Goal: Task Accomplishment & Management: Use online tool/utility

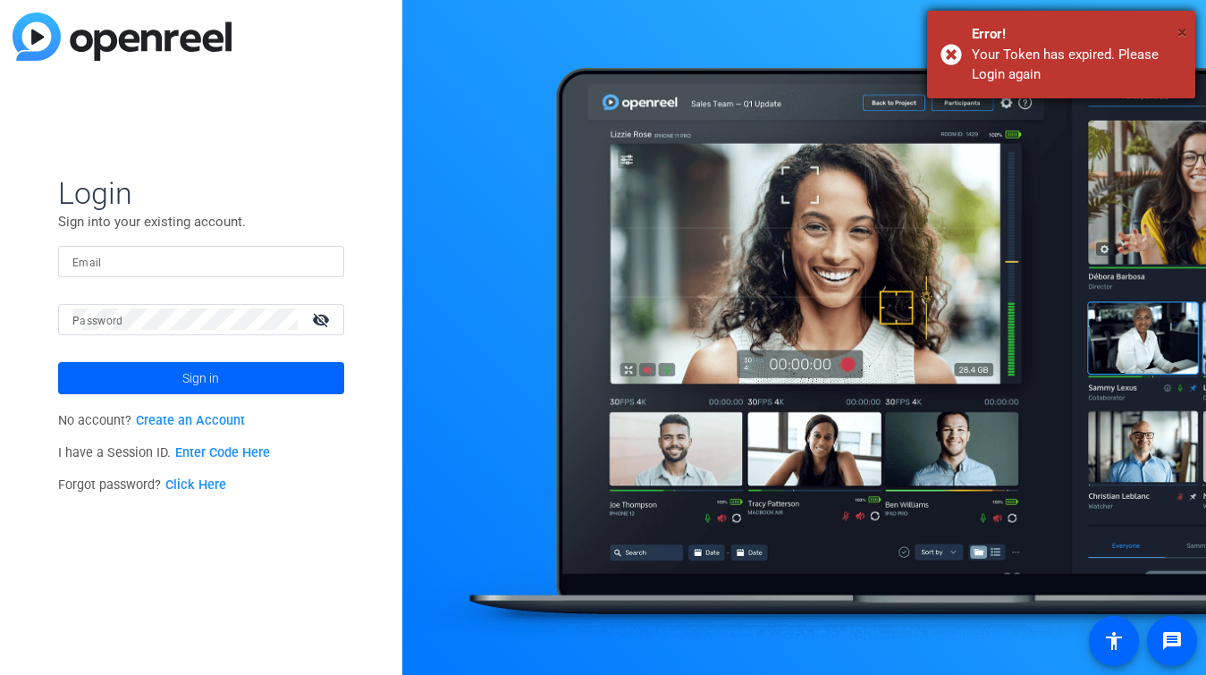
click at [1183, 29] on span "×" at bounding box center [1182, 31] width 10 height 21
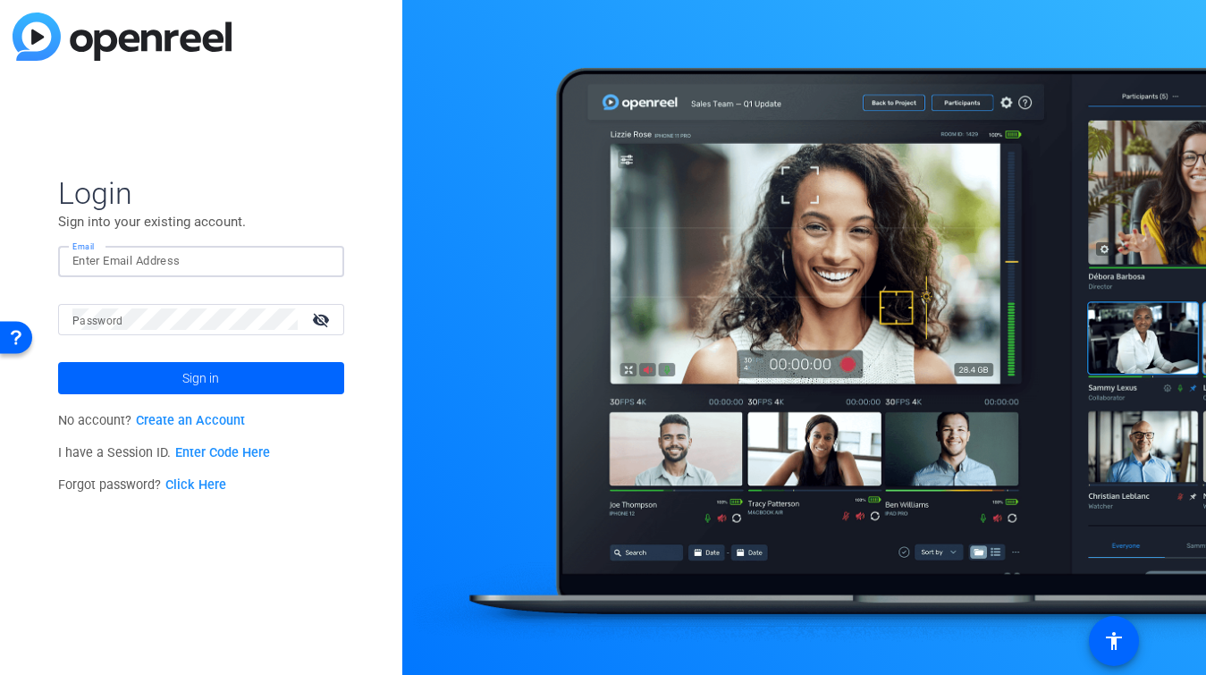
click at [173, 252] on input "Email" at bounding box center [200, 260] width 257 height 21
type input "[EMAIL_ADDRESS][PERSON_NAME][DOMAIN_NAME]"
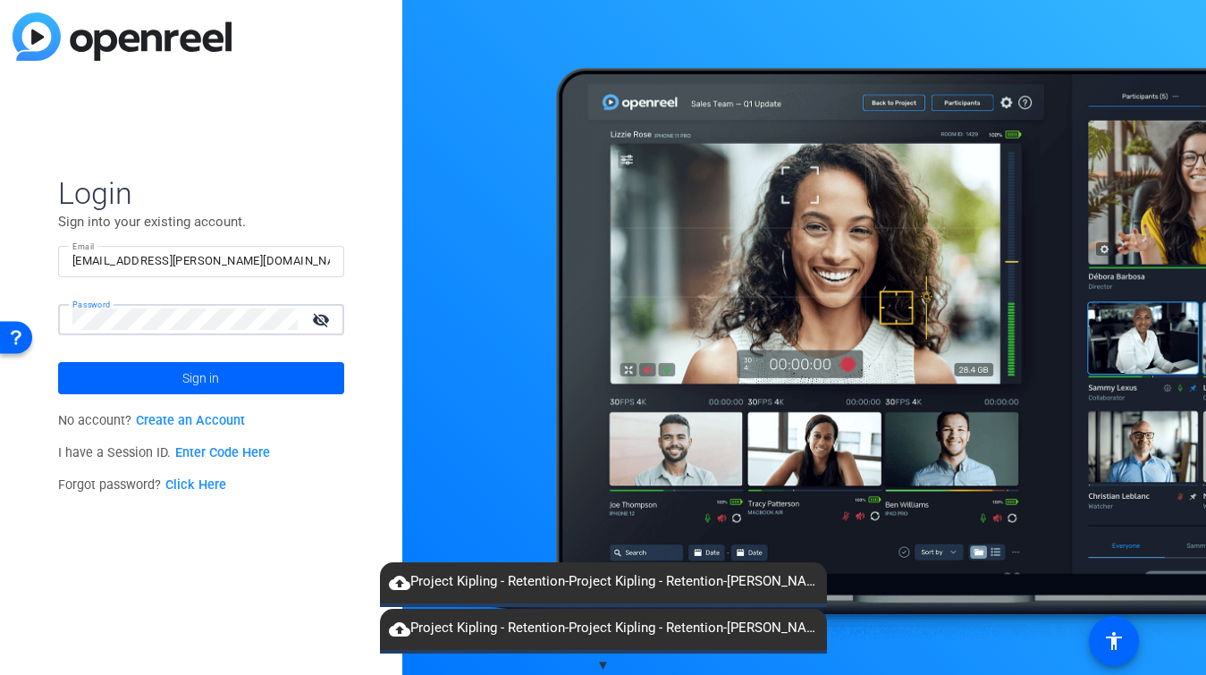
click at [58, 362] on button "Sign in" at bounding box center [201, 378] width 286 height 32
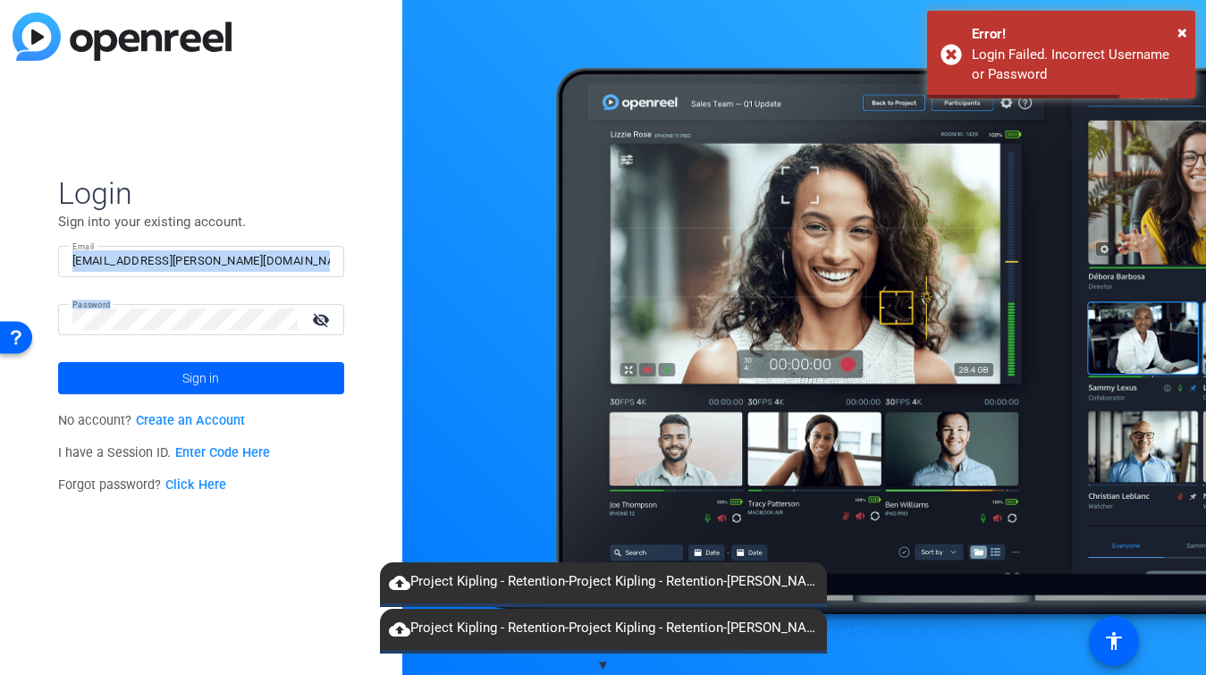
click at [74, 309] on form "Login Sign into your existing account. Email [EMAIL_ADDRESS][PERSON_NAME][DOMAI…" at bounding box center [201, 284] width 286 height 220
drag, startPoint x: 153, startPoint y: 297, endPoint x: -31, endPoint y: 310, distance: 184.6
click at [0, 310] on html "Press Option+1 for screen-reader mode, Option+0 to cancel Accessibility Screen-…" at bounding box center [603, 337] width 1206 height 675
click at [58, 362] on button "Sign in" at bounding box center [201, 378] width 286 height 32
click at [0, 317] on html "Press Option+1 for screen-reader mode, Option+0 to cancel Accessibility Screen-…" at bounding box center [603, 337] width 1206 height 675
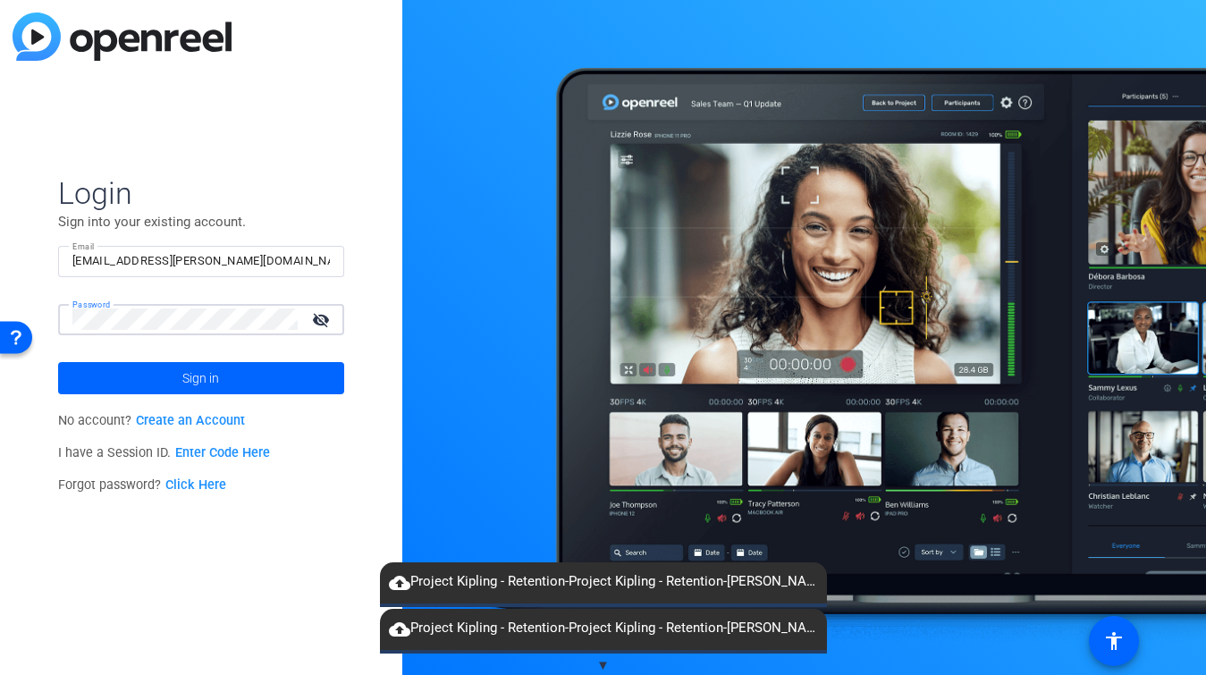
click at [58, 362] on button "Sign in" at bounding box center [201, 378] width 286 height 32
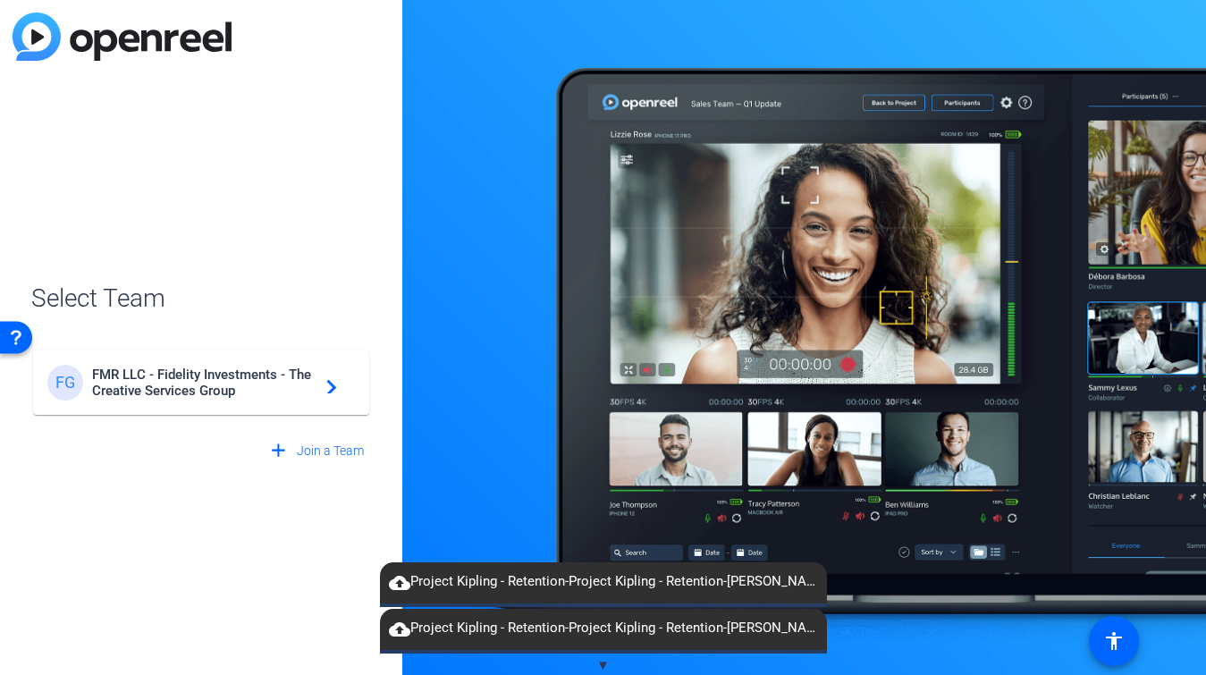
click at [101, 355] on mat-card-content "FG FMR LLC - Fidelity Investments - The Creative Services Group navigate_next" at bounding box center [201, 382] width 336 height 64
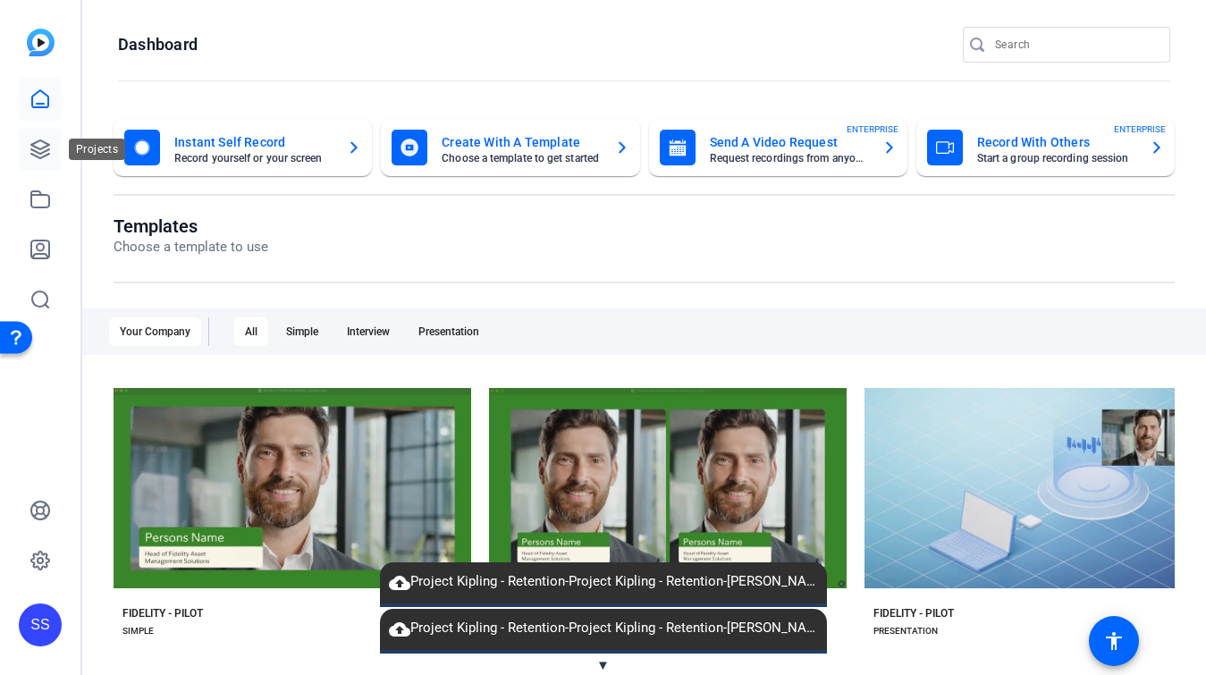
click at [41, 167] on link at bounding box center [40, 149] width 43 height 43
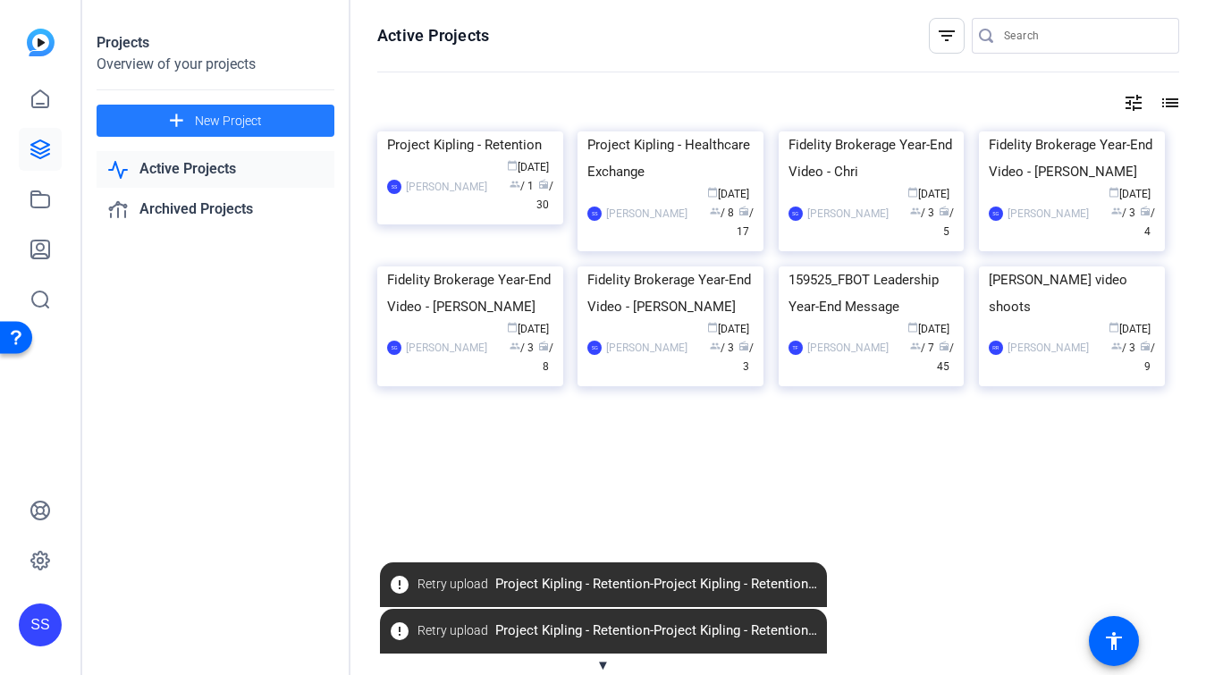
click at [144, 117] on span at bounding box center [216, 120] width 238 height 43
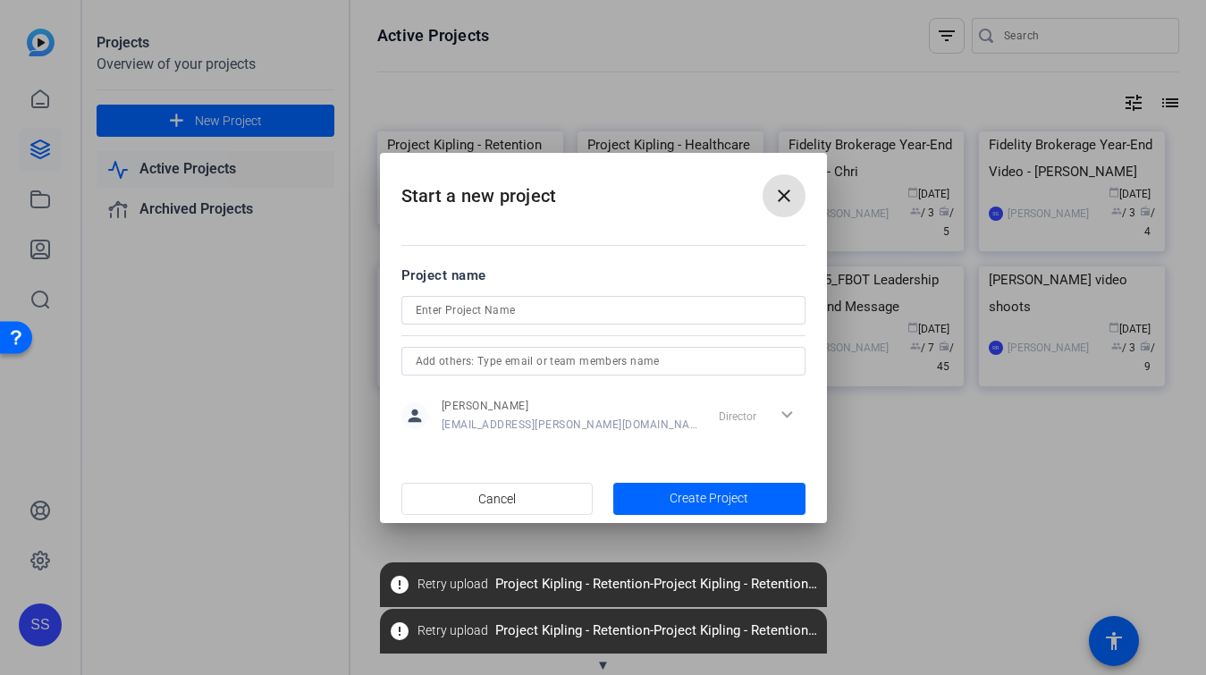
click at [464, 304] on input at bounding box center [603, 309] width 375 height 21
type input "o"
type input "Out & Equal (Kevin and Kirsten Video)"
click at [551, 357] on input "text" at bounding box center [603, 360] width 375 height 21
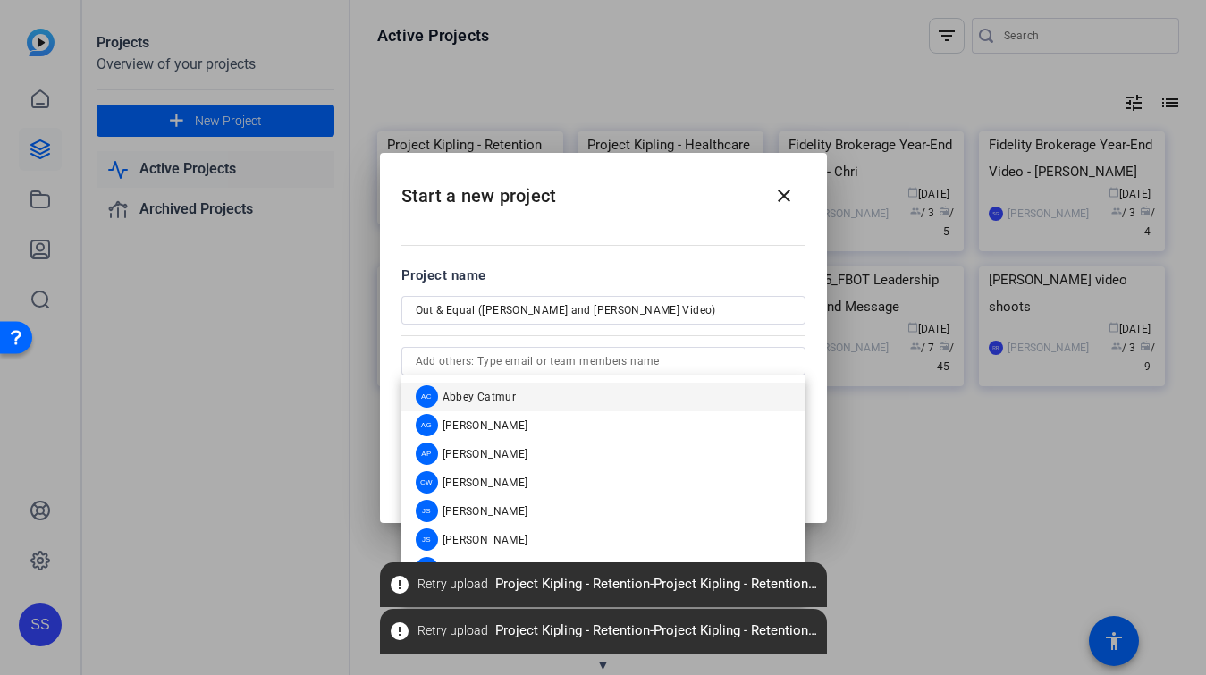
click at [634, 336] on div at bounding box center [603, 335] width 404 height 20
click at [546, 359] on input "text" at bounding box center [603, 360] width 375 height 21
click at [700, 328] on div at bounding box center [603, 335] width 404 height 20
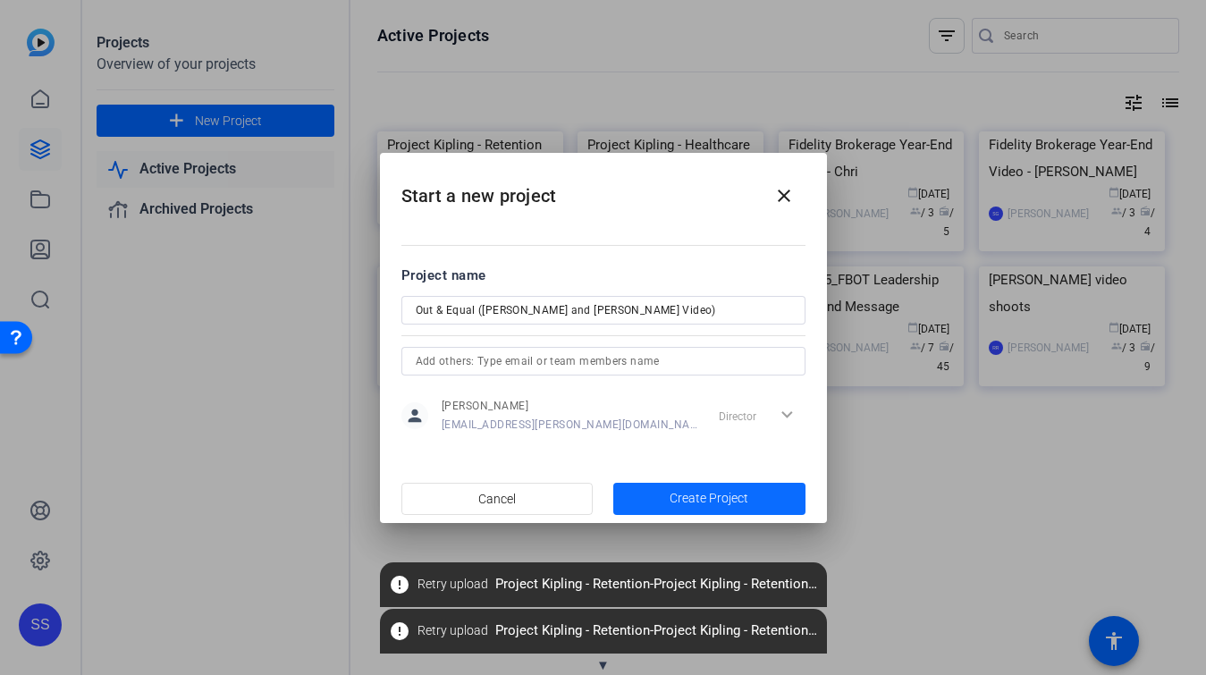
click at [683, 496] on span "Create Project" at bounding box center [709, 498] width 79 height 19
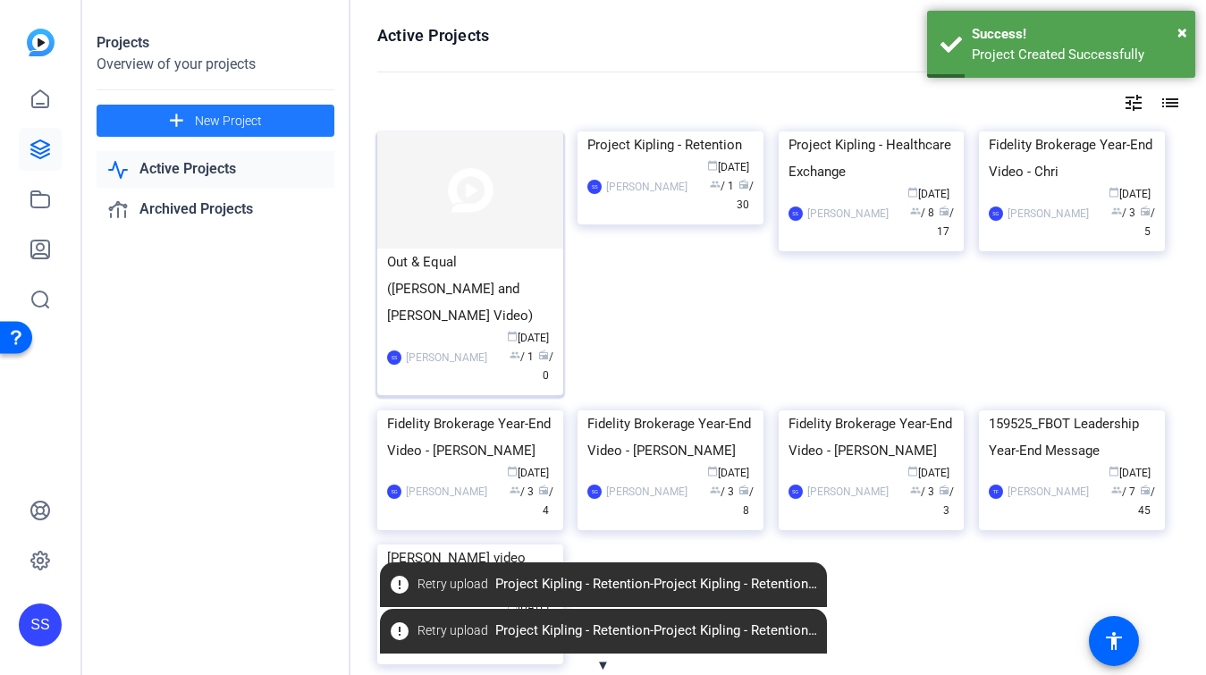
click at [430, 191] on img at bounding box center [470, 189] width 186 height 117
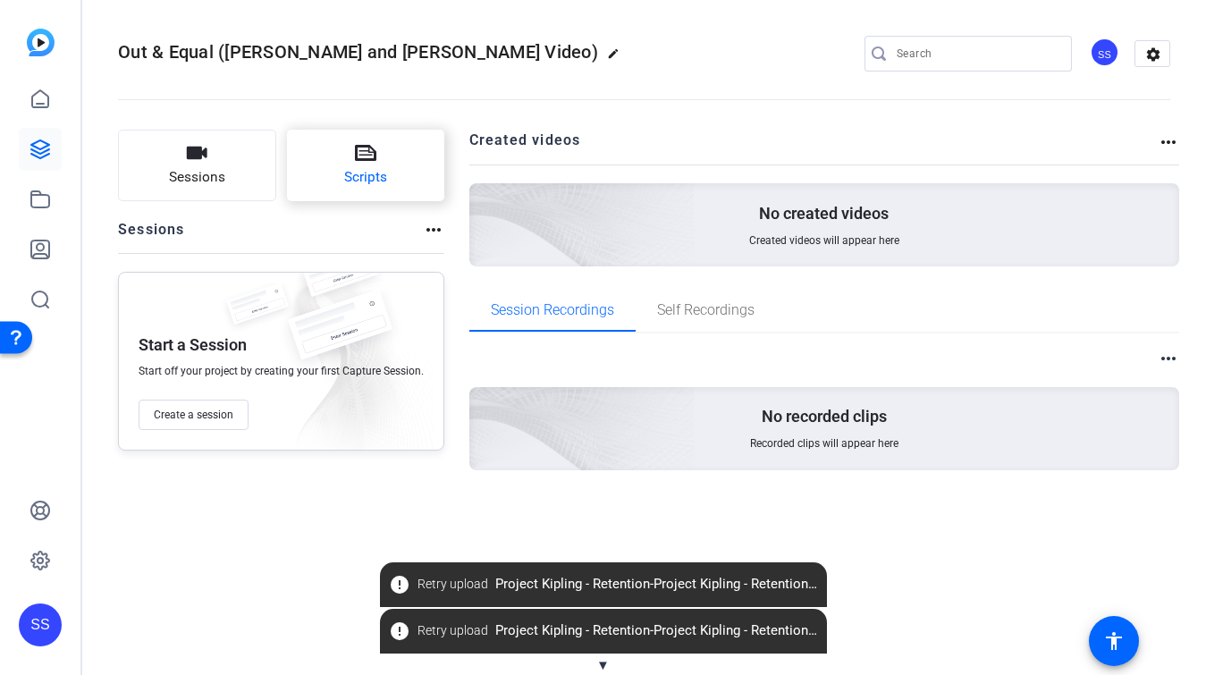
click at [379, 150] on button "Scripts" at bounding box center [366, 166] width 158 height 72
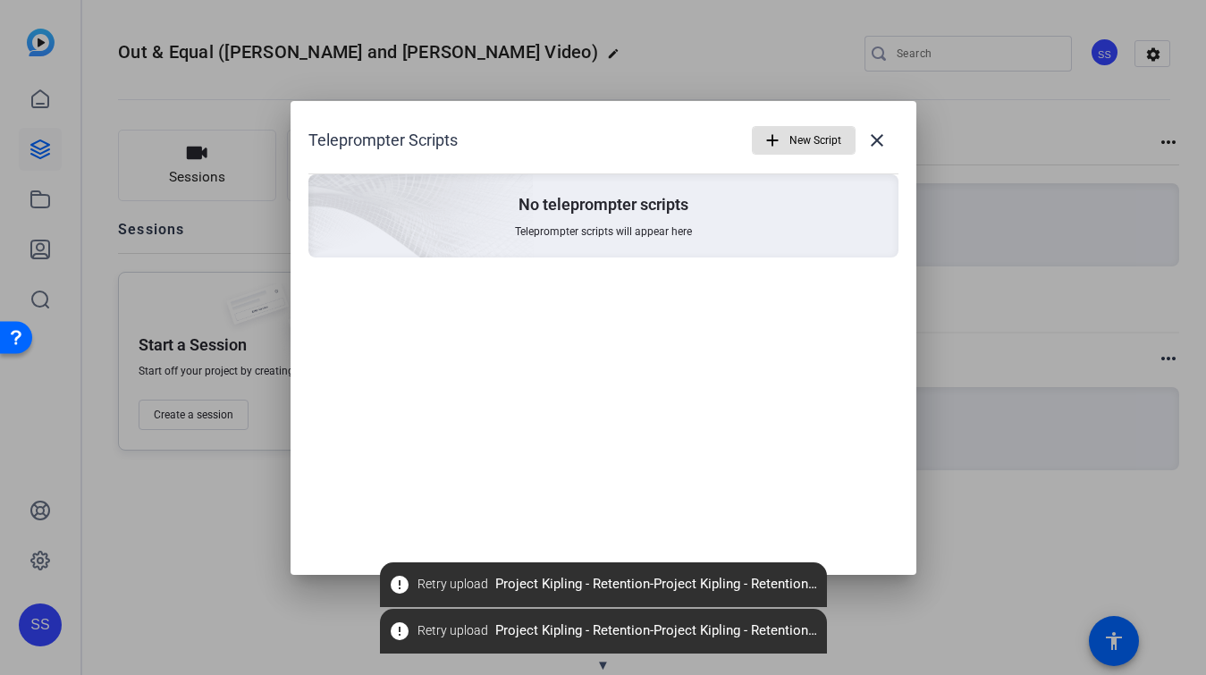
click at [768, 145] on mat-icon "add" at bounding box center [773, 141] width 20 height 20
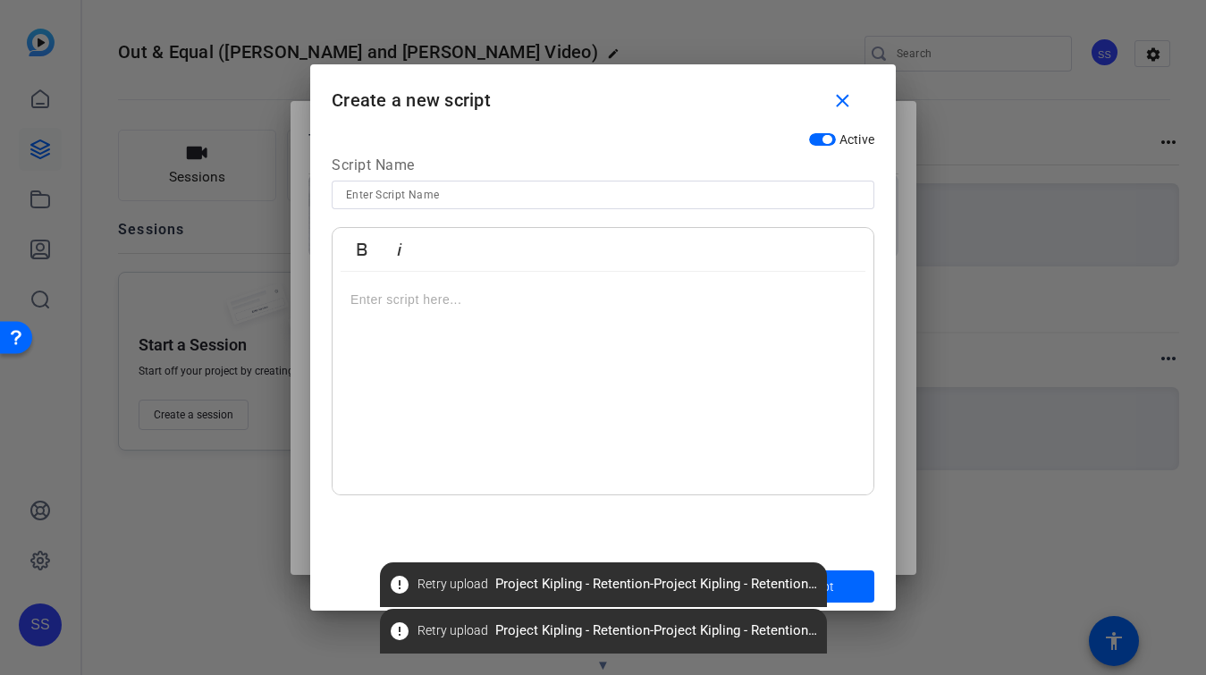
click at [518, 282] on div at bounding box center [603, 383] width 541 height 223
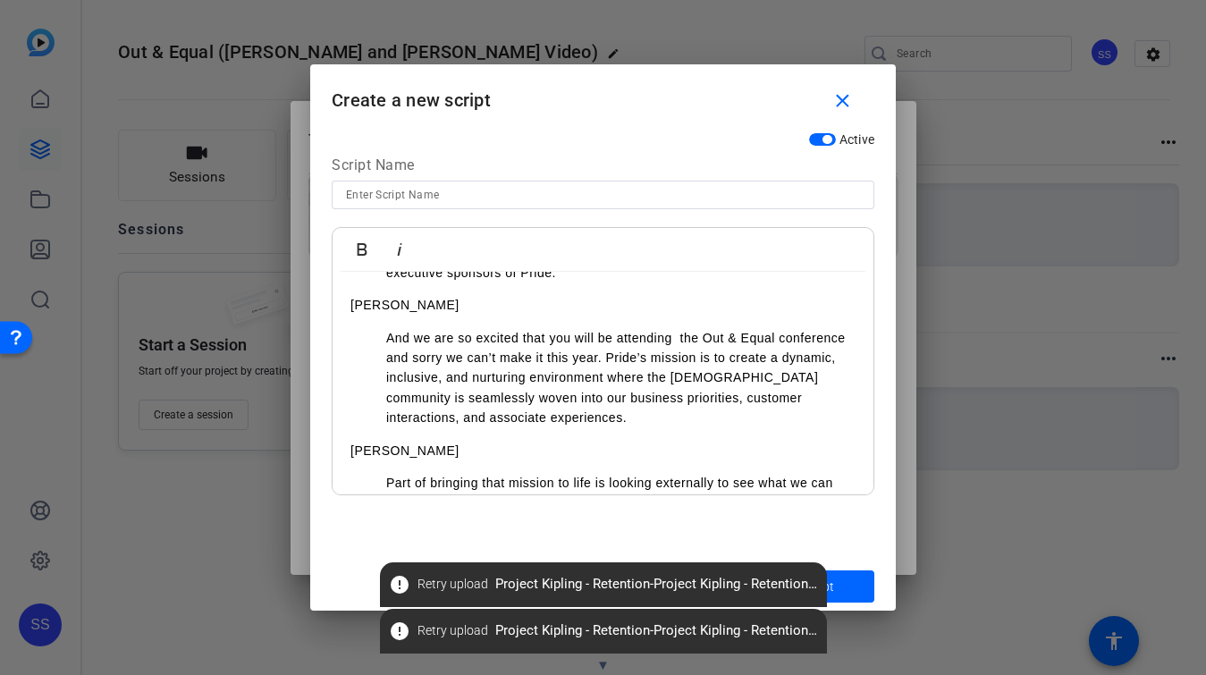
scroll to position [80, 0]
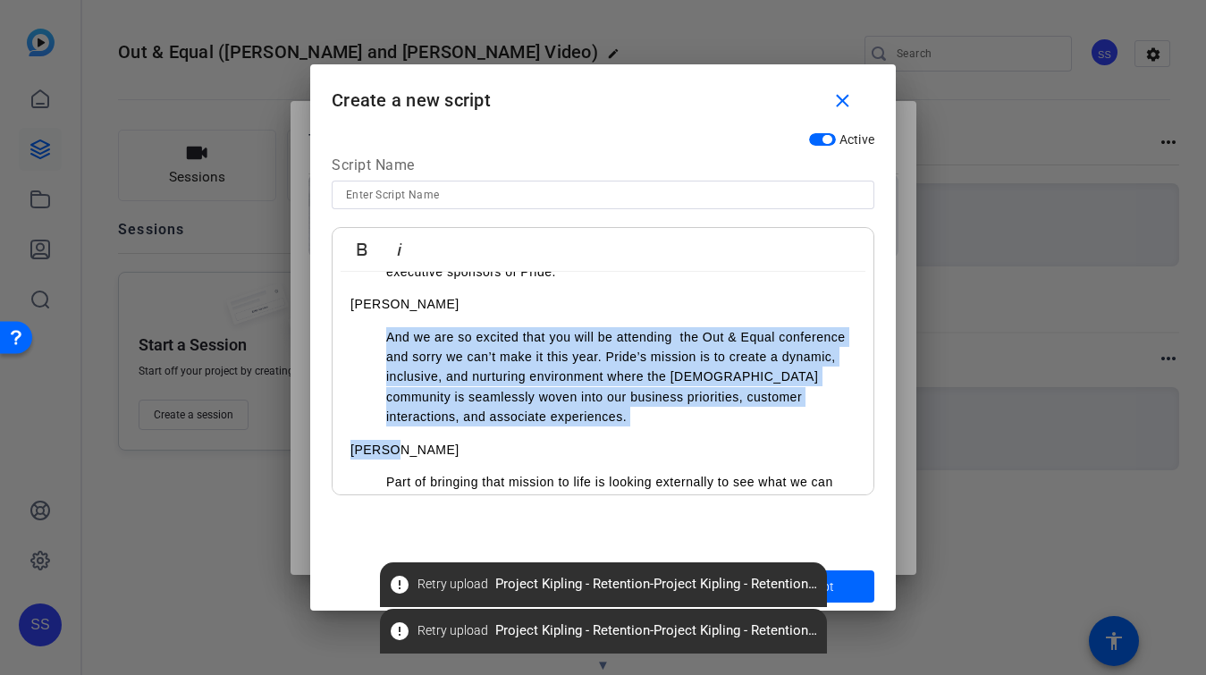
drag, startPoint x: 373, startPoint y: 335, endPoint x: 564, endPoint y: 440, distance: 218.0
click at [564, 441] on div "Kevin Hi Everyone - Kirsten and I are incredibly proud to serve as co-executive…" at bounding box center [603, 551] width 541 height 721
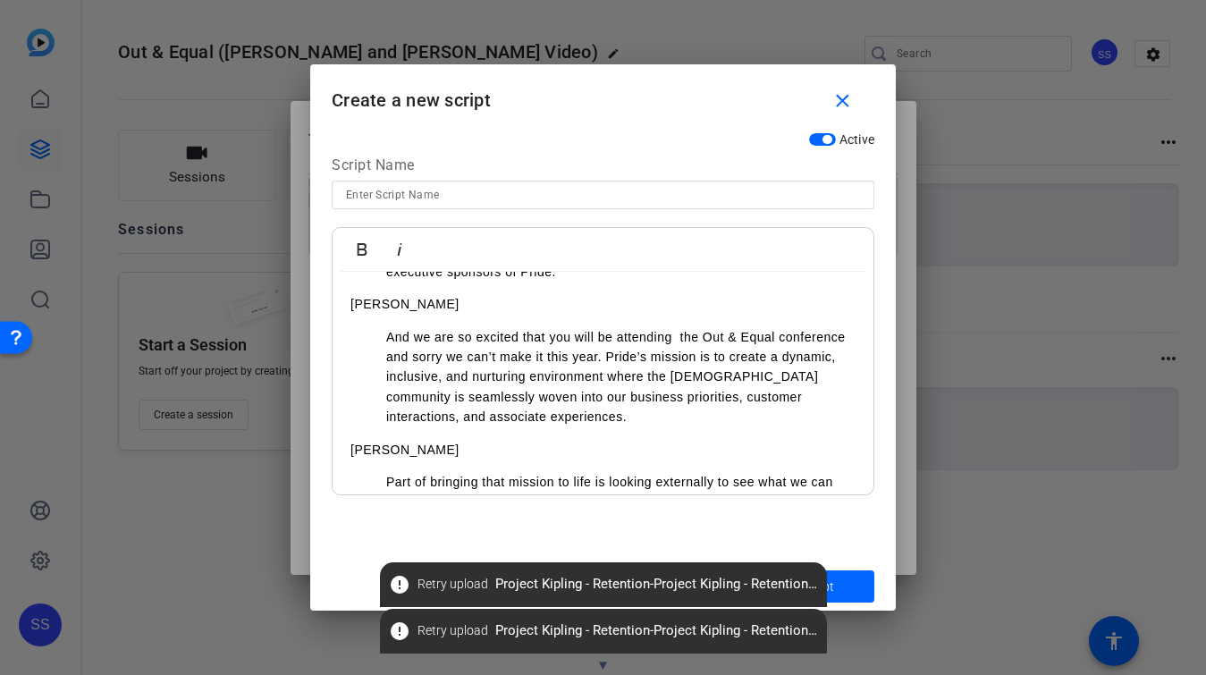
click at [506, 389] on p "And we are so excited that you will be attending the Out & Equal conference and…" at bounding box center [620, 377] width 469 height 100
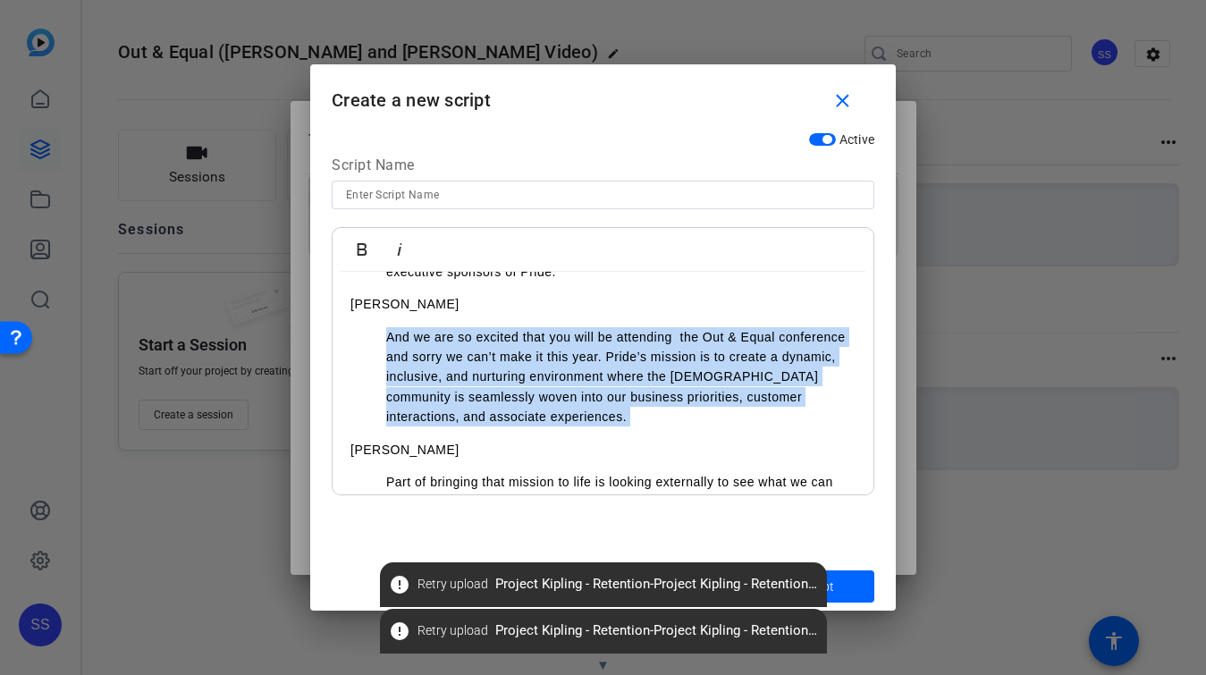
drag, startPoint x: 541, startPoint y: 434, endPoint x: 328, endPoint y: 333, distance: 235.5
click at [328, 333] on div "Active Script Name Bold Italic Kevin Hi Everyone - Kirsten and I are incredibly…" at bounding box center [603, 342] width 586 height 439
click at [353, 246] on icon "button" at bounding box center [361, 249] width 21 height 21
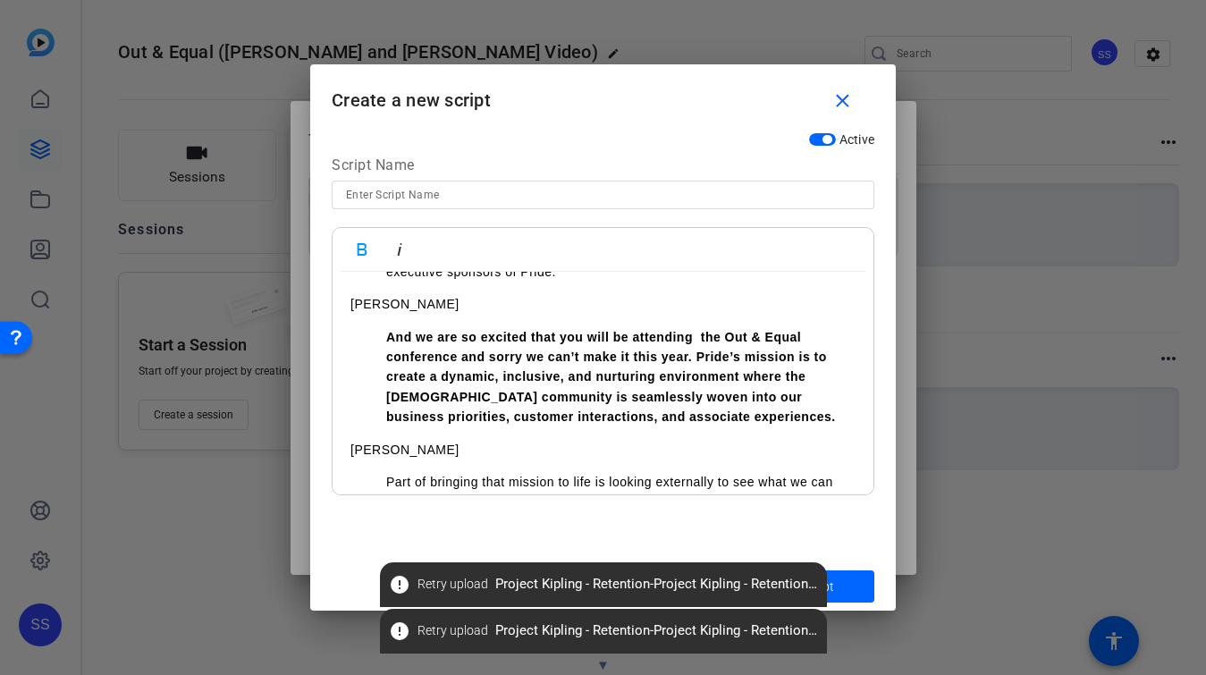
click at [453, 352] on strong "And we are so excited that you will be attending the Out & Equal conference and…" at bounding box center [611, 377] width 450 height 95
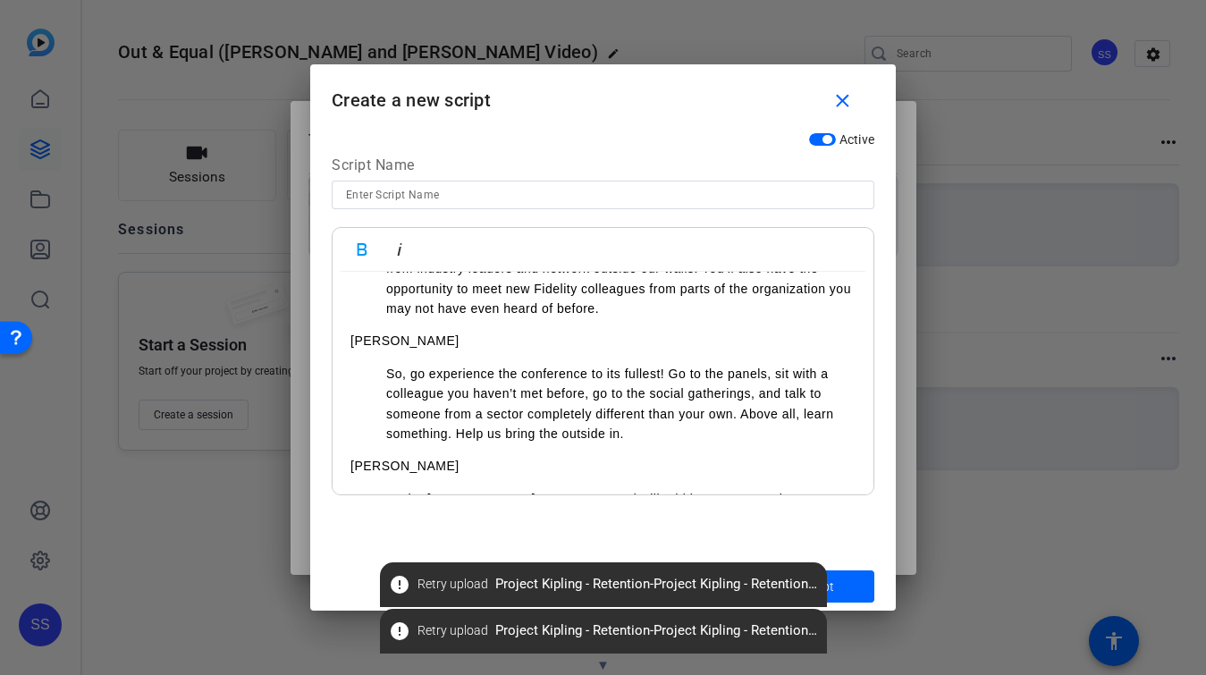
scroll to position [431, 0]
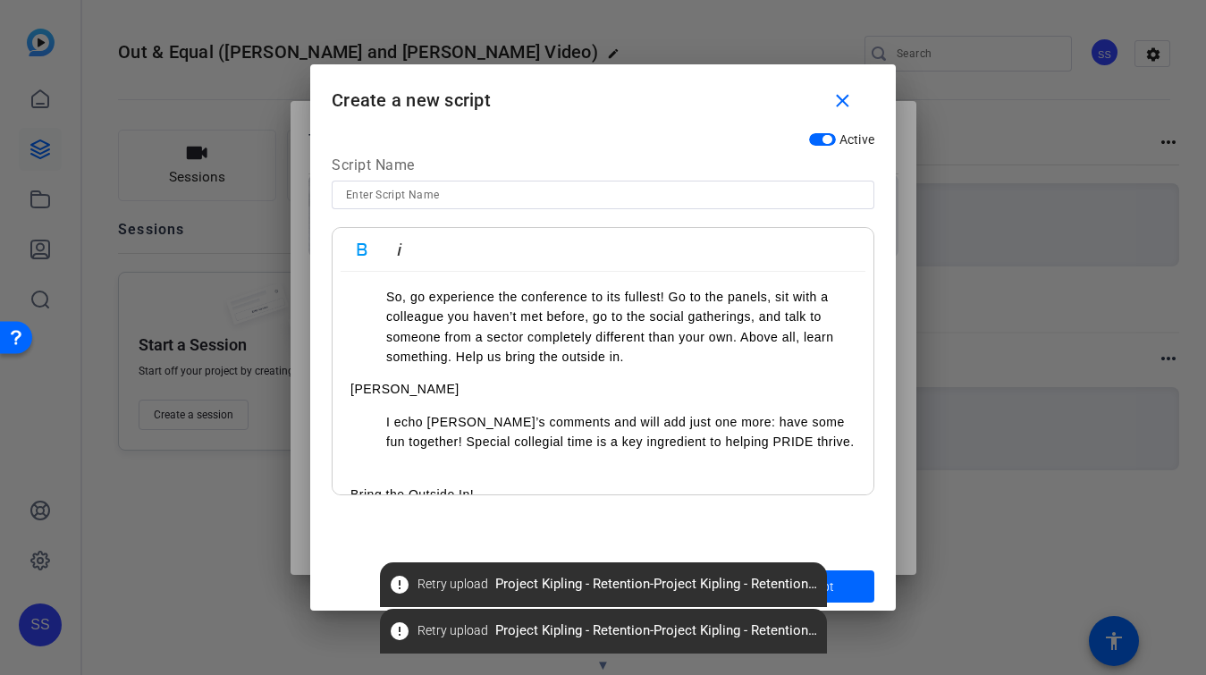
drag, startPoint x: 374, startPoint y: 293, endPoint x: 645, endPoint y: 351, distance: 277.9
click at [645, 351] on ul "So, go experience the conference to its fullest! Go to the panels, sit with a c…" at bounding box center [602, 327] width 505 height 80
click at [356, 245] on icon "button" at bounding box center [361, 249] width 21 height 21
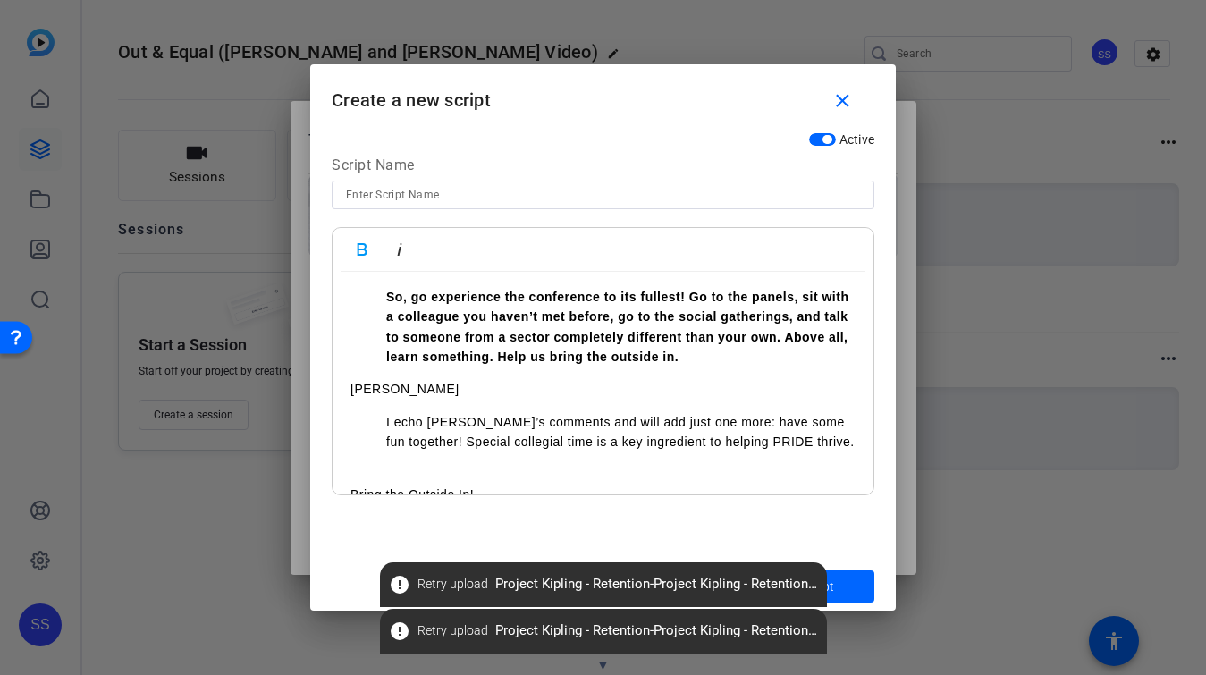
click at [576, 390] on p "Kevin" at bounding box center [602, 389] width 505 height 20
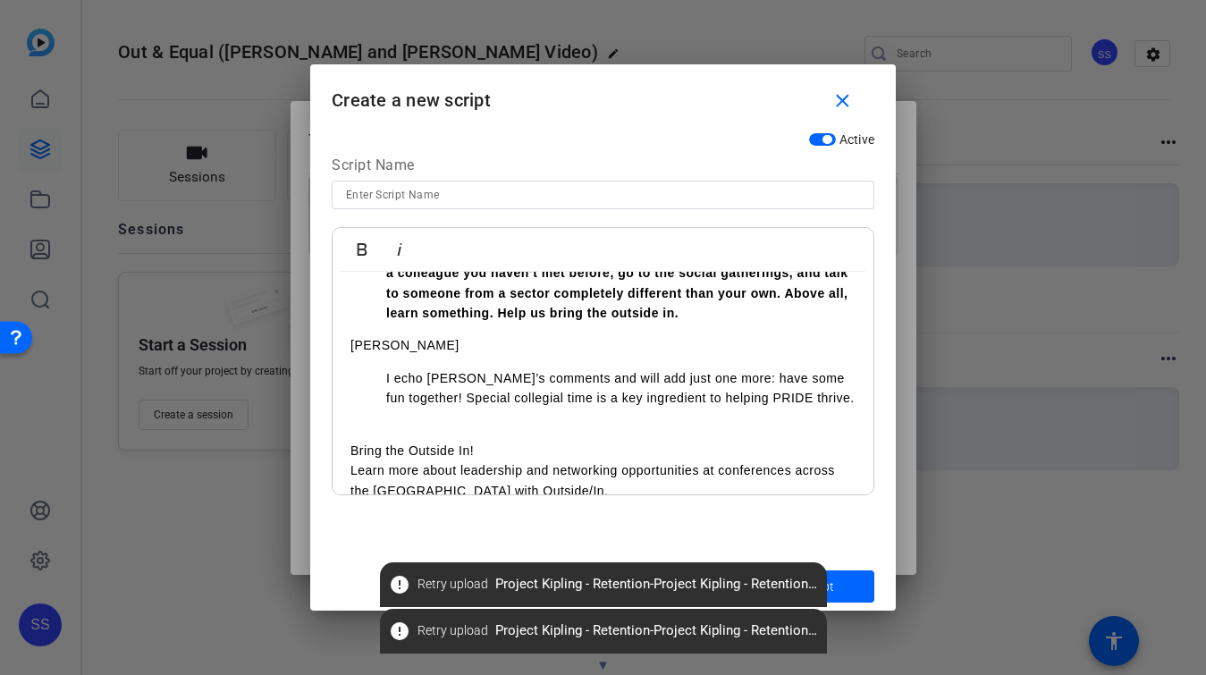
scroll to position [498, 0]
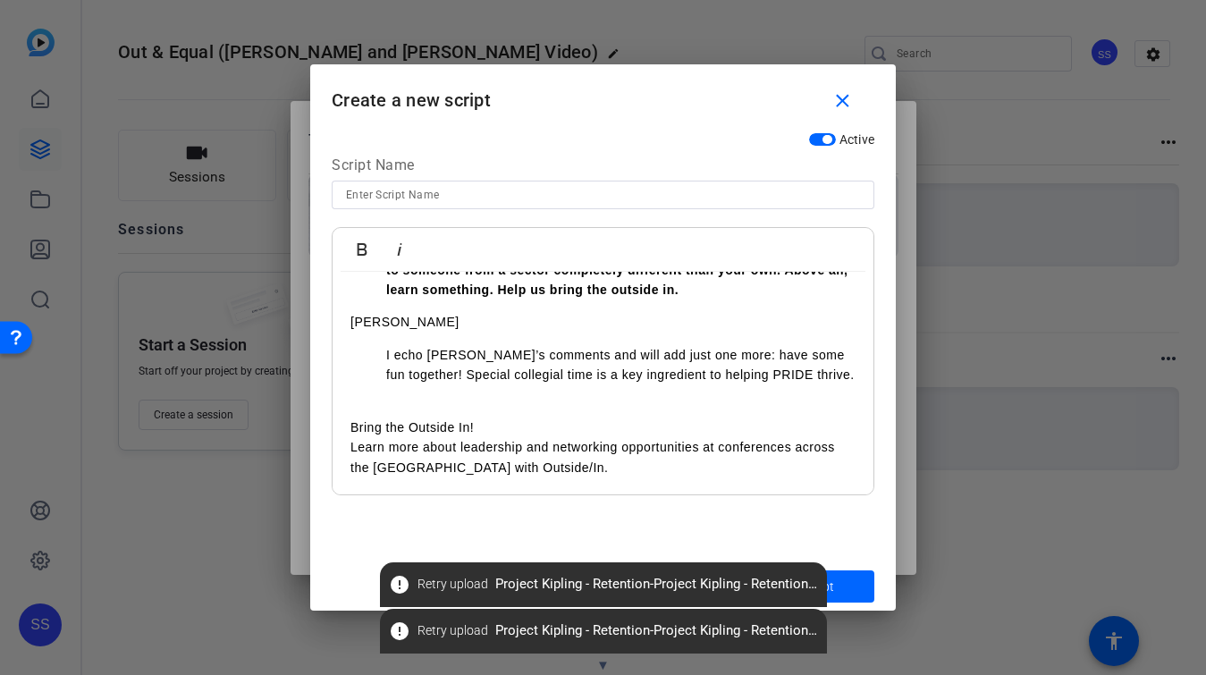
click at [495, 448] on p "Learn more about leadership and networking opportunities at conferences across …" at bounding box center [602, 457] width 505 height 40
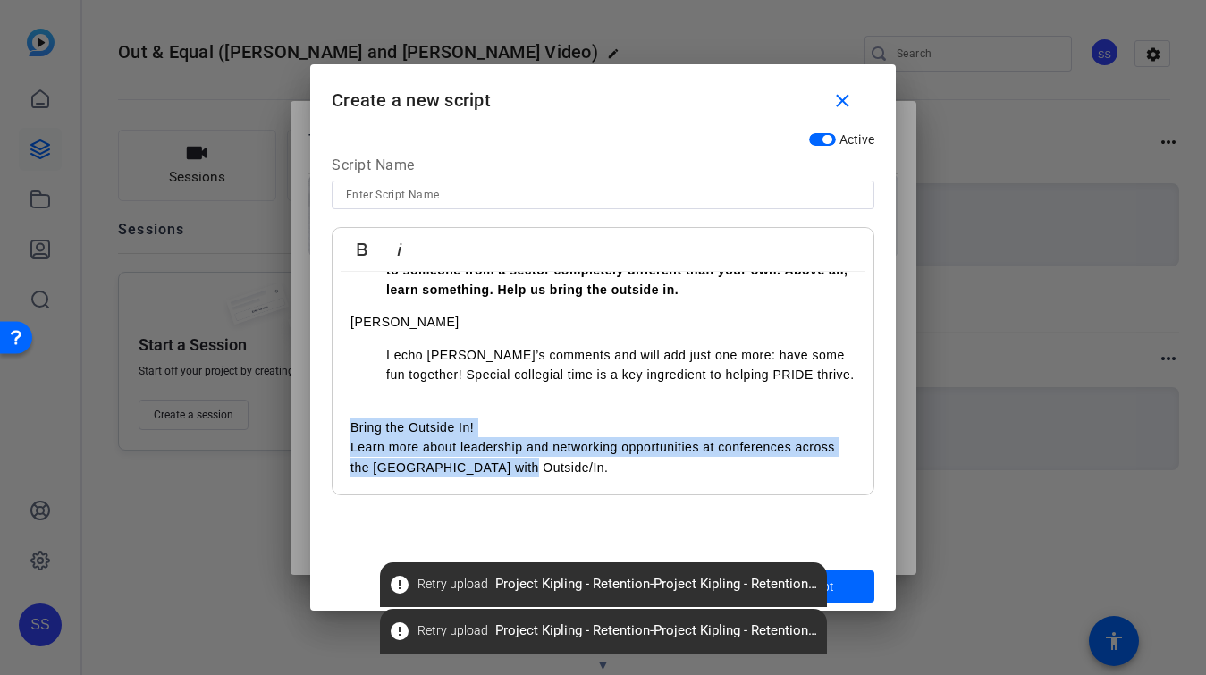
drag, startPoint x: 502, startPoint y: 465, endPoint x: 331, endPoint y: 425, distance: 176.3
click at [331, 425] on div "Active Script Name Bold Italic Kevin Hi Everyone - Kirsten and I are incredibly…" at bounding box center [603, 342] width 586 height 439
click at [353, 249] on icon "button" at bounding box center [361, 249] width 21 height 21
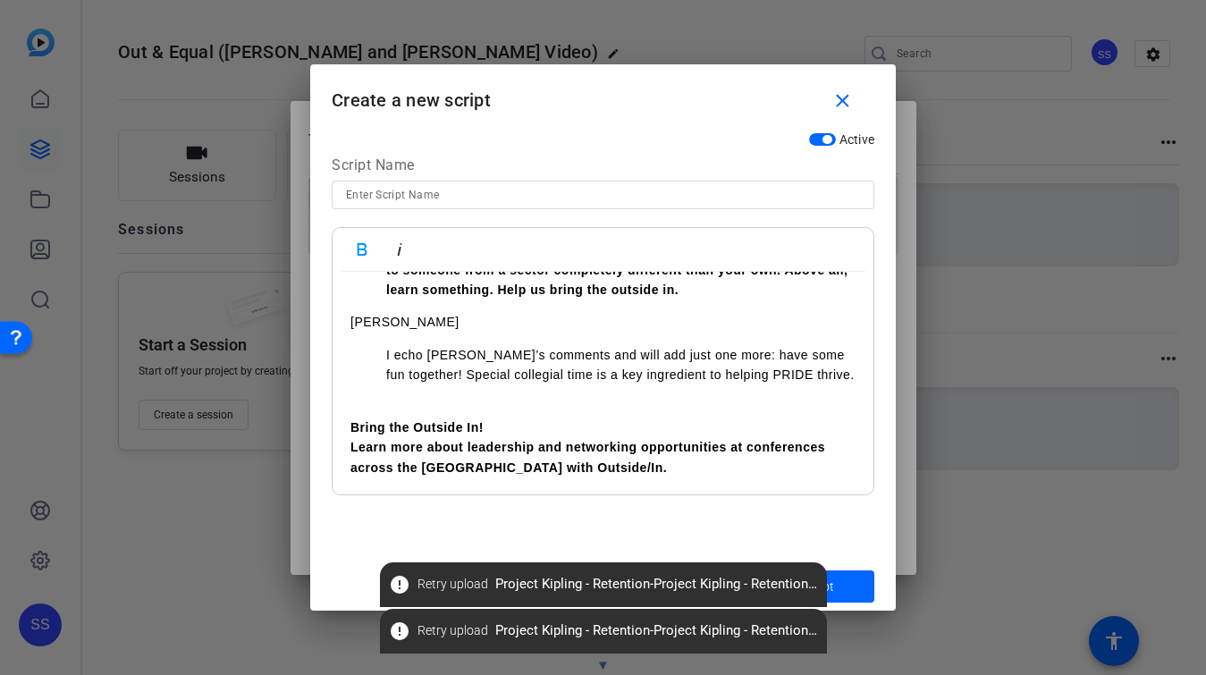
click at [460, 400] on p at bounding box center [602, 408] width 505 height 20
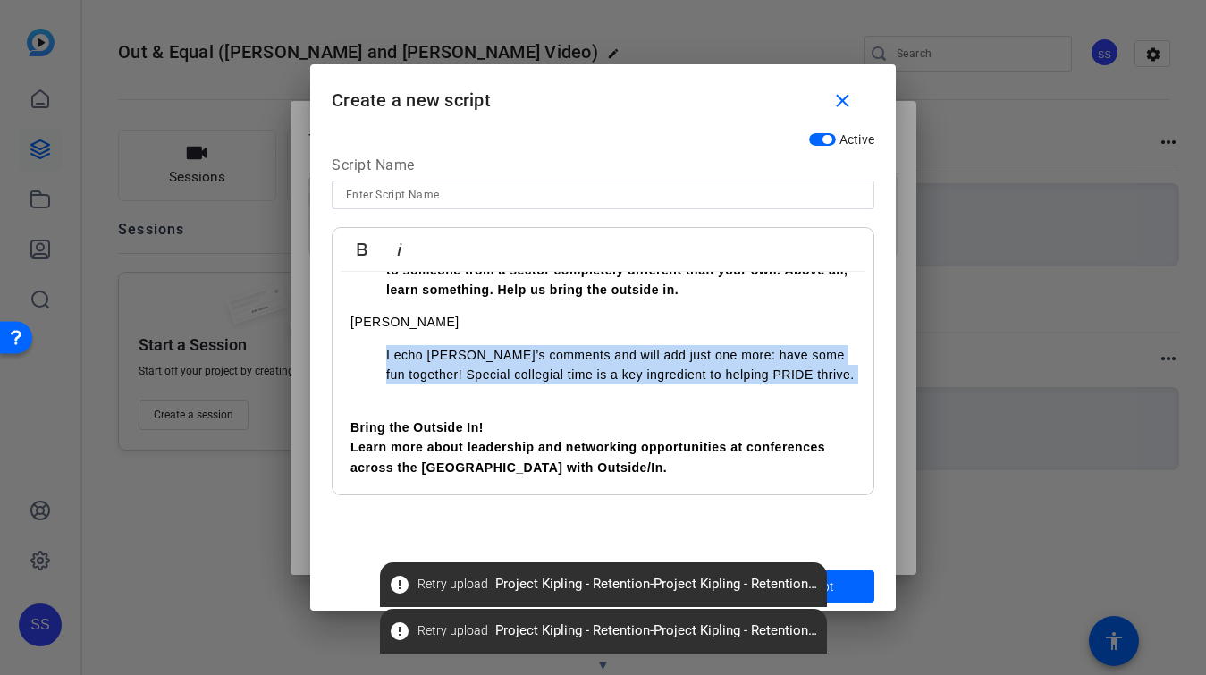
drag, startPoint x: 463, startPoint y: 342, endPoint x: 506, endPoint y: 389, distance: 63.3
click at [506, 389] on div "Kevin Hi Everyone - Kirsten and I are incredibly proud to serve as co-executive…" at bounding box center [603, 134] width 541 height 721
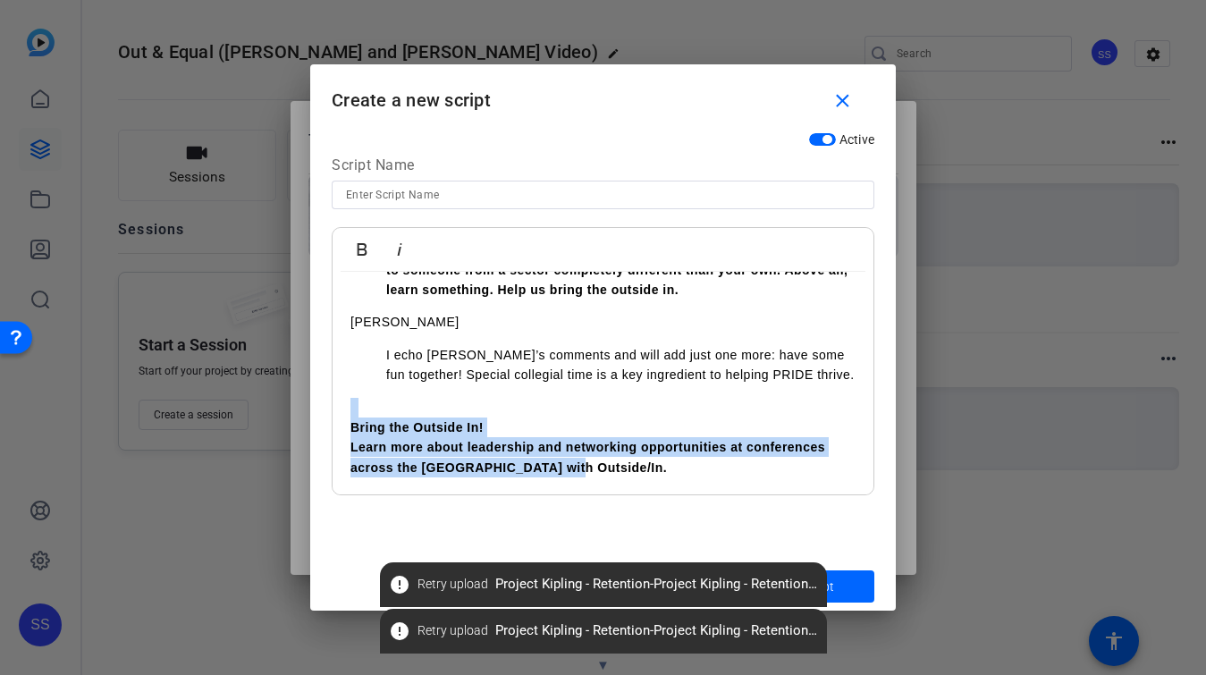
drag, startPoint x: 562, startPoint y: 468, endPoint x: 333, endPoint y: 402, distance: 238.2
click at [333, 402] on div "Kevin Hi Everyone - Kirsten and I are incredibly proud to serve as co-executive…" at bounding box center [603, 134] width 541 height 721
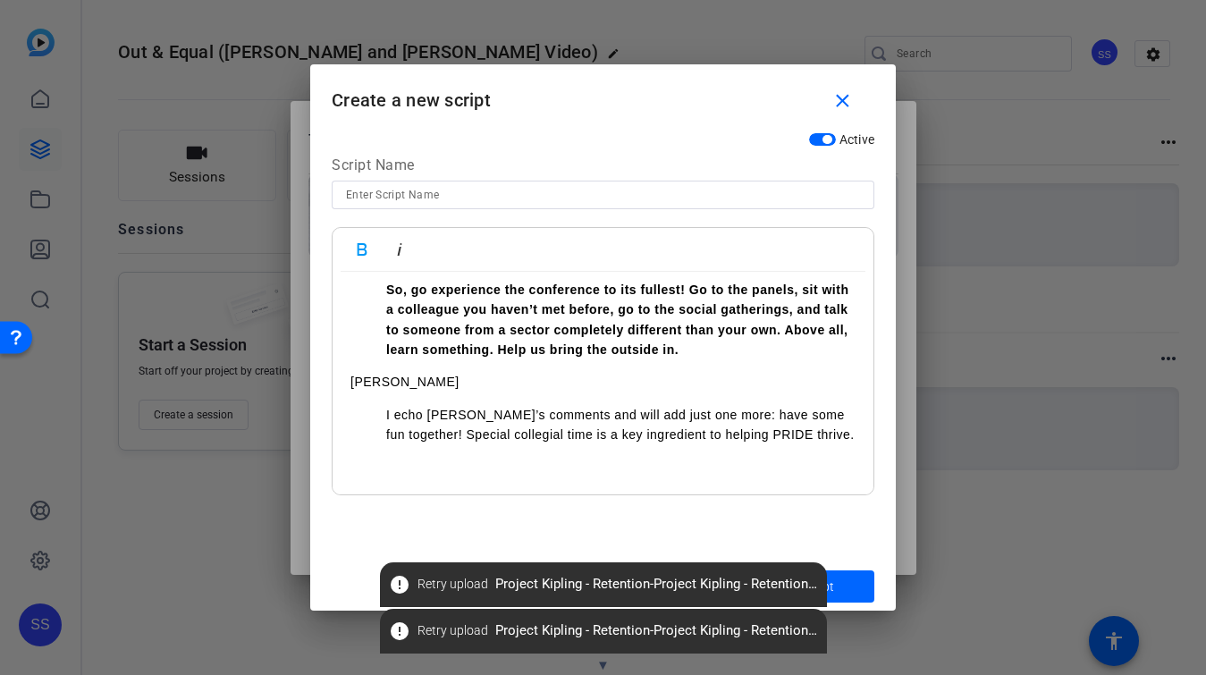
scroll to position [417, 0]
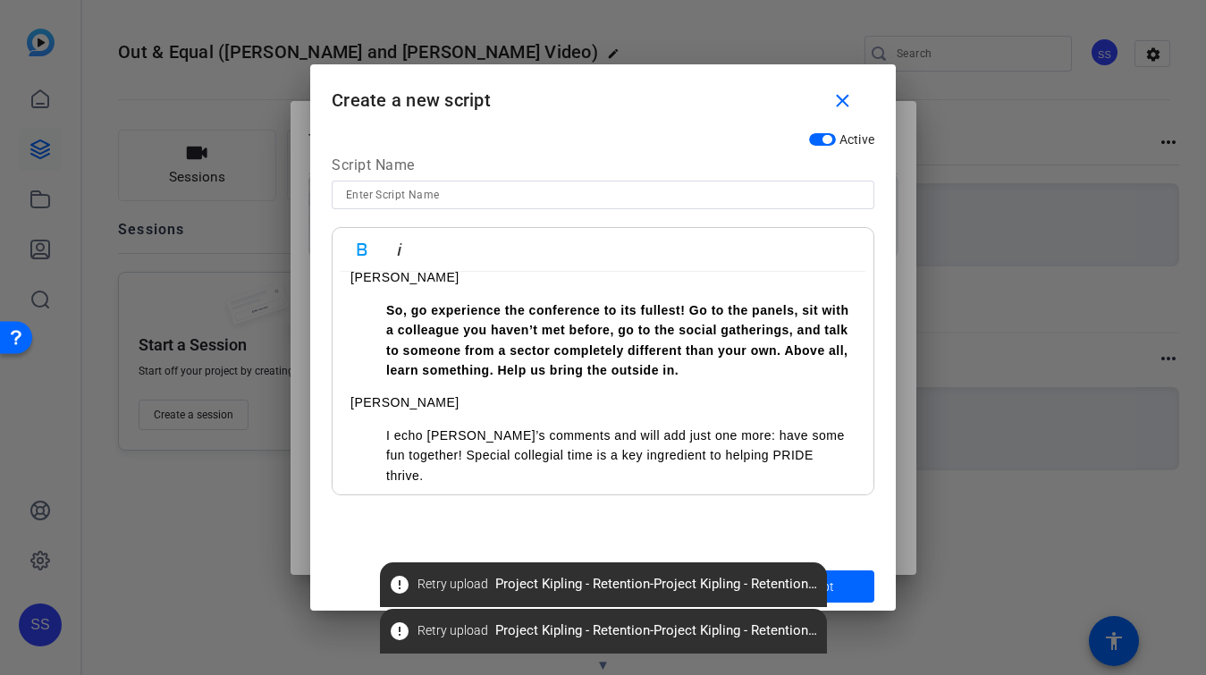
click at [550, 415] on div "Kevin Hi Everyone - Kirsten and I are incredibly proud to serve as co-executive…" at bounding box center [603, 185] width 541 height 662
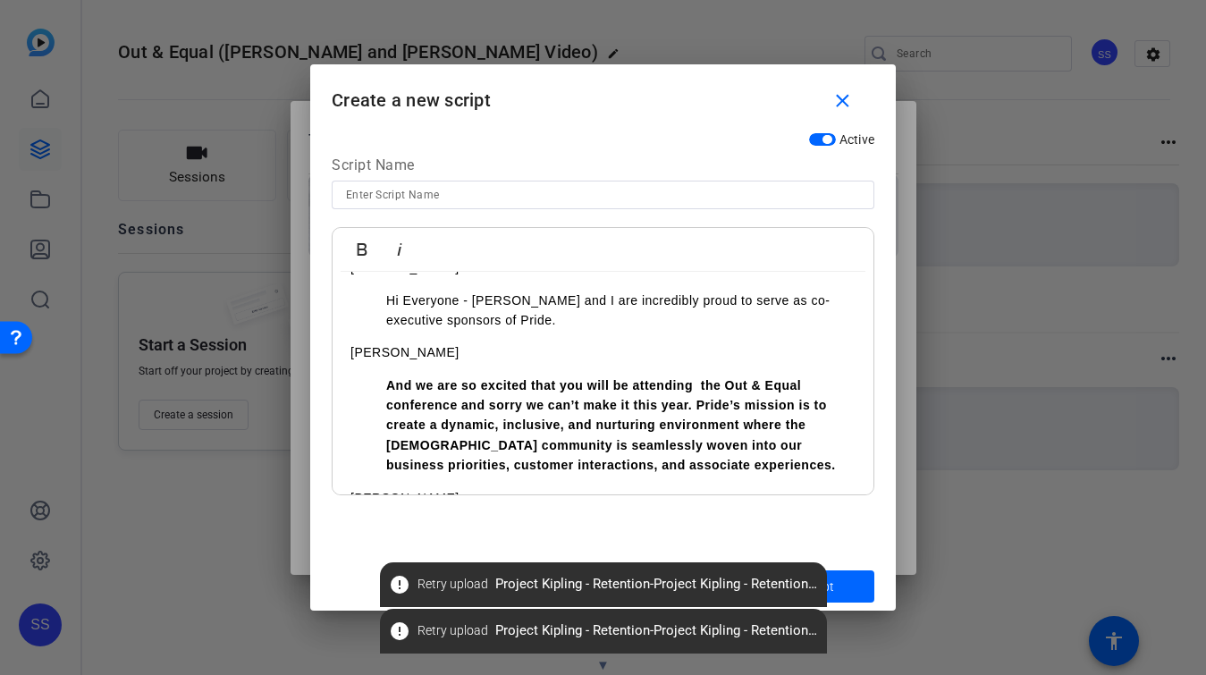
scroll to position [0, 0]
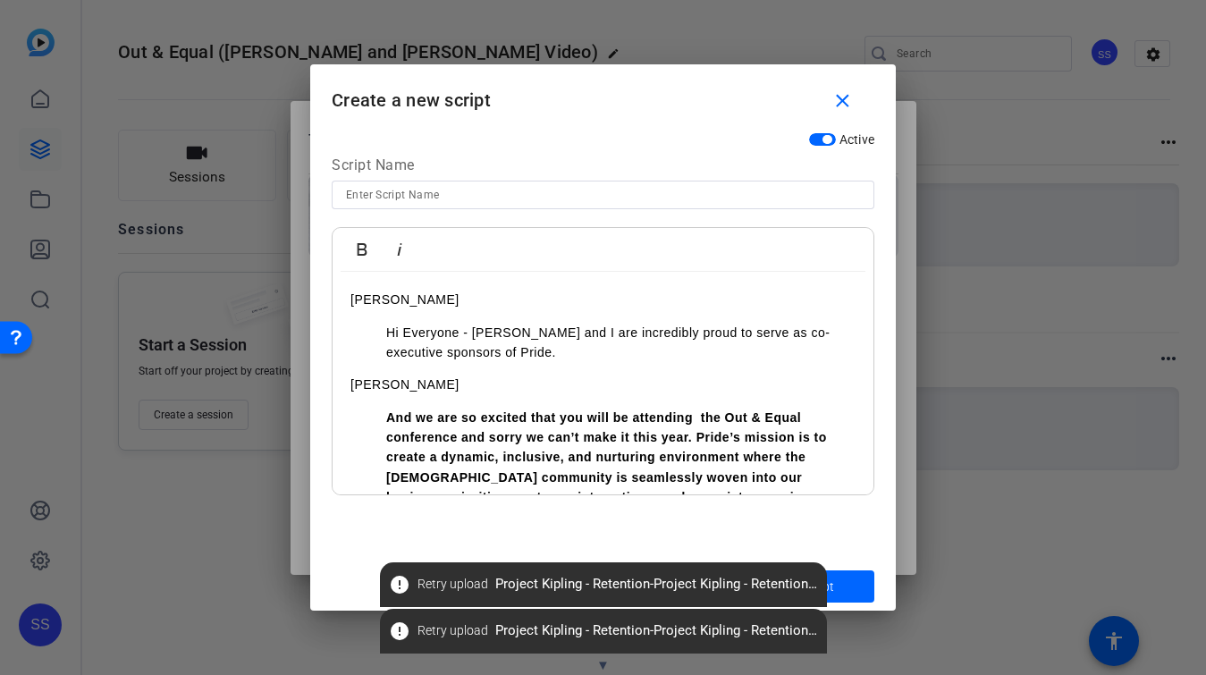
click at [495, 367] on div "Kevin Hi Everyone - Kirsten and I are incredibly proud to serve as co-executive…" at bounding box center [603, 603] width 541 height 662
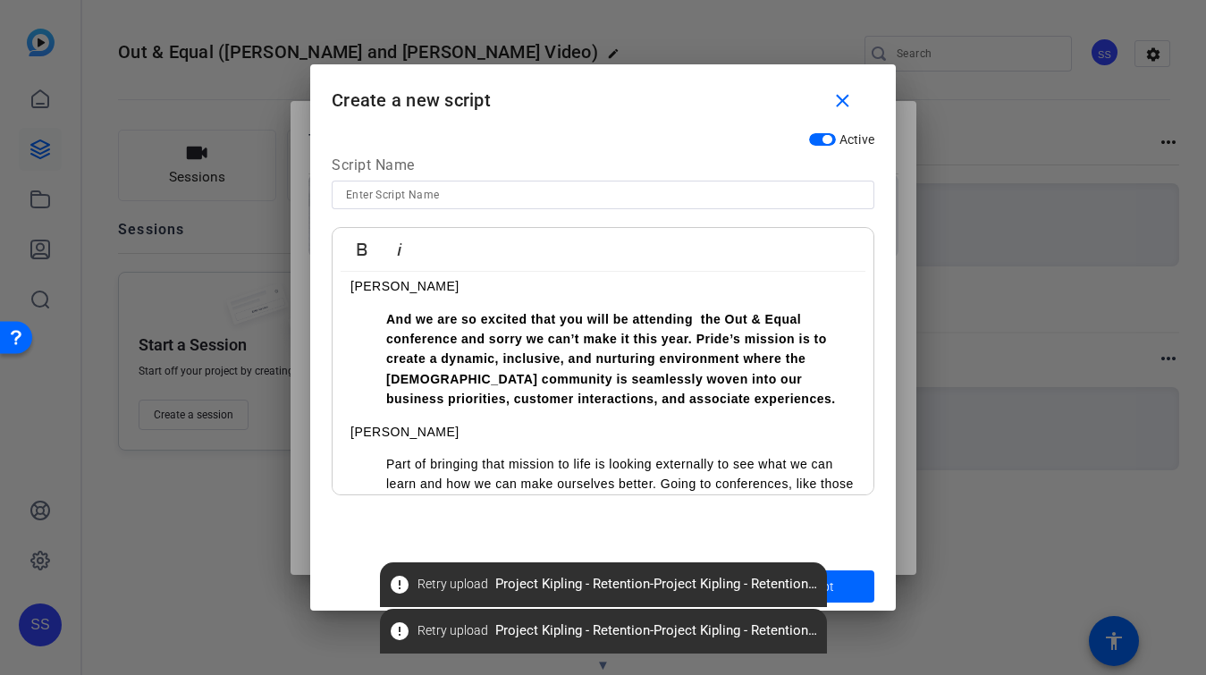
scroll to position [112, 0]
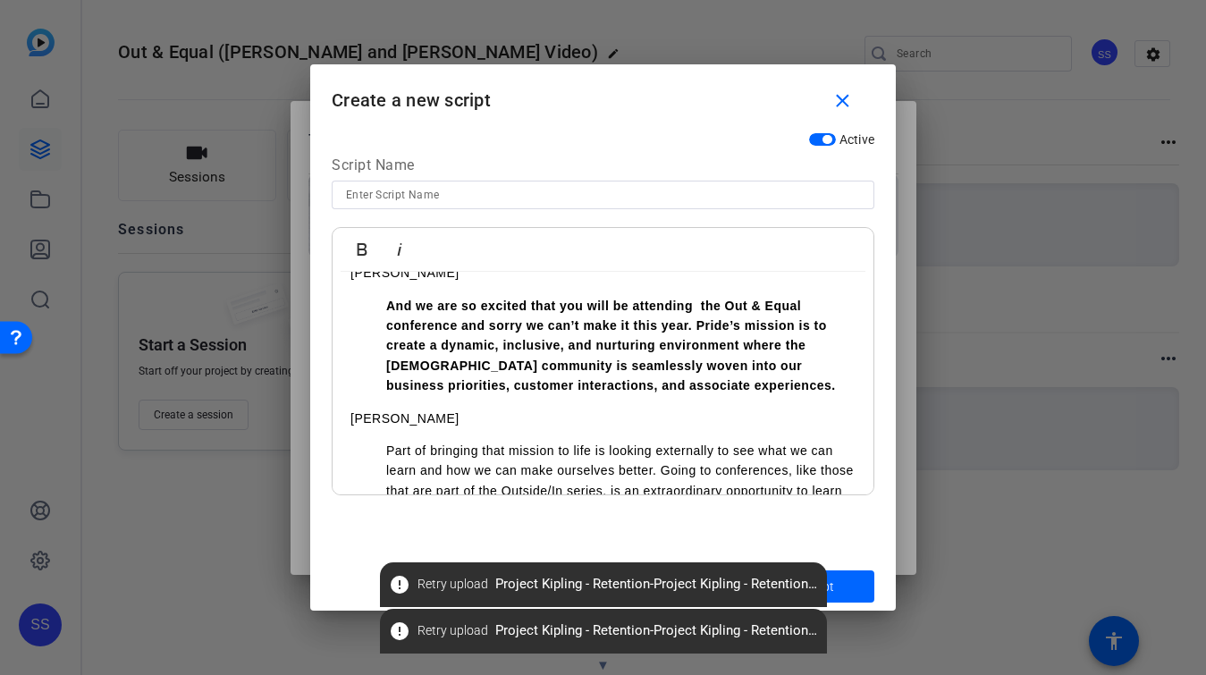
click at [699, 306] on strong "And we are so excited that you will be attending the Out & Equal conference and…" at bounding box center [611, 346] width 450 height 95
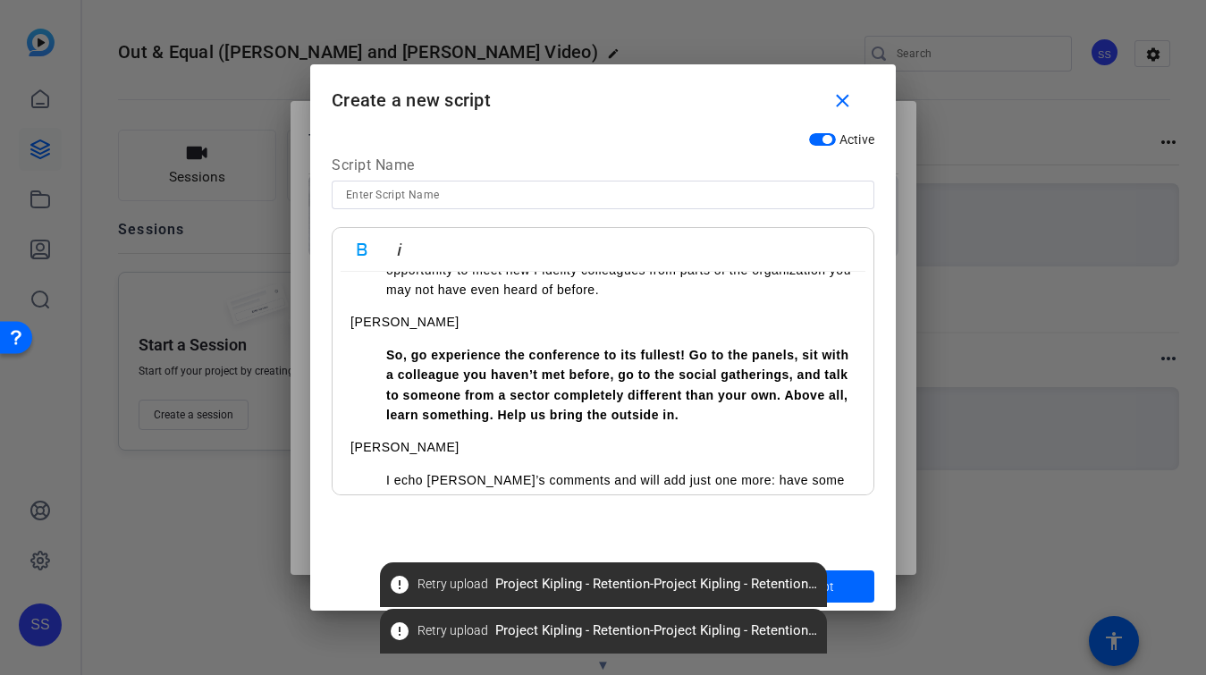
scroll to position [417, 0]
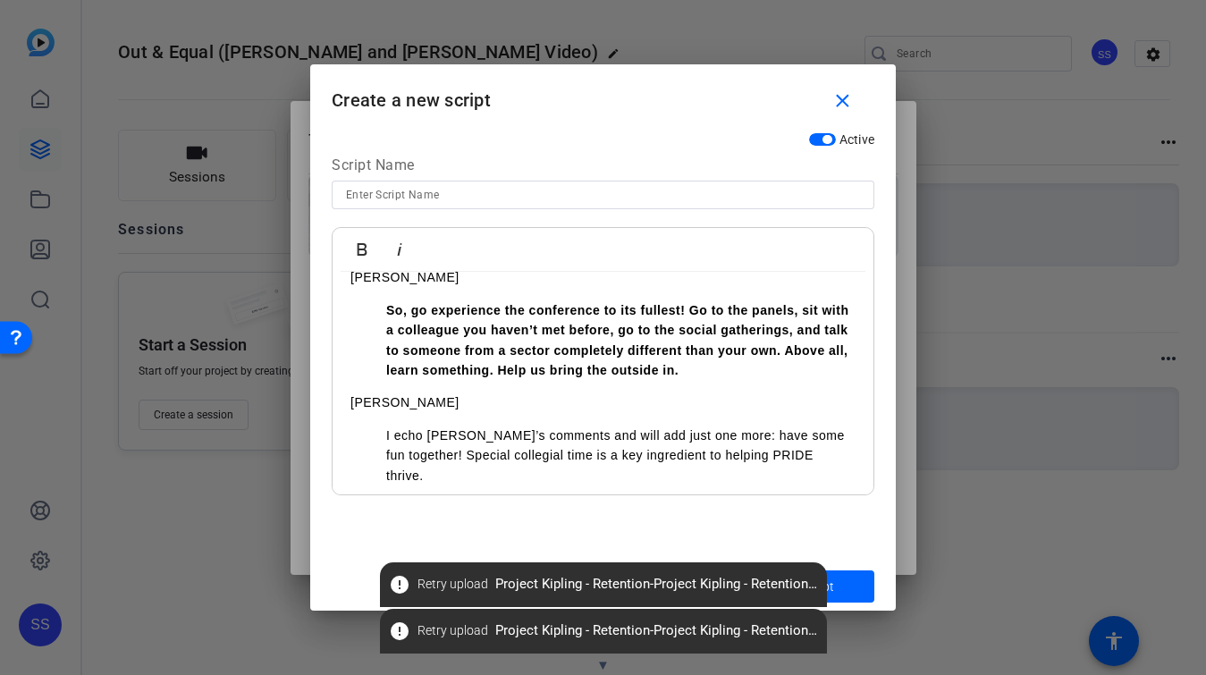
click at [403, 591] on mat-icon "error" at bounding box center [399, 584] width 21 height 21
click at [397, 589] on mat-icon "error" at bounding box center [399, 584] width 21 height 21
click at [836, 577] on span "submit" at bounding box center [802, 586] width 143 height 43
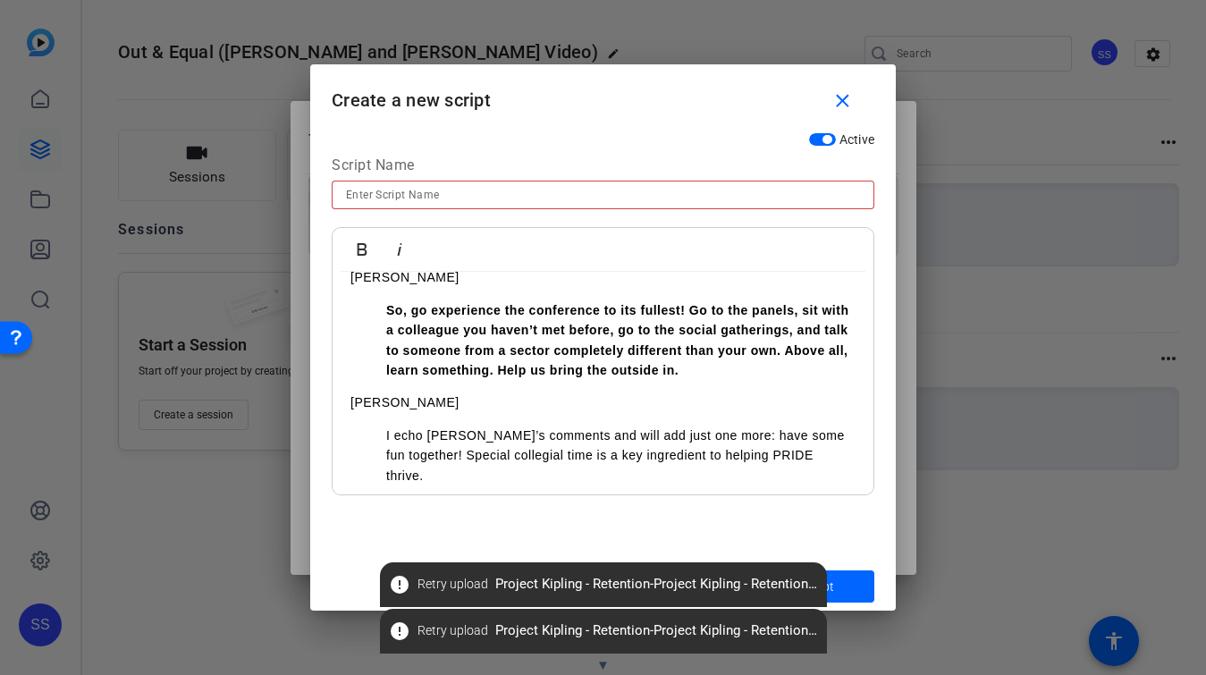
click at [400, 198] on input at bounding box center [603, 194] width 514 height 21
type input "Out & Equal with Kevin and Kirsten"
click at [840, 579] on span "submit" at bounding box center [802, 586] width 143 height 43
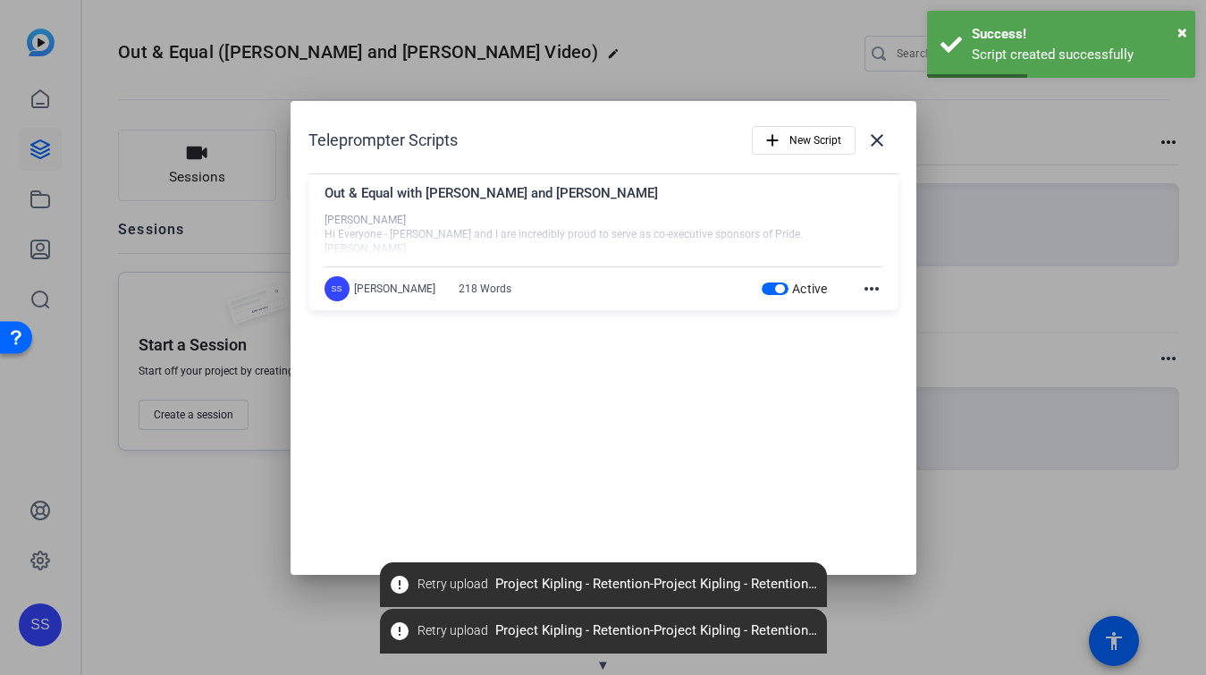
click at [362, 227] on div at bounding box center [604, 235] width 558 height 45
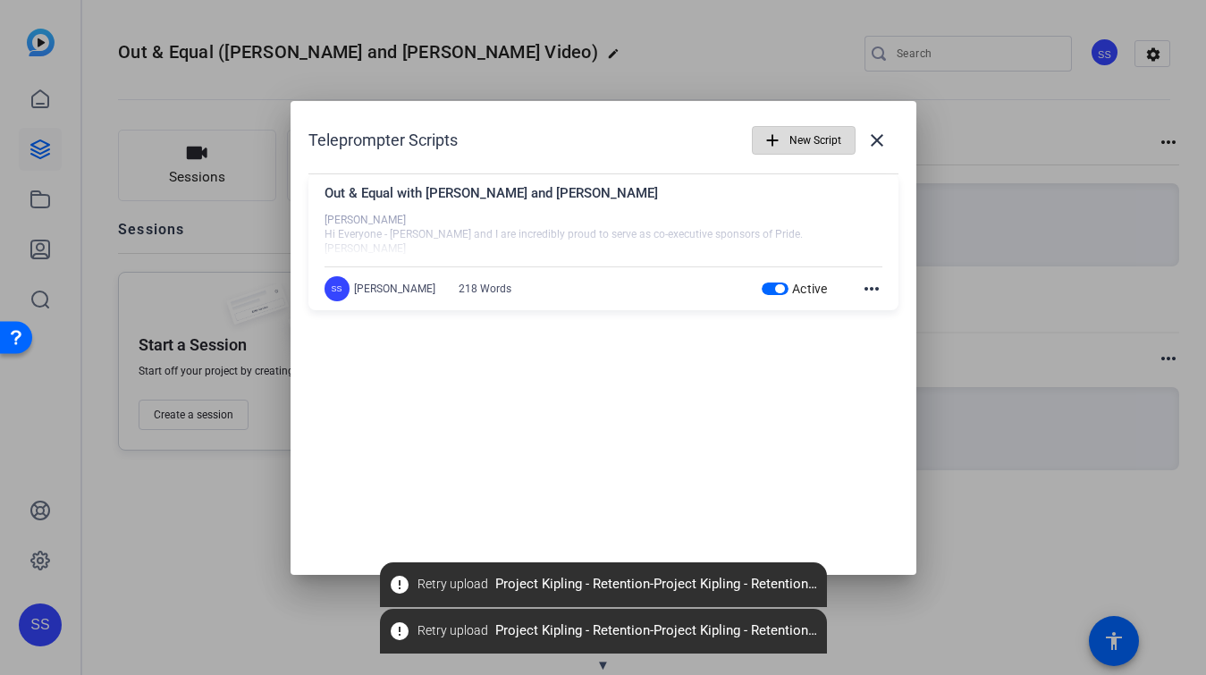
click at [785, 129] on span "button" at bounding box center [804, 140] width 102 height 43
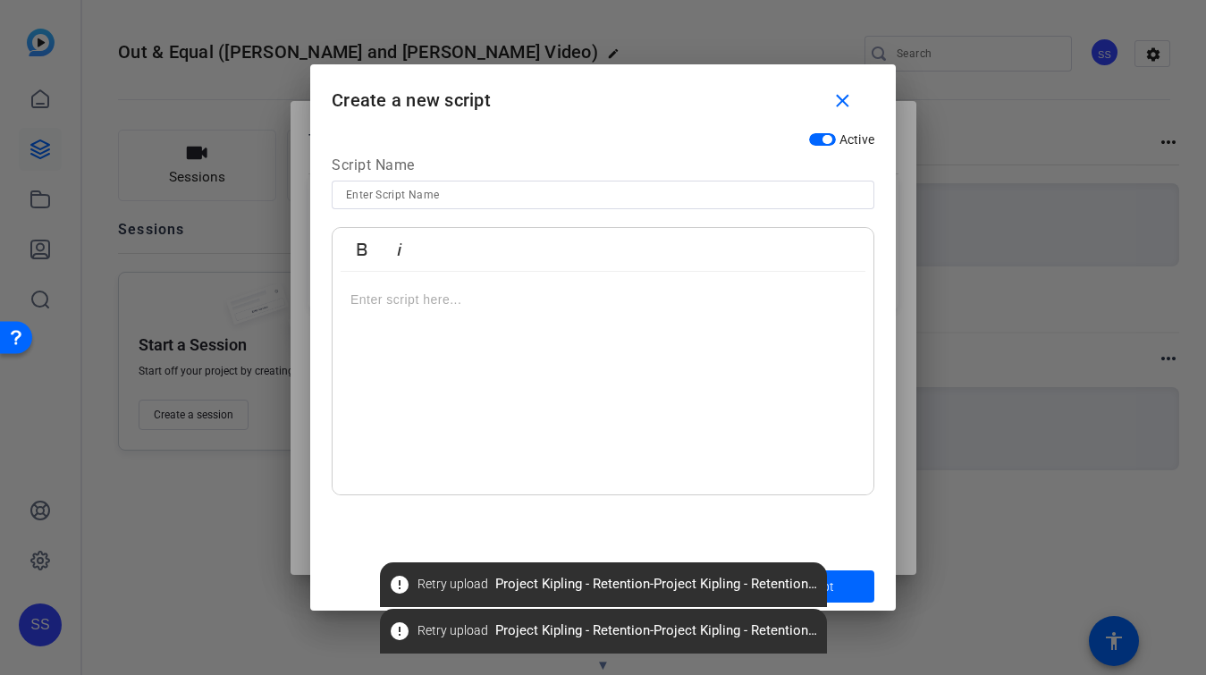
click at [434, 182] on div at bounding box center [603, 195] width 514 height 29
type input "Out & Equal (Just Kirsten)"
click at [417, 356] on div at bounding box center [603, 383] width 541 height 223
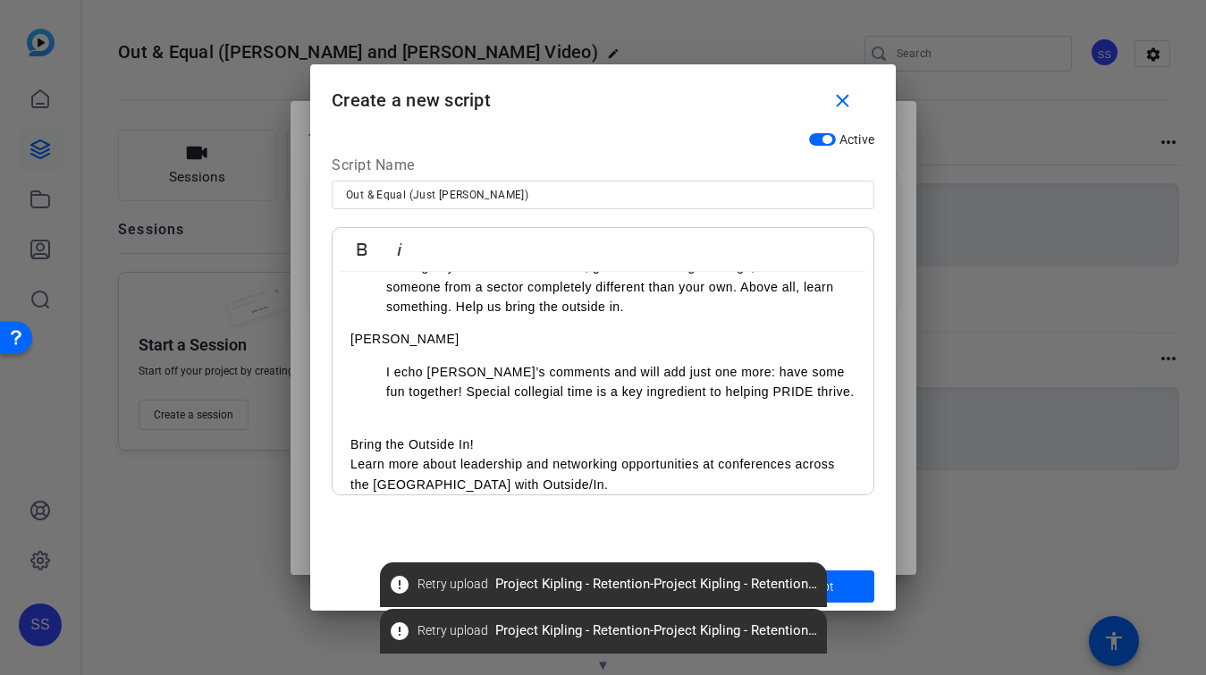
scroll to position [0, 0]
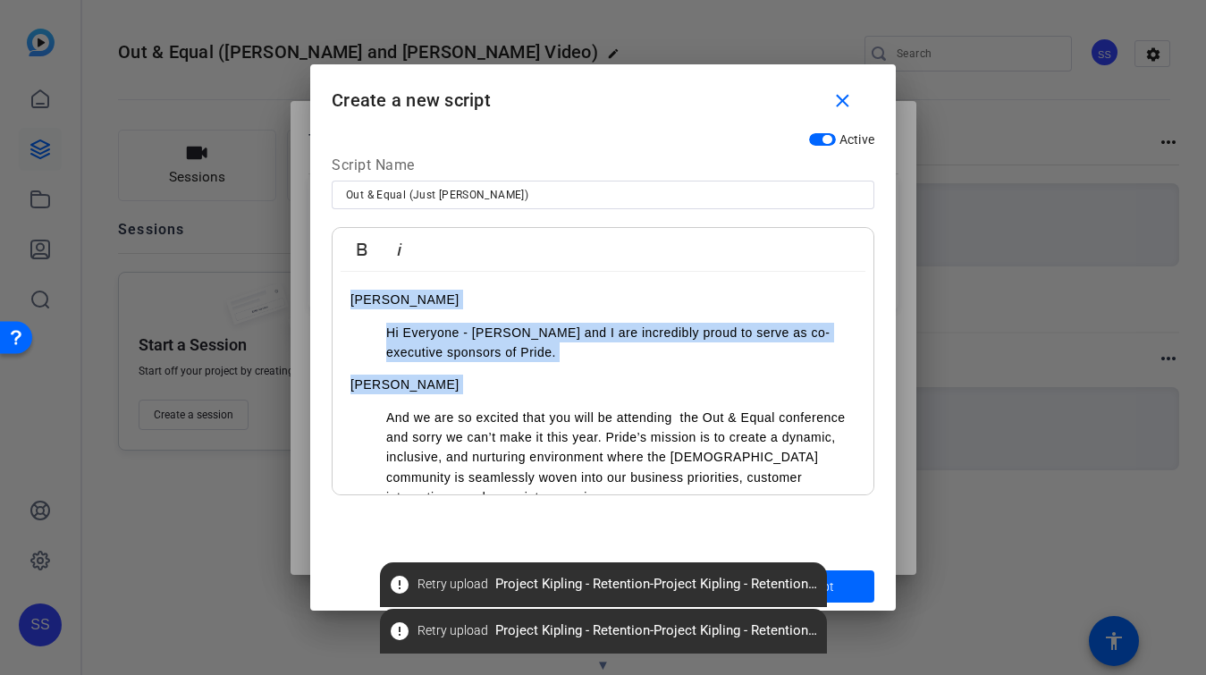
drag, startPoint x: 409, startPoint y: 401, endPoint x: 314, endPoint y: 282, distance: 152.6
click at [314, 282] on div "Active Script Name Out & Equal (Just Kirsten) Bold Italic Kevin Hi Everyone - K…" at bounding box center [603, 342] width 586 height 439
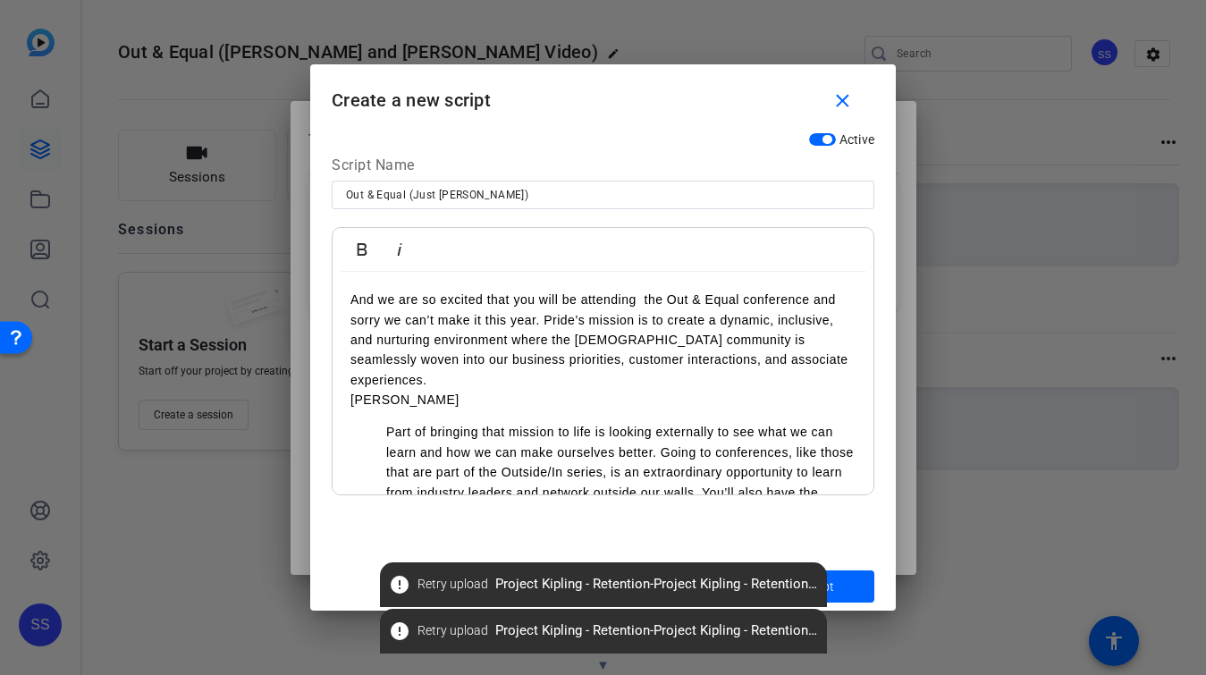
click at [640, 300] on p "And we are so excited that you will be attending the Out & Equal conference and…" at bounding box center [602, 340] width 505 height 100
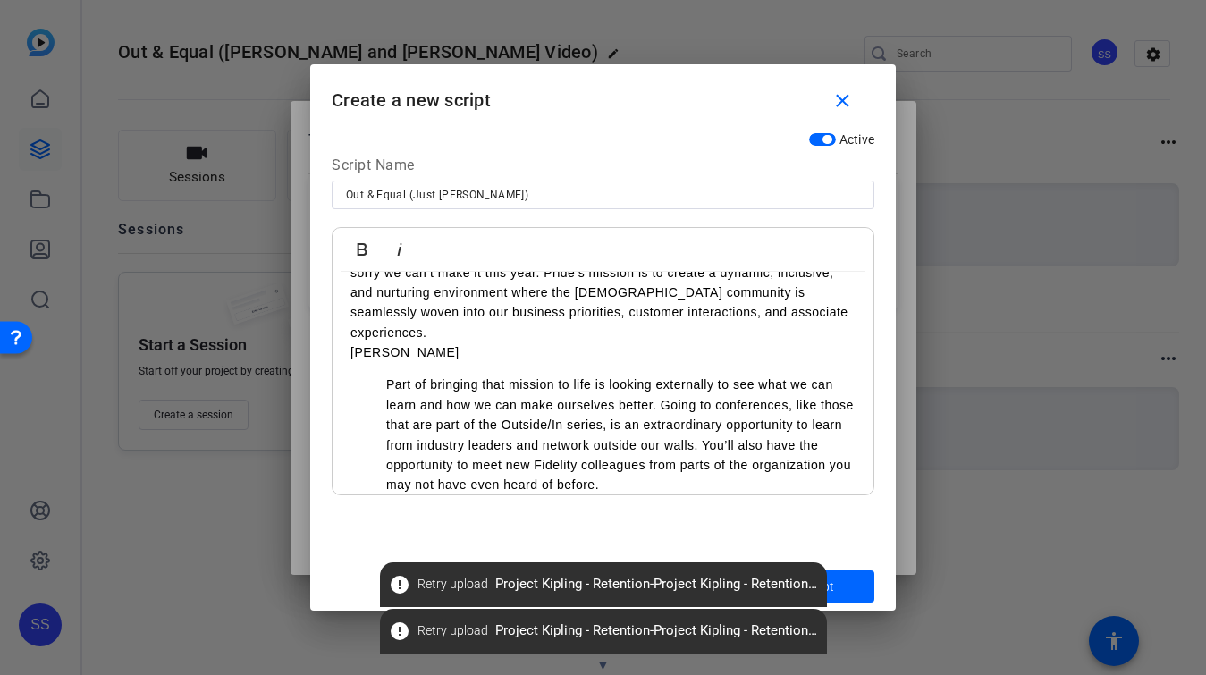
scroll to position [71, 0]
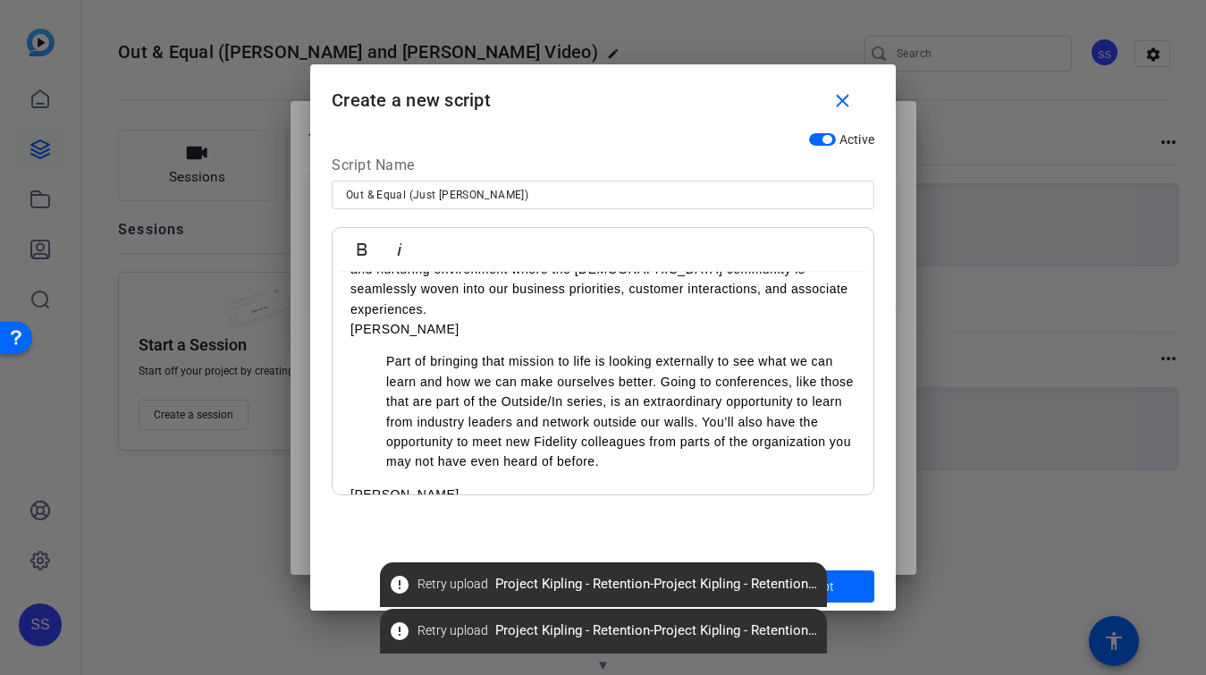
click at [375, 351] on ul "Part of bringing that mission to life is looking externally to see what we can …" at bounding box center [602, 411] width 505 height 120
drag, startPoint x: 349, startPoint y: 315, endPoint x: 609, endPoint y: 435, distance: 286.8
click at [609, 435] on div "And we are so excited that you will be attending the Out & Equal conference and…" at bounding box center [603, 496] width 541 height 591
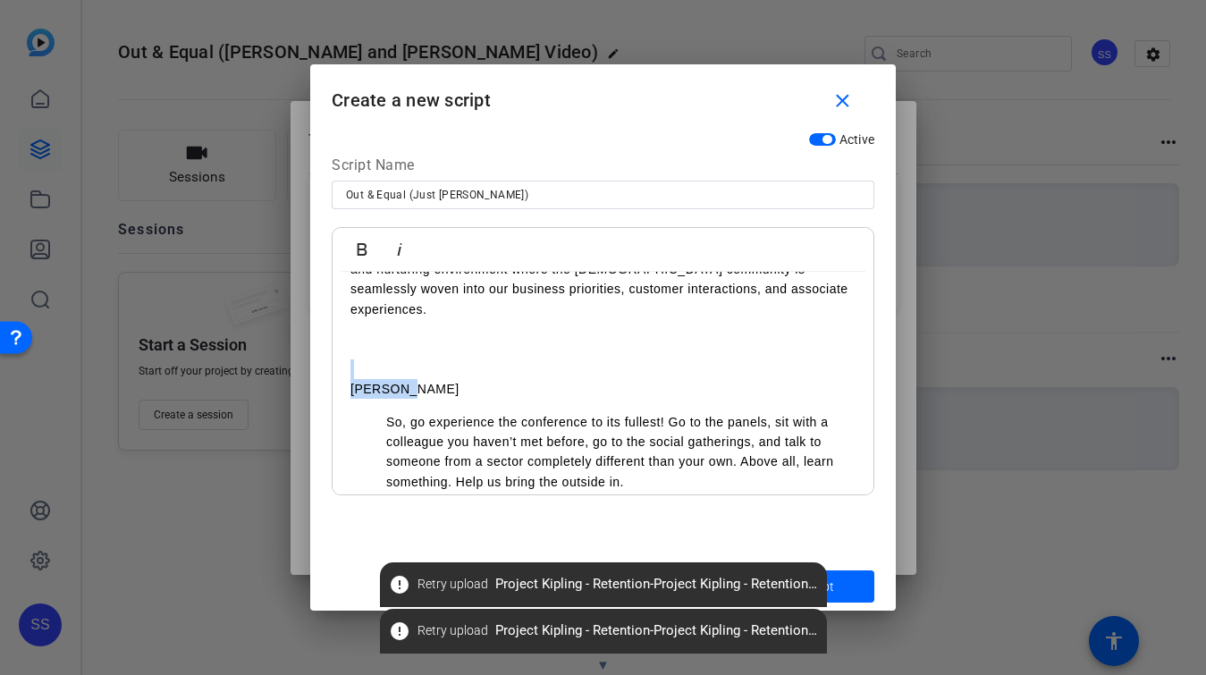
drag, startPoint x: 427, startPoint y: 369, endPoint x: 302, endPoint y: 353, distance: 126.2
click at [302, 353] on div "Teleprompter Scripts add New Script close Out & Equal with Kevin and Kirsten Ke…" at bounding box center [603, 337] width 1206 height 675
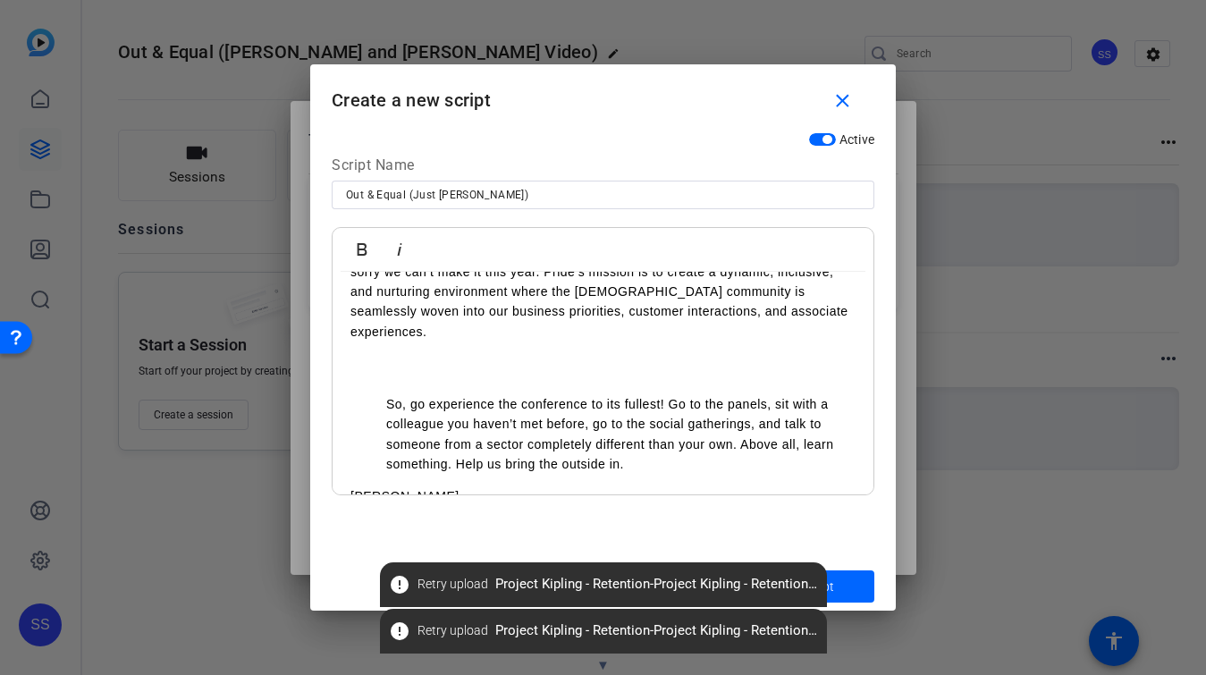
scroll to position [0, 0]
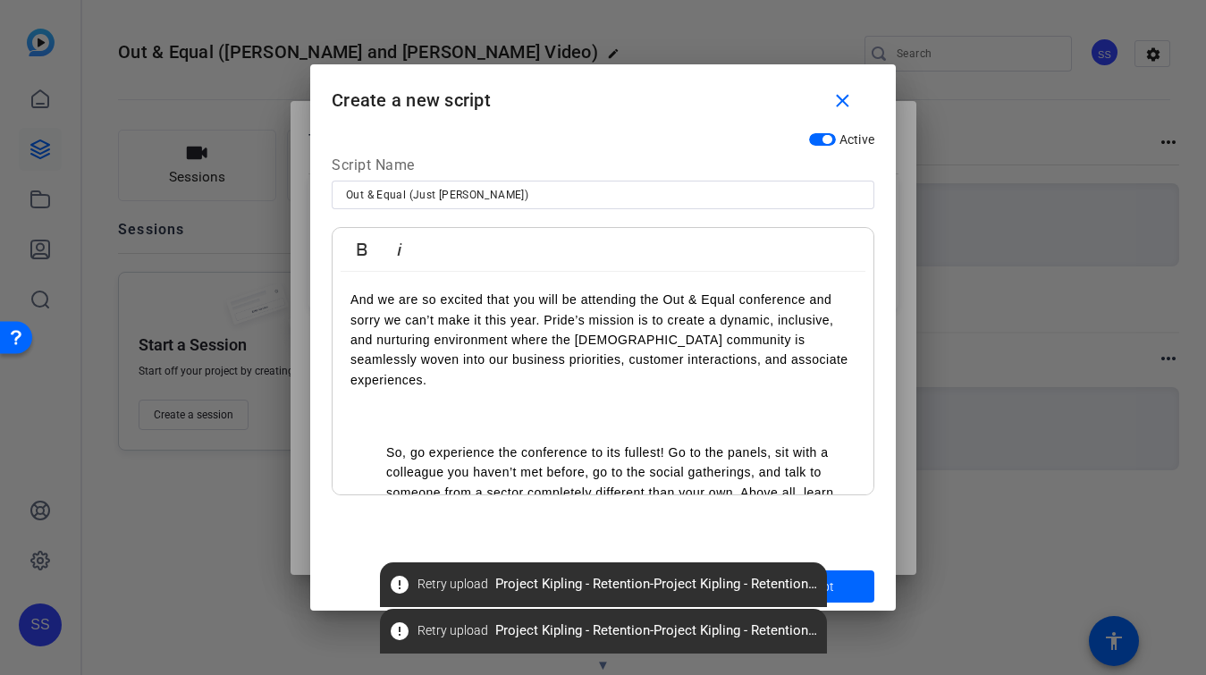
click at [374, 419] on div "And we are so excited that you will be attending the Out & Equal conference and…" at bounding box center [603, 495] width 541 height 446
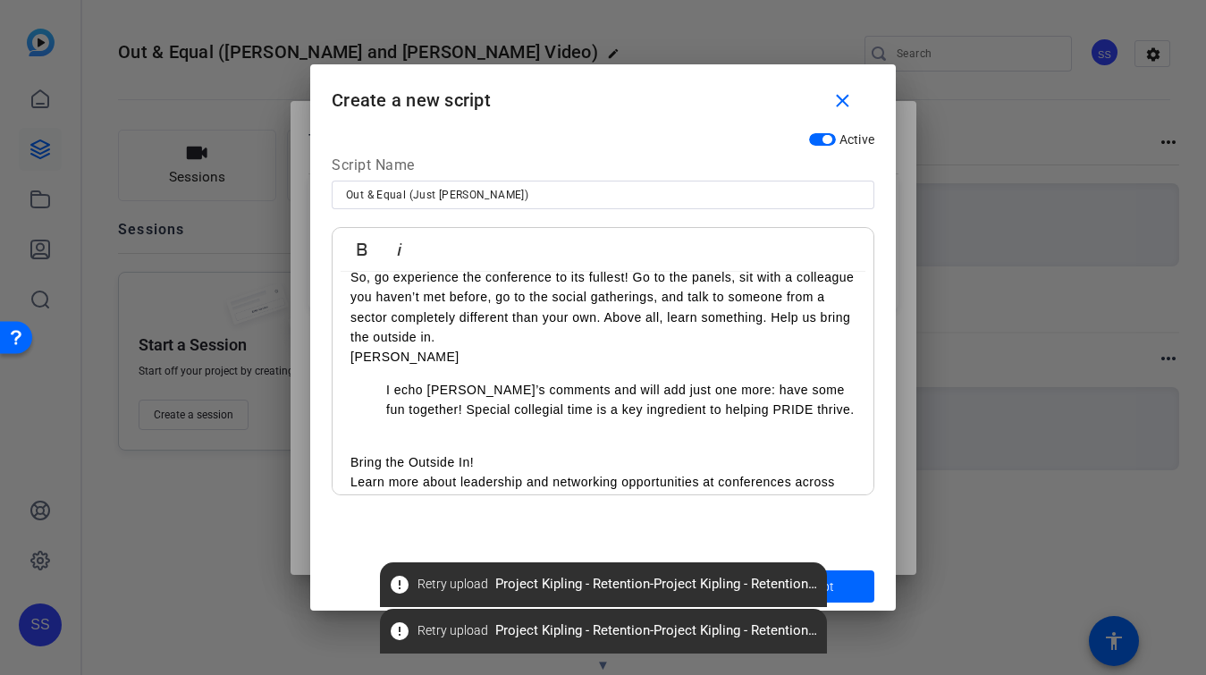
scroll to position [178, 0]
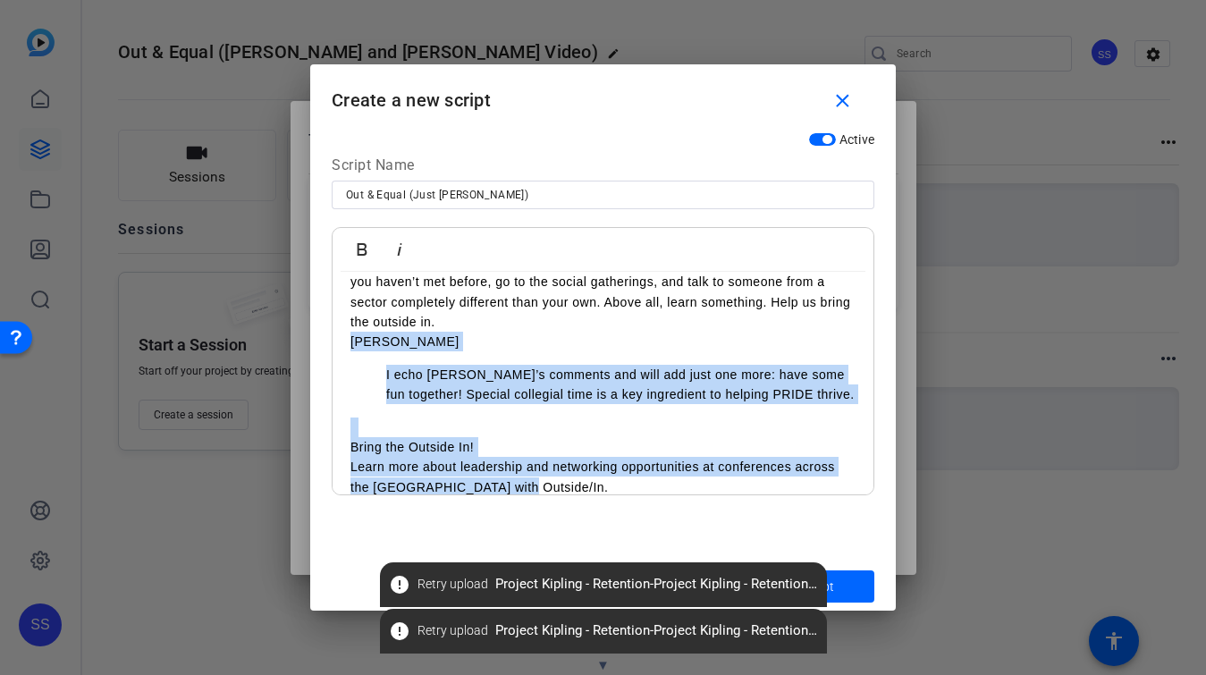
drag, startPoint x: 347, startPoint y: 320, endPoint x: 544, endPoint y: 477, distance: 252.6
click at [544, 477] on div "And we are so excited that you will be attending the Out & Equal conference and…" at bounding box center [603, 304] width 541 height 421
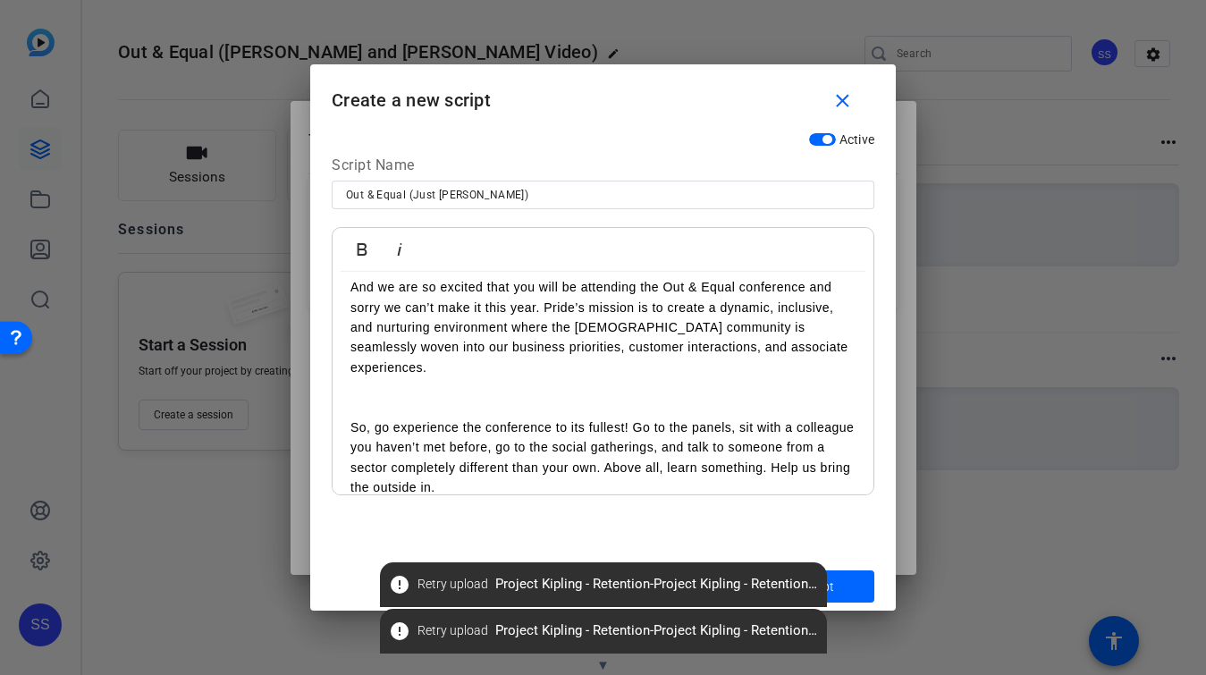
scroll to position [0, 0]
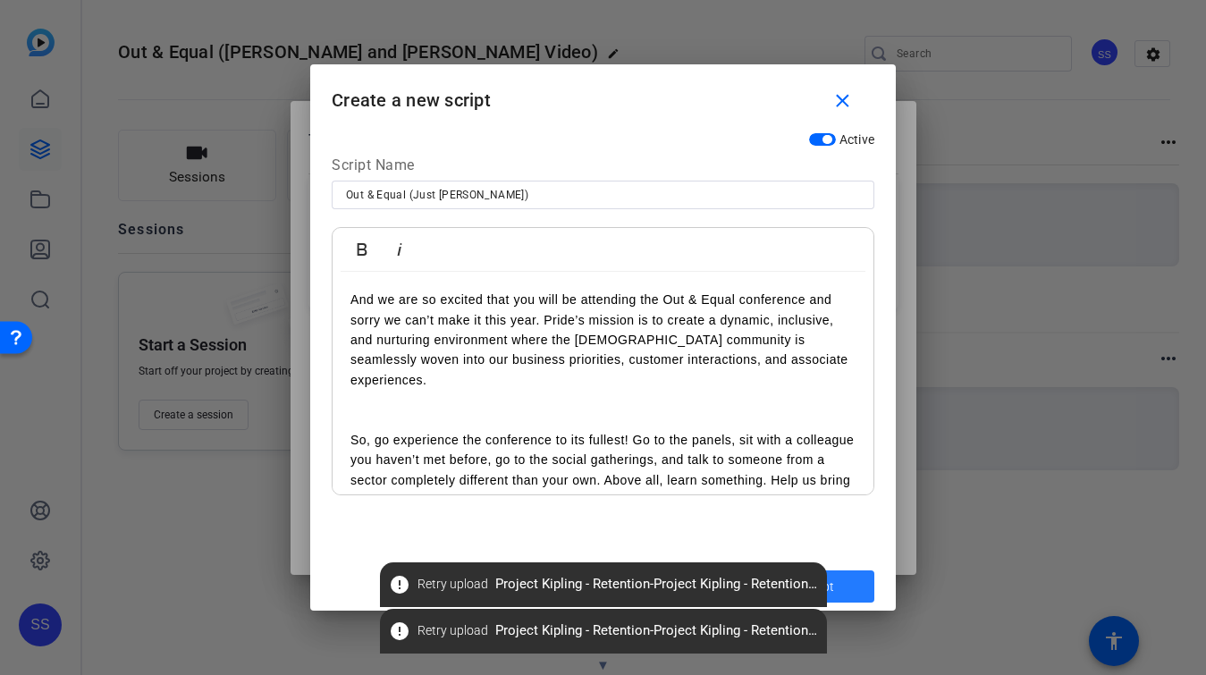
click at [850, 585] on span "submit" at bounding box center [802, 586] width 143 height 43
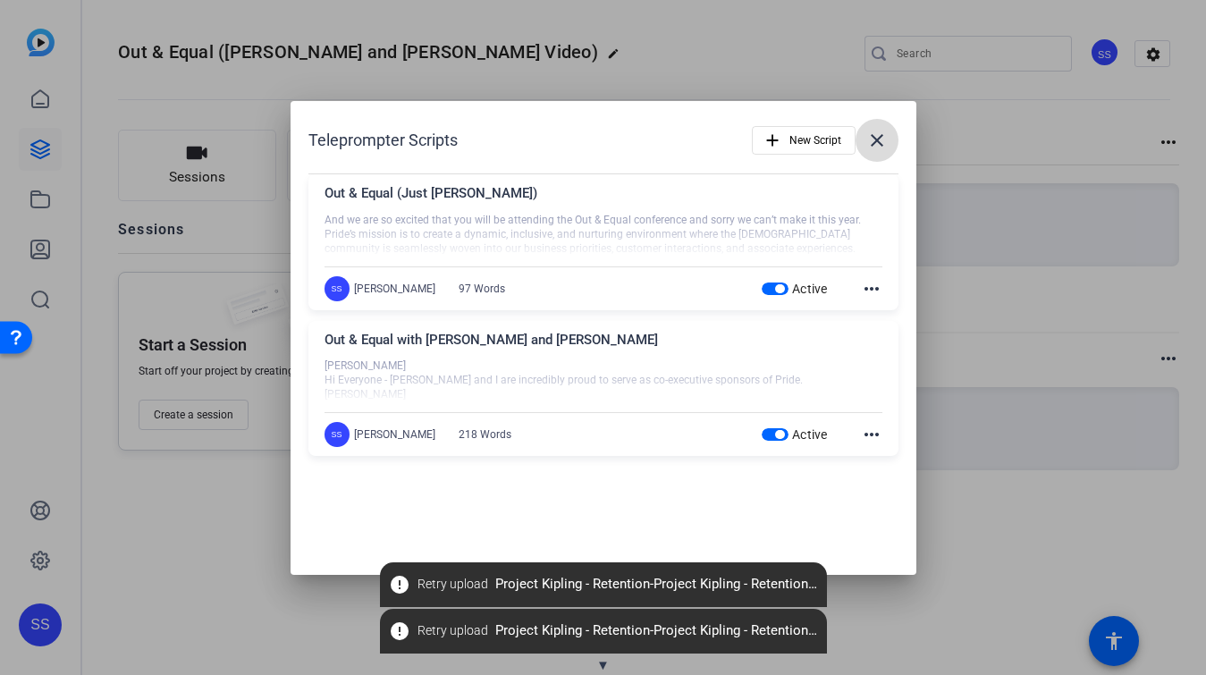
click at [883, 140] on mat-icon "close" at bounding box center [876, 140] width 21 height 21
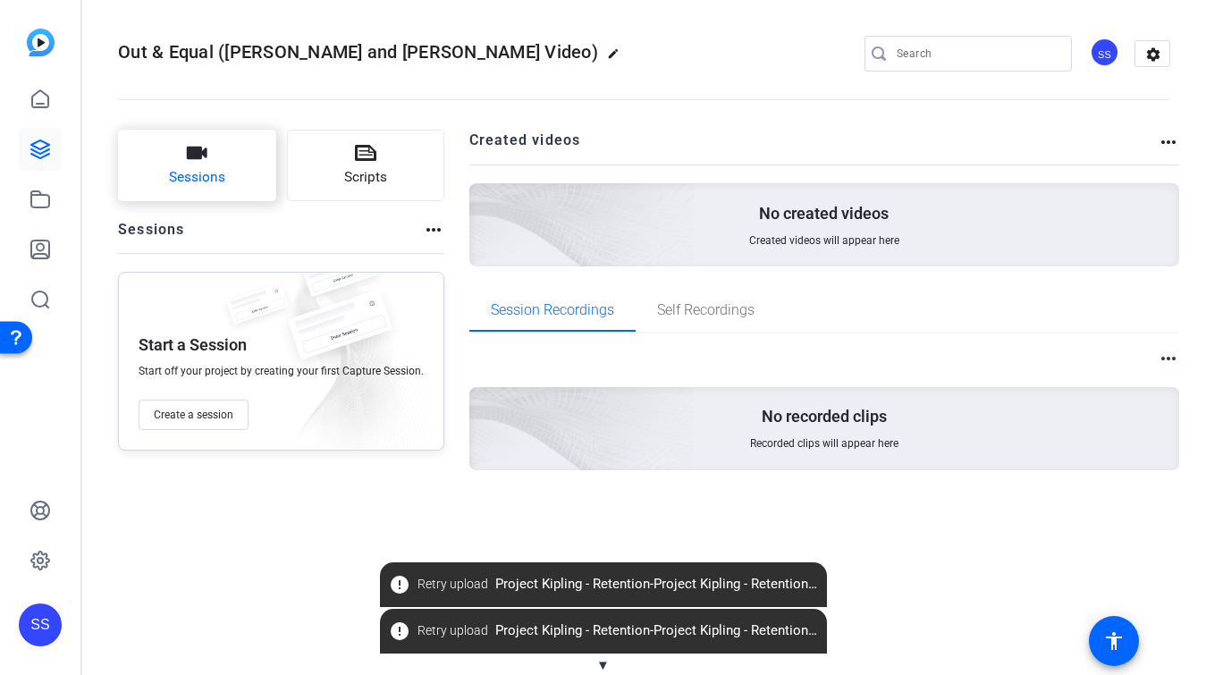
click at [183, 159] on button "Sessions" at bounding box center [197, 166] width 158 height 72
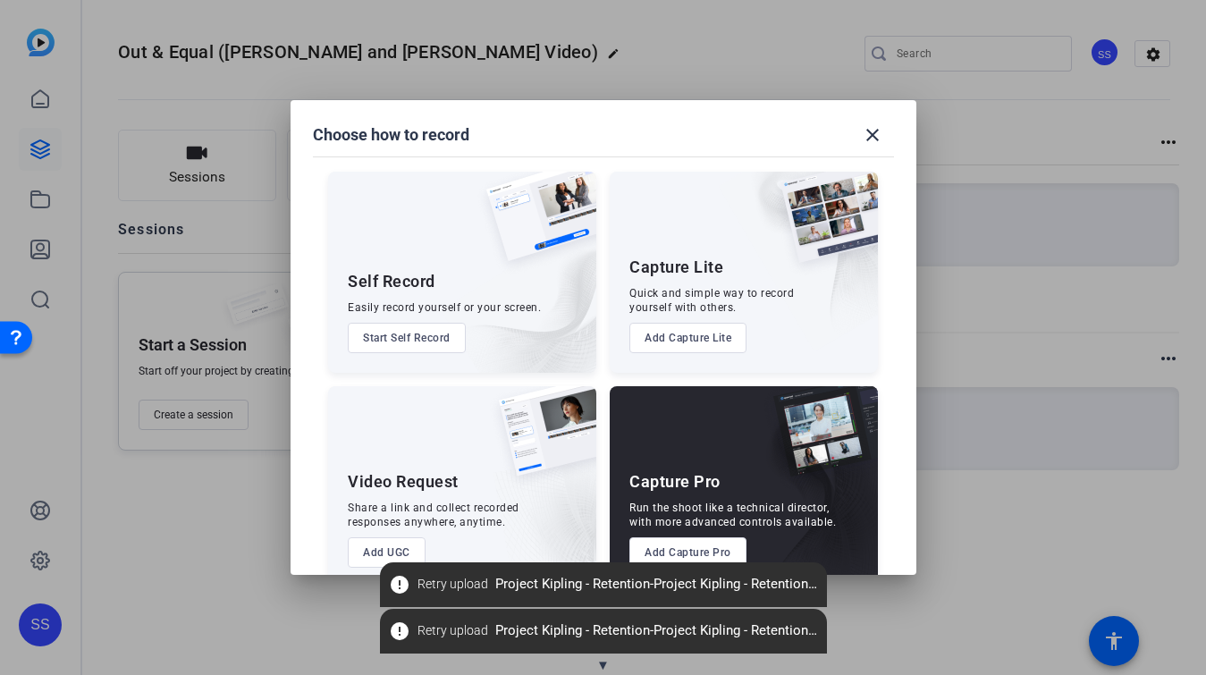
click at [642, 63] on div at bounding box center [603, 337] width 1206 height 675
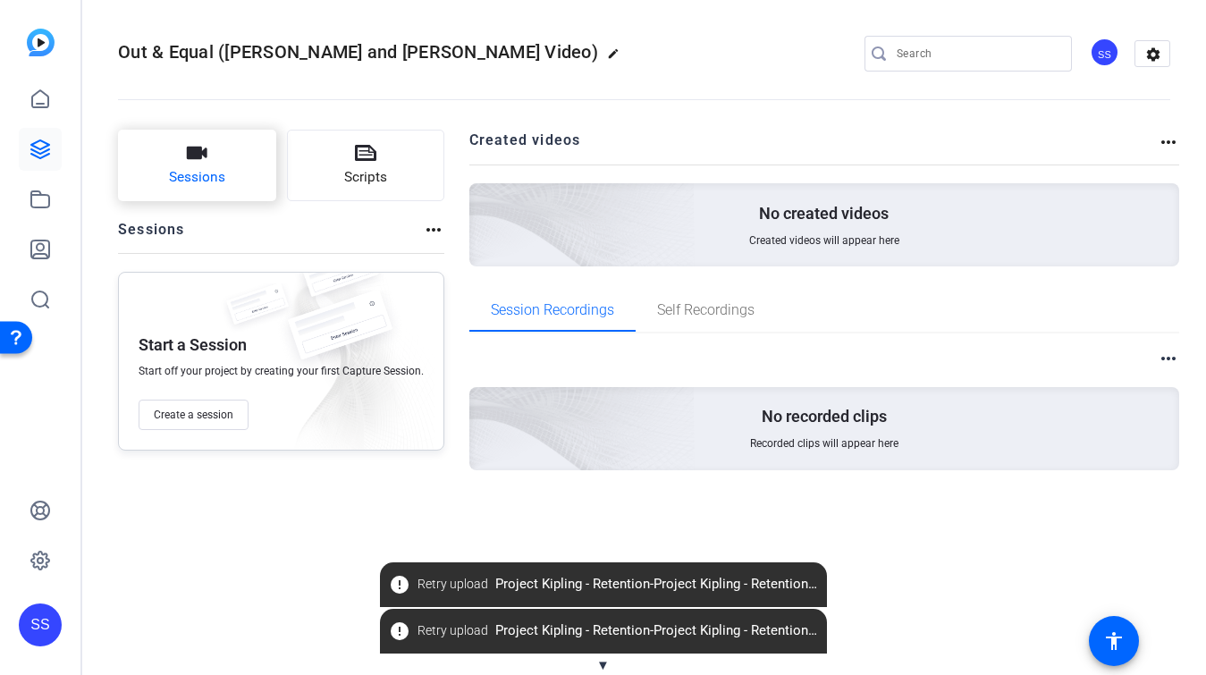
click at [188, 145] on icon "button" at bounding box center [196, 152] width 21 height 21
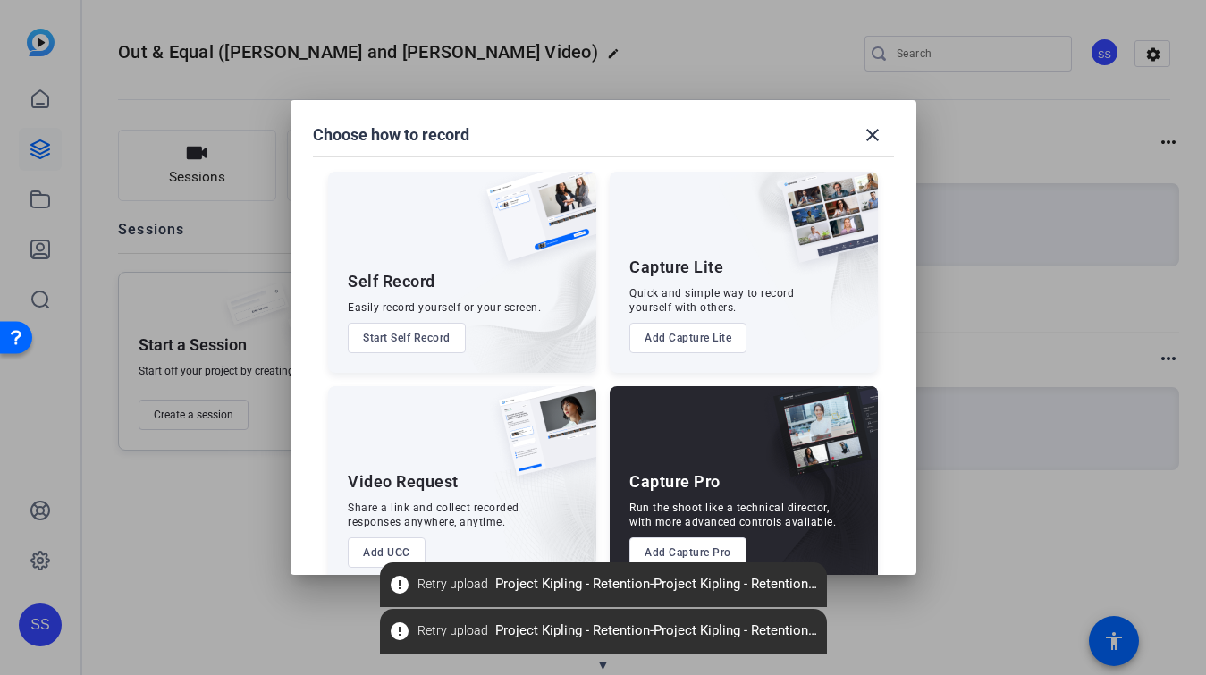
click at [656, 550] on button "Add Capture Pro" at bounding box center [687, 552] width 117 height 30
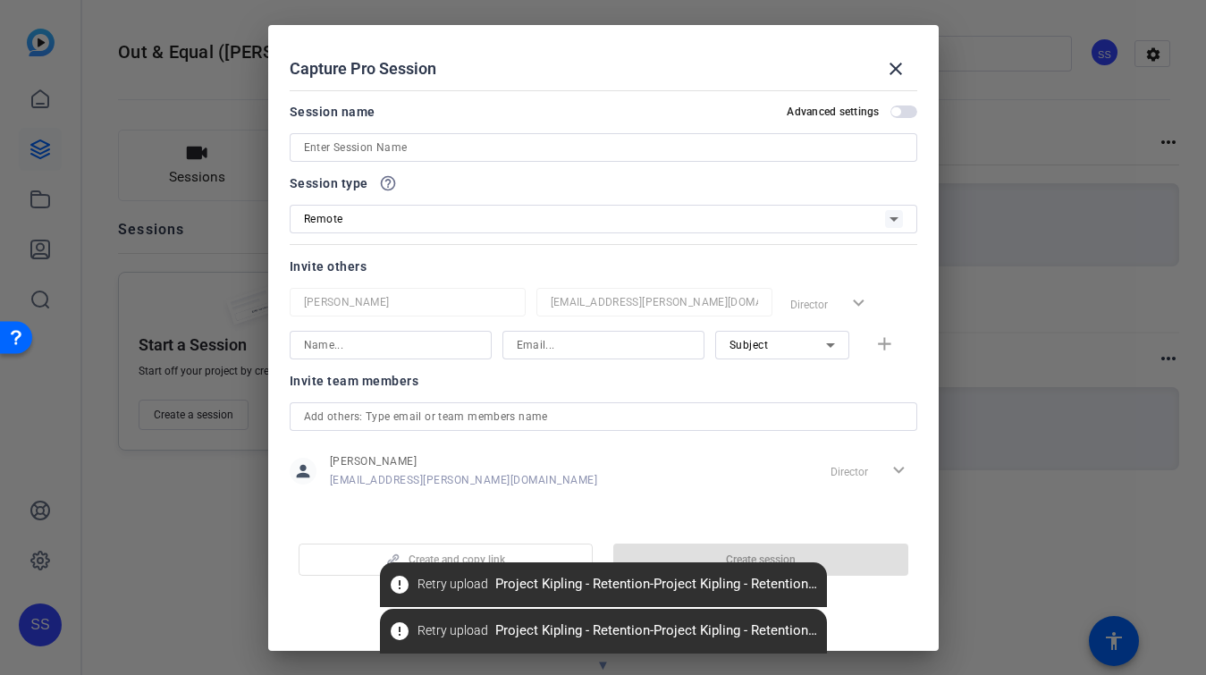
click at [411, 159] on div at bounding box center [603, 147] width 599 height 29
click at [371, 152] on input at bounding box center [603, 147] width 599 height 21
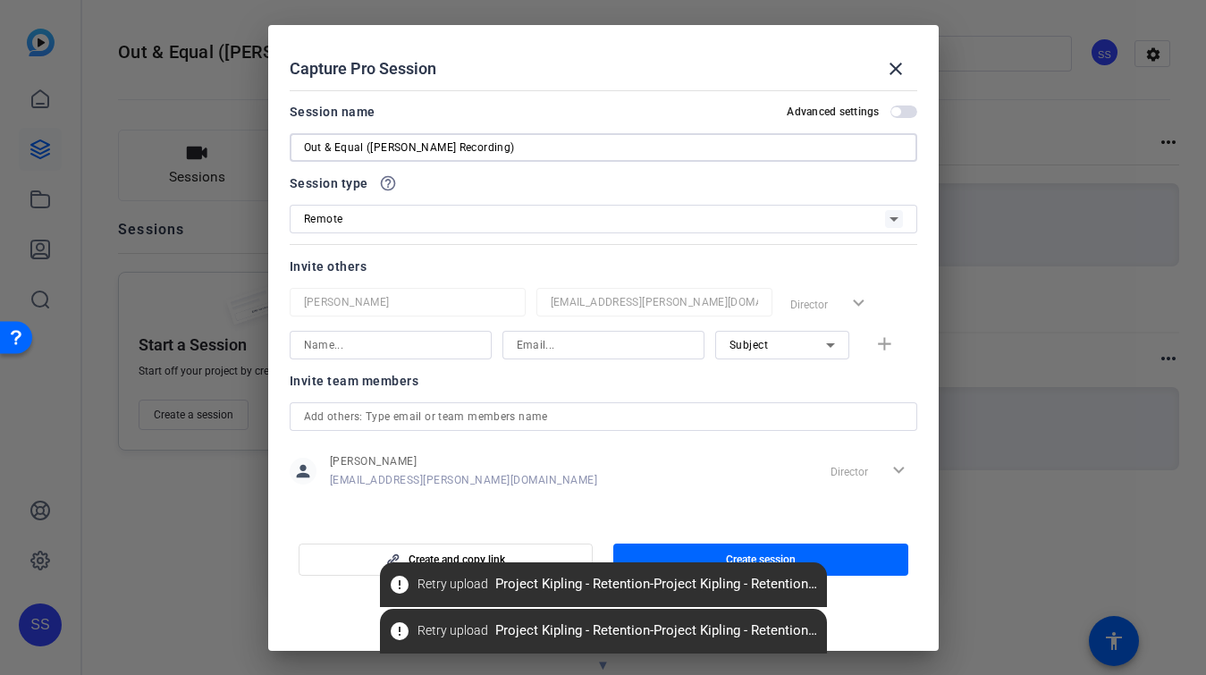
drag, startPoint x: 479, startPoint y: 145, endPoint x: 372, endPoint y: 141, distance: 107.3
click at [371, 141] on input "Out & Equal (Kirsten Recording)" at bounding box center [603, 147] width 599 height 21
click at [372, 143] on input "Out & Equal Recording" at bounding box center [603, 147] width 599 height 21
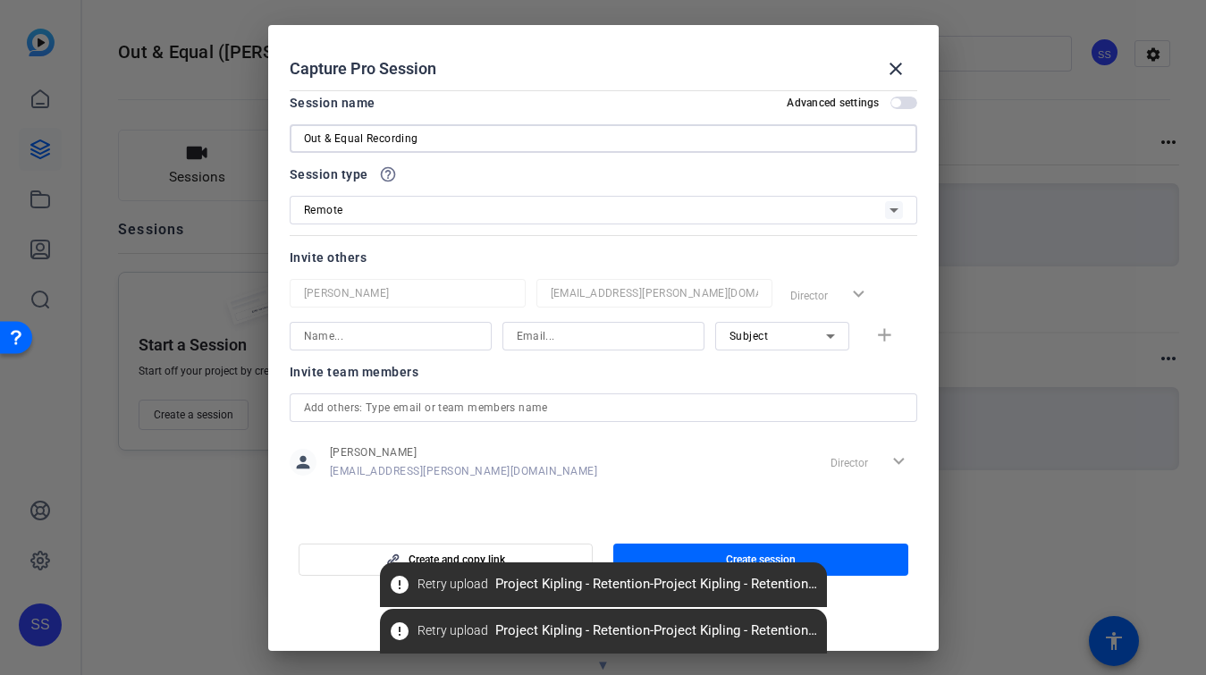
type input "Out & Equal Recording"
click at [365, 338] on input at bounding box center [390, 335] width 173 height 21
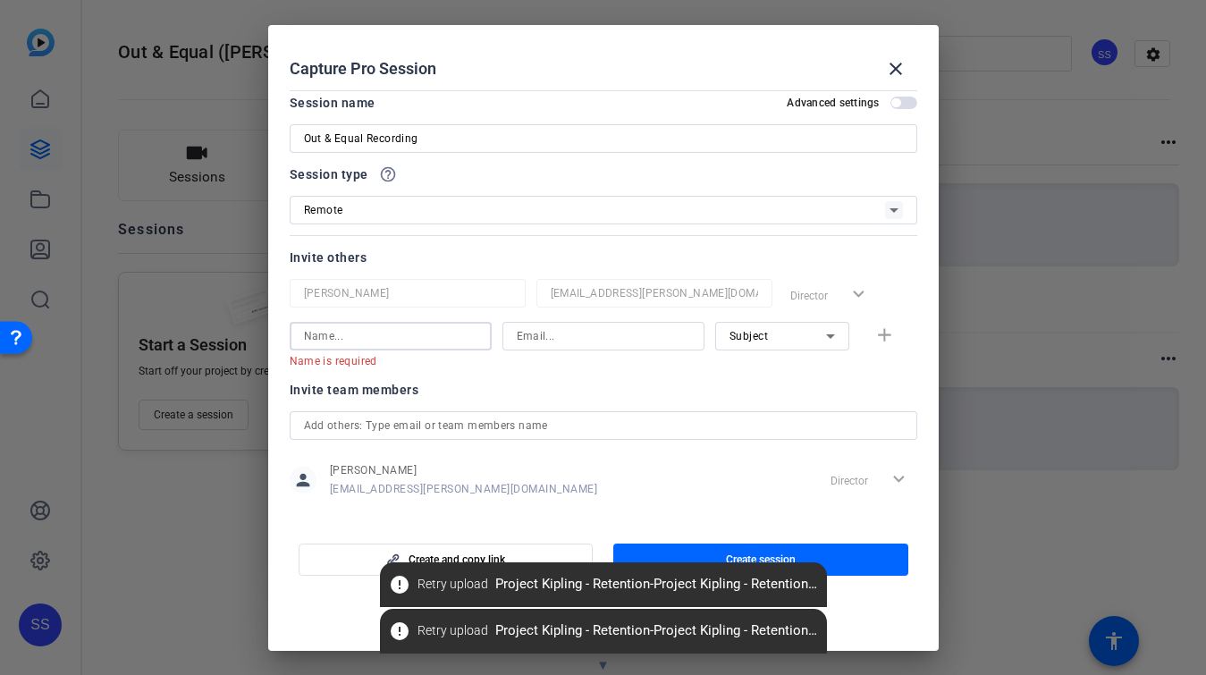
click at [357, 338] on input at bounding box center [390, 335] width 173 height 21
paste input "kirsten.kuykendoll@fmr.com"
type input "kirsten.kuykendoll@fmr.com"
click at [570, 326] on input at bounding box center [603, 335] width 173 height 21
paste input "kirsten.kuykendoll@fmr.com"
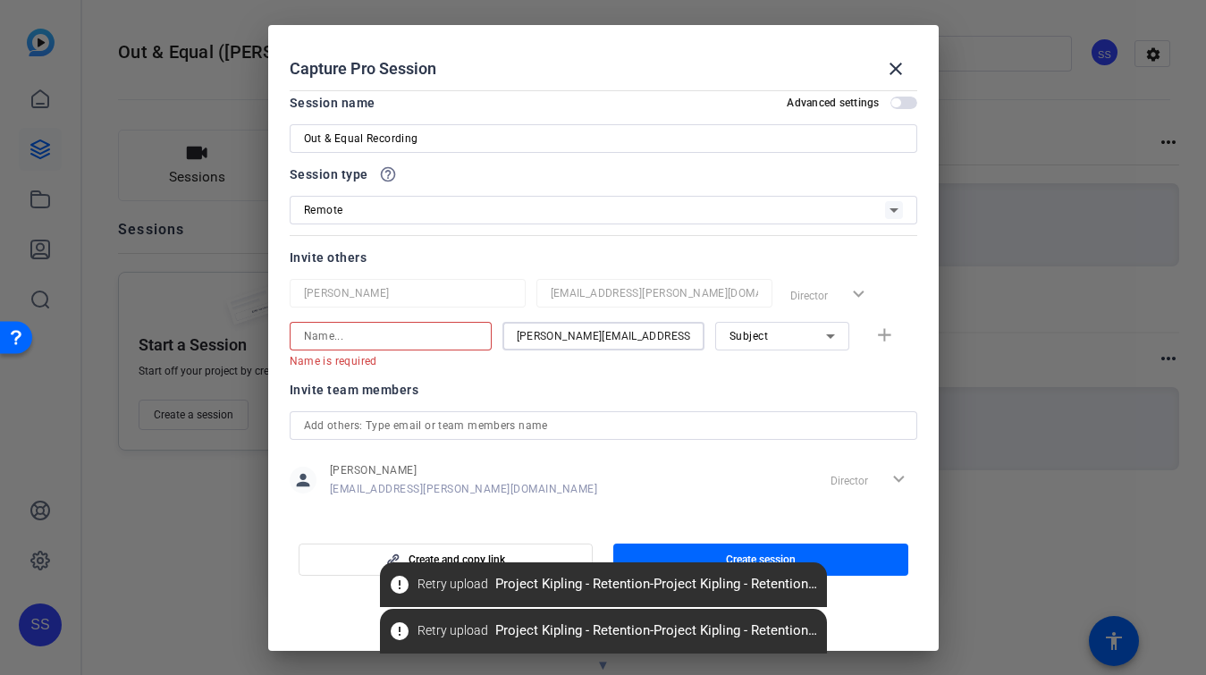
type input "kirsten.kuykendoll@fmr.com"
click at [395, 343] on input at bounding box center [390, 335] width 173 height 21
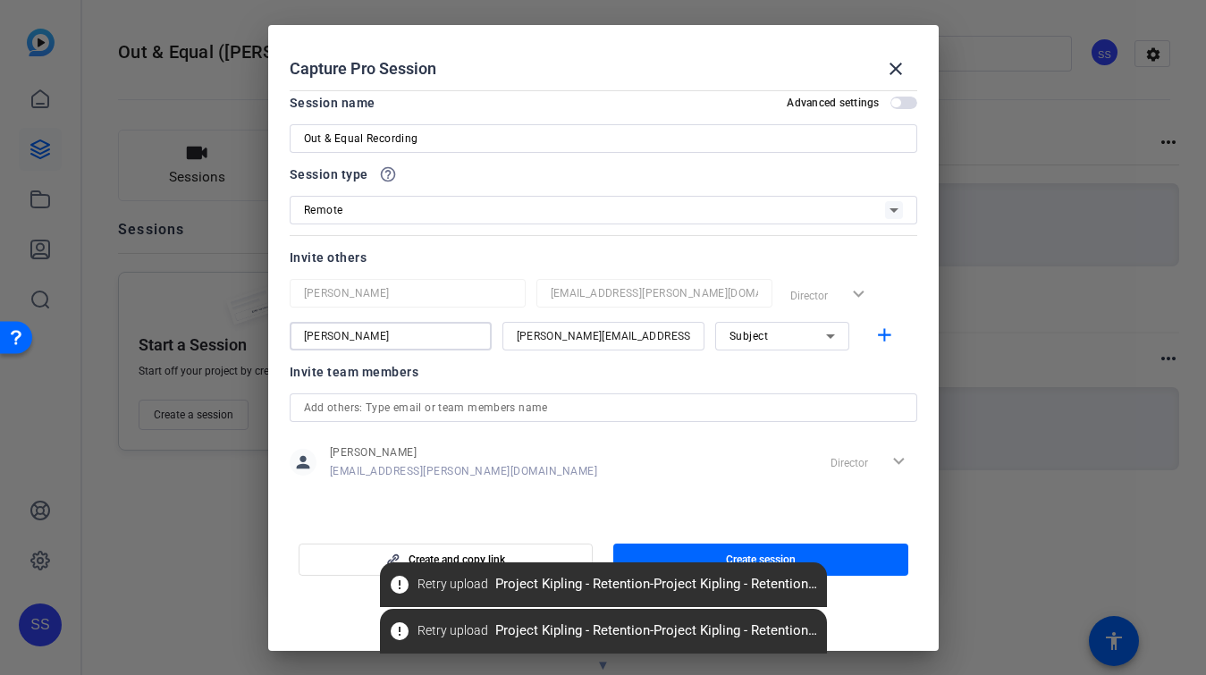
type input "Kirsten"
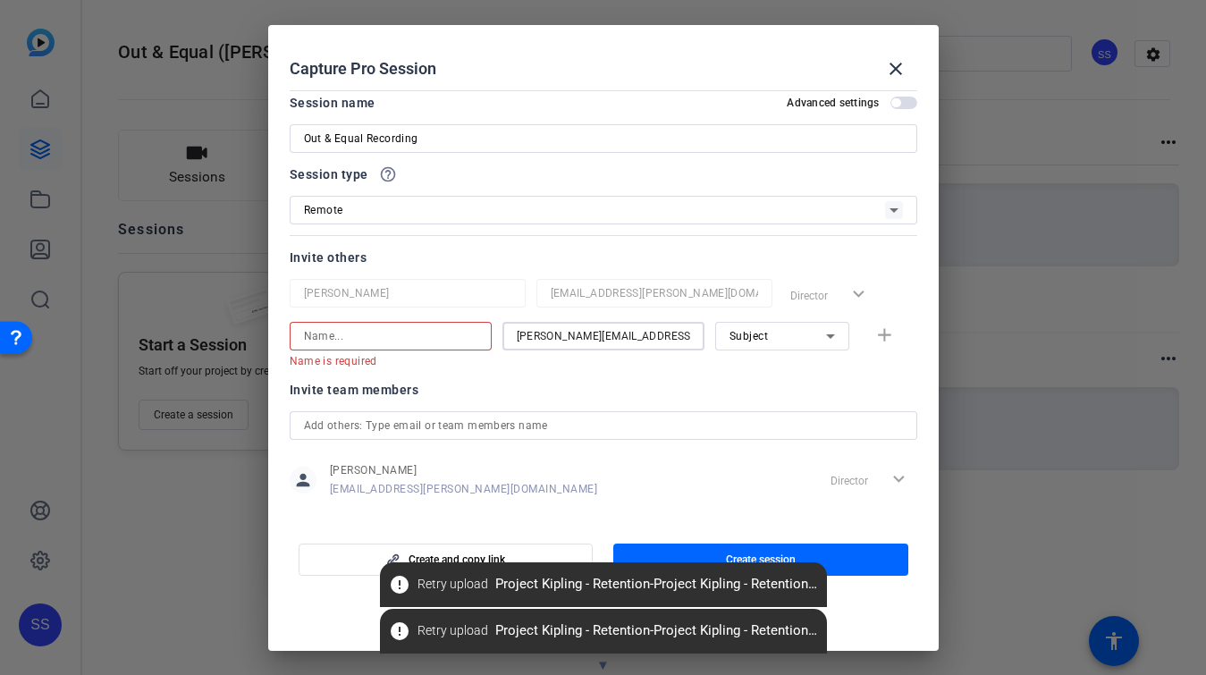
drag, startPoint x: 670, startPoint y: 326, endPoint x: 452, endPoint y: 322, distance: 218.2
click at [452, 322] on div "Name is required kirsten.kuykendoll@fmr.com Subject add" at bounding box center [604, 345] width 628 height 46
click at [753, 470] on div "person Shira Stoll shira.stoll@fmr.com Director expand_more" at bounding box center [604, 480] width 628 height 45
click at [846, 559] on span "button" at bounding box center [760, 559] width 295 height 43
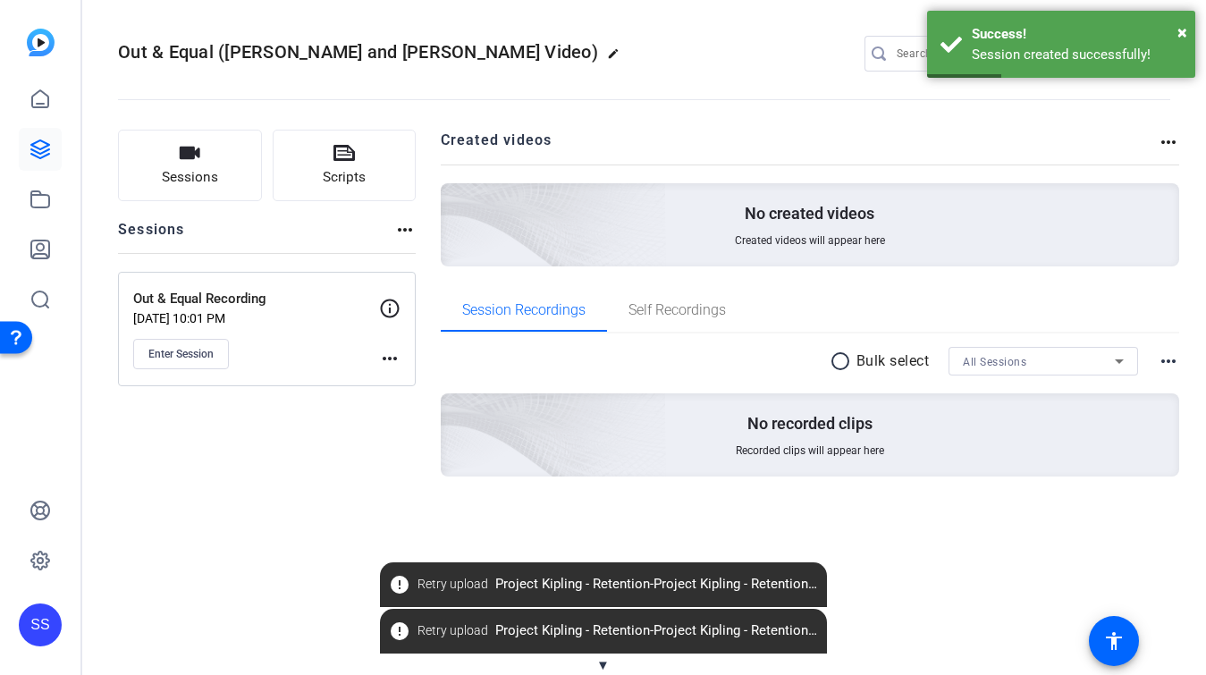
click at [391, 358] on mat-icon "more_horiz" at bounding box center [389, 358] width 21 height 21
click at [412, 380] on span "Edit Session" at bounding box center [433, 384] width 81 height 21
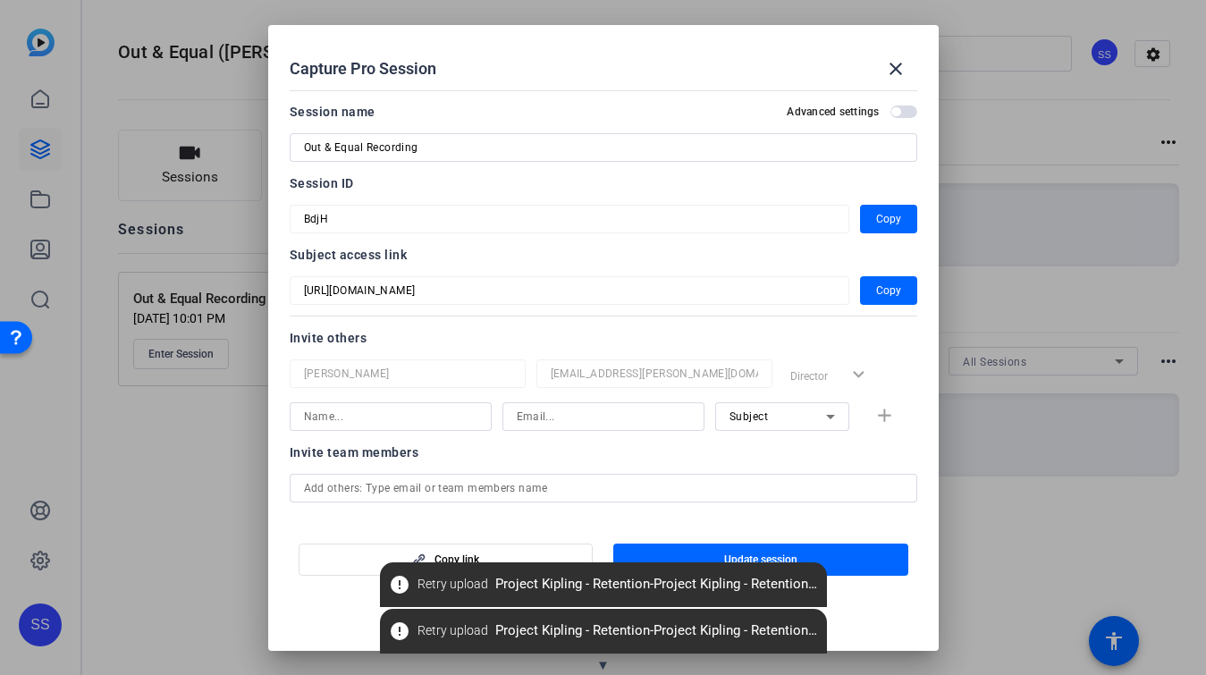
scroll to position [80, 0]
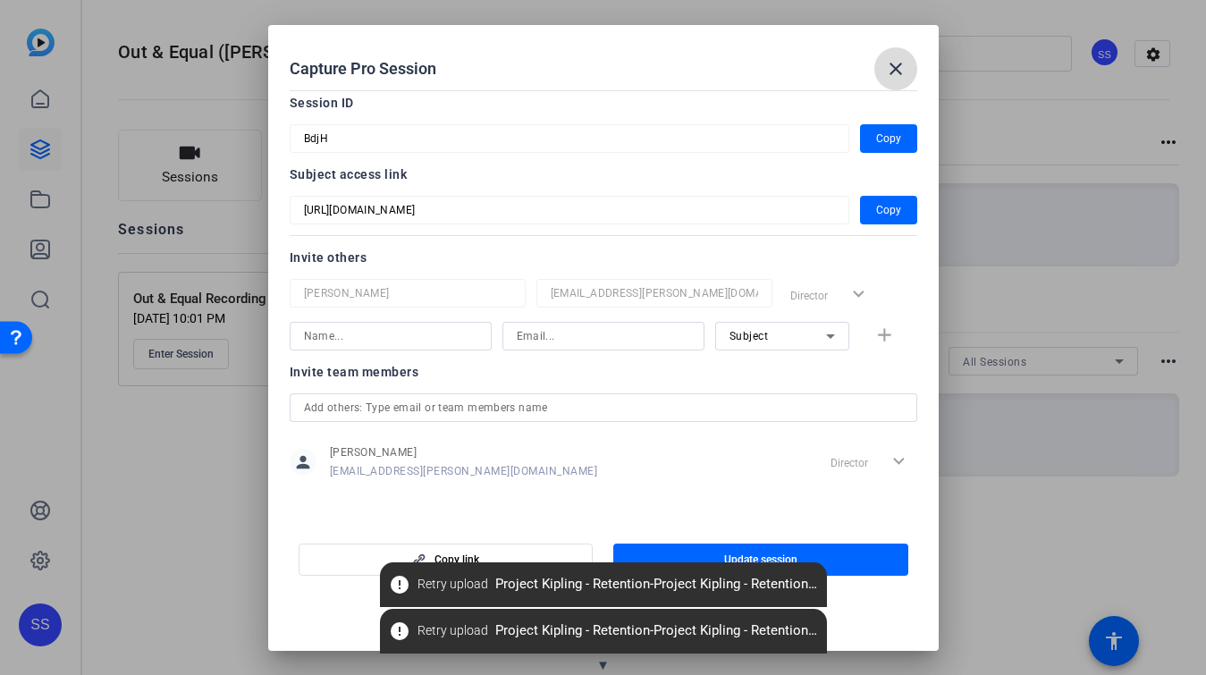
click at [905, 56] on span at bounding box center [895, 68] width 43 height 43
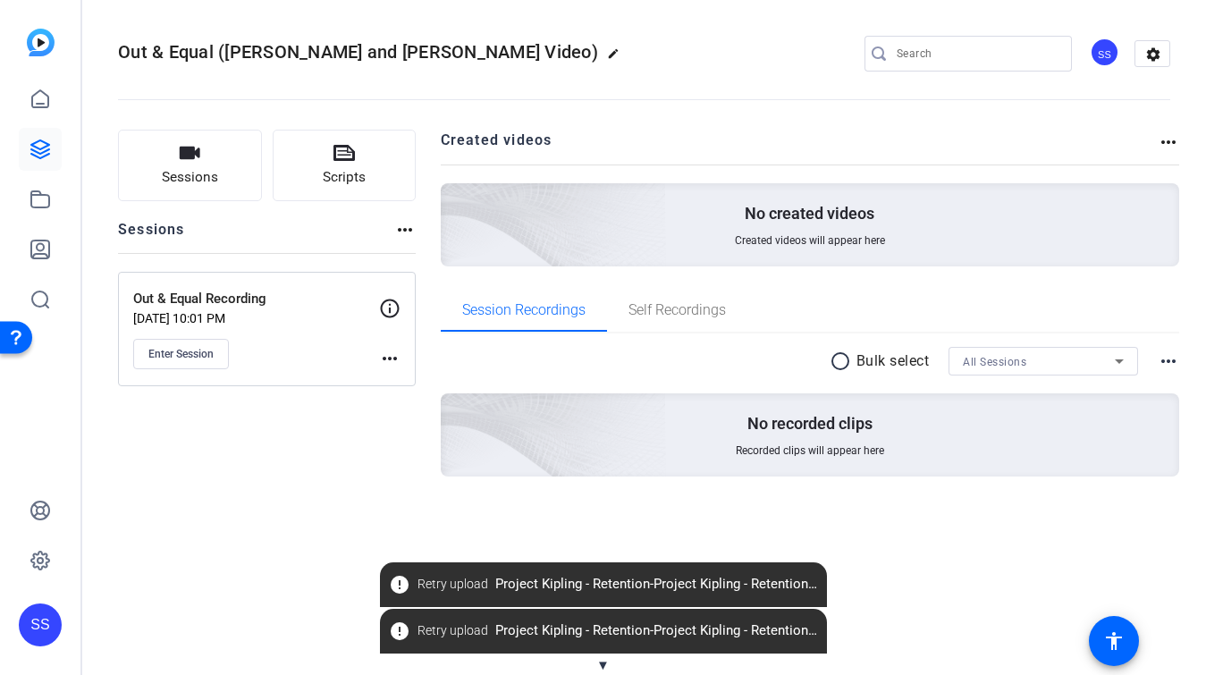
click at [228, 327] on div "Out & Equal Recording Sep 16, 2025 @ 10:01 PM Enter Session" at bounding box center [256, 329] width 246 height 80
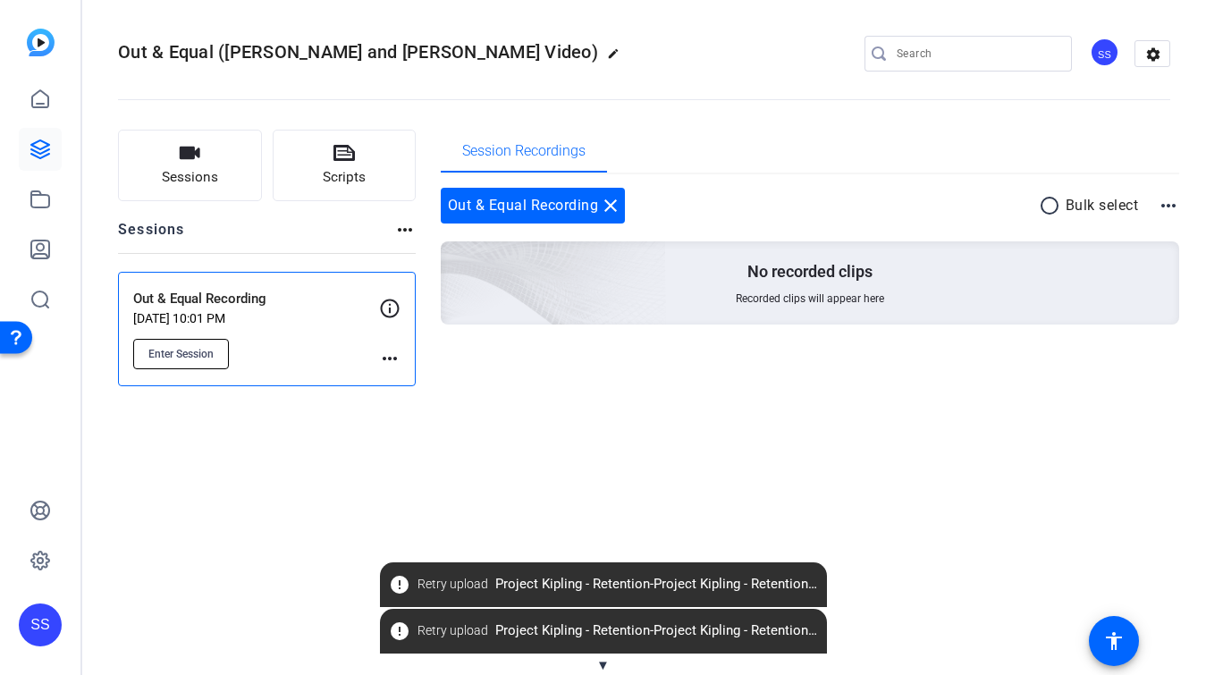
click at [191, 355] on span "Enter Session" at bounding box center [180, 354] width 65 height 14
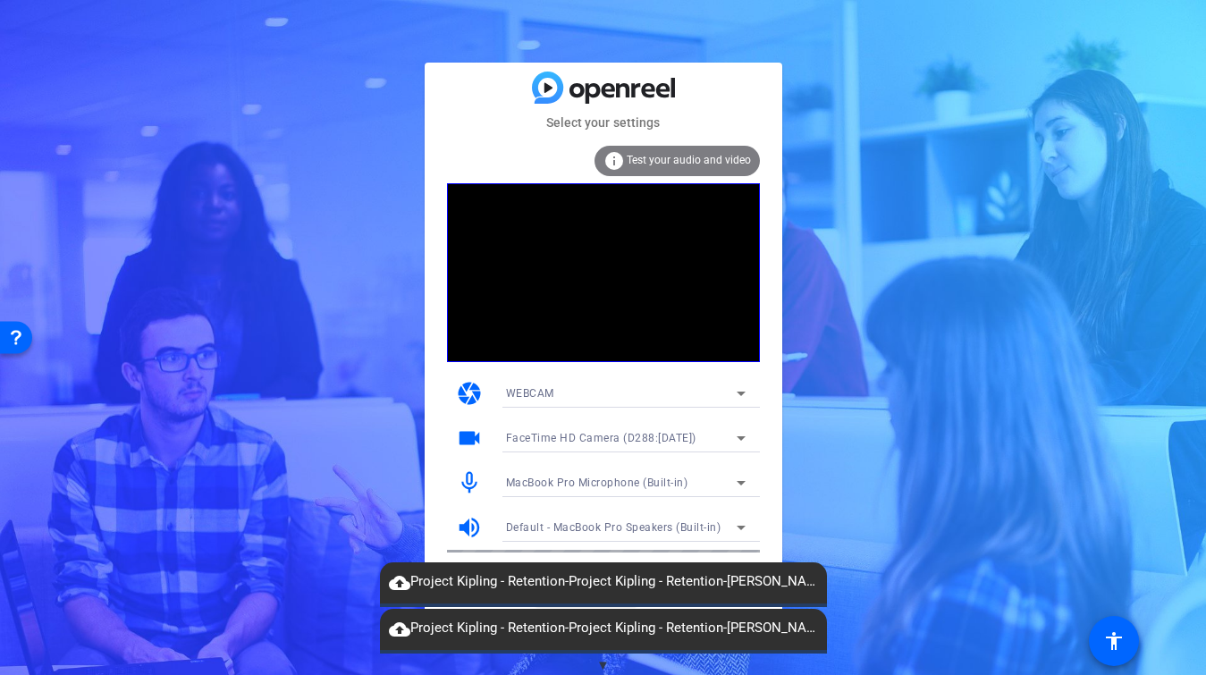
click at [714, 434] on div "FaceTime HD Camera (D288:CE50)" at bounding box center [621, 437] width 231 height 22
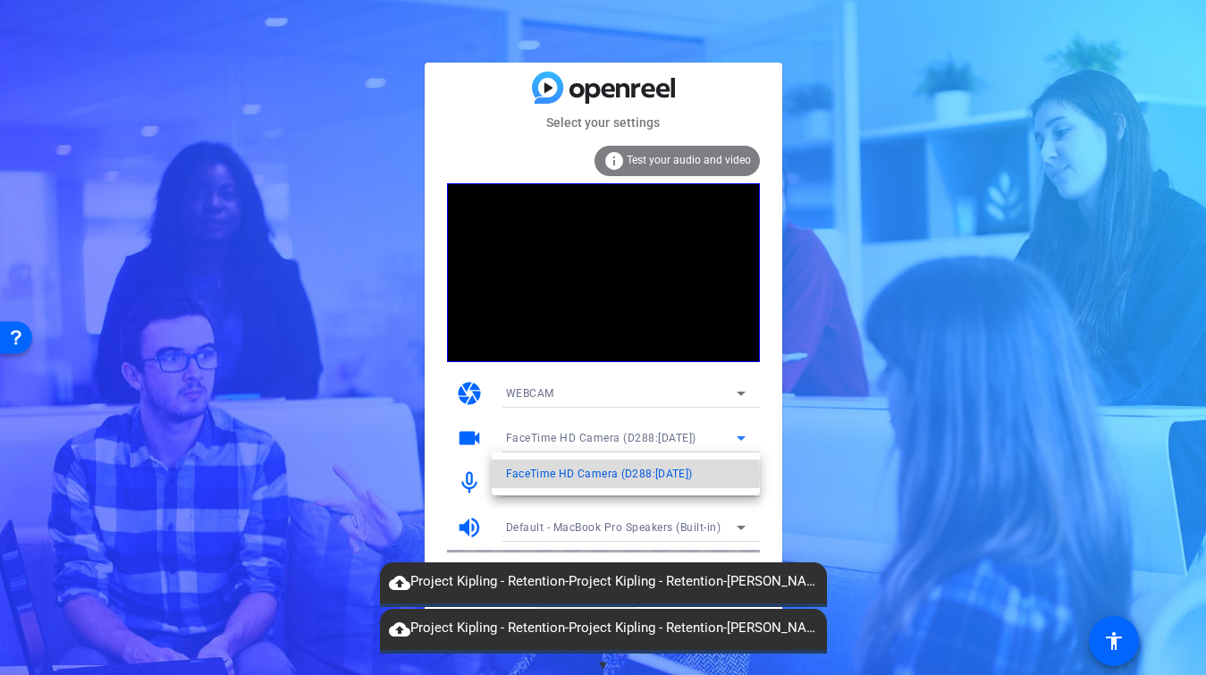
click at [601, 474] on span "FaceTime HD Camera (D288:CE50)" at bounding box center [599, 473] width 187 height 21
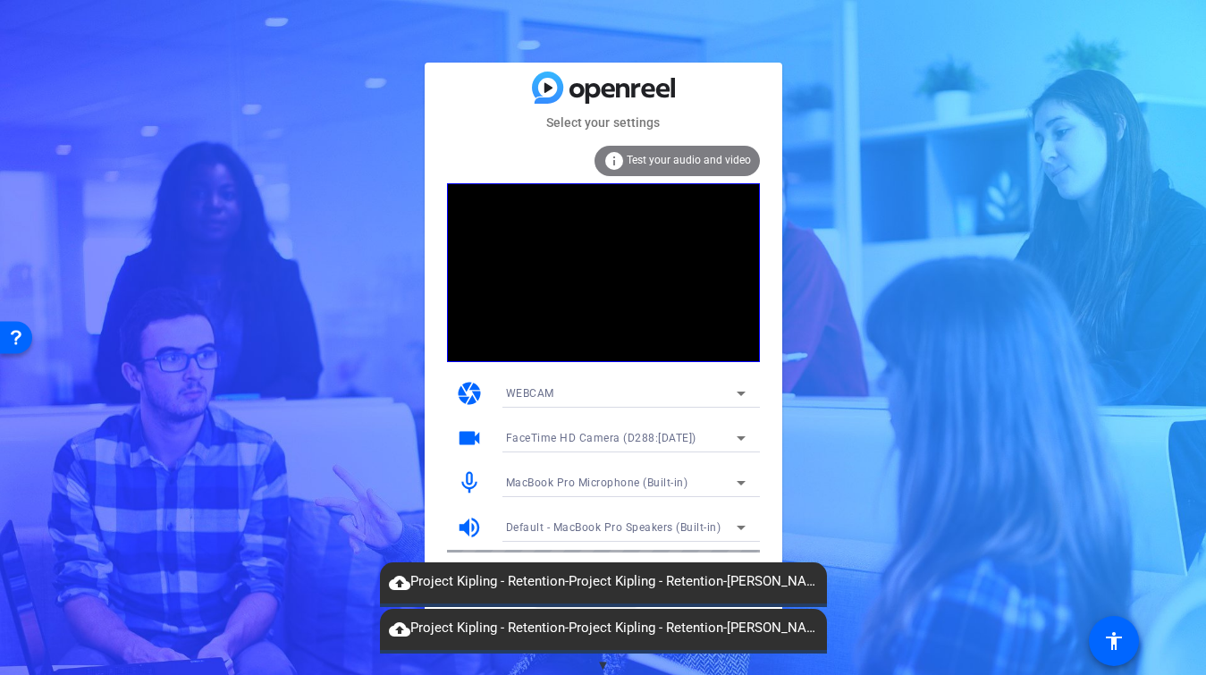
click at [812, 579] on span "cloud_upload Project Kipling - Retention-Project Kipling - Retention-Shira Stol…" at bounding box center [603, 581] width 447 height 21
drag, startPoint x: 791, startPoint y: 475, endPoint x: 790, endPoint y: 438, distance: 36.7
click at [790, 438] on div "Select your settings info Test your audio and video camera WEBCAM videocam Face…" at bounding box center [603, 337] width 1206 height 675
click at [587, 596] on div "cloud_upload Project Kipling - Retention-Project Kipling - Retention-Shira Stol…" at bounding box center [603, 582] width 447 height 41
click at [573, 594] on div "cloud_upload Project Kipling - Retention-Project Kipling - Retention-Shira Stol…" at bounding box center [603, 582] width 447 height 41
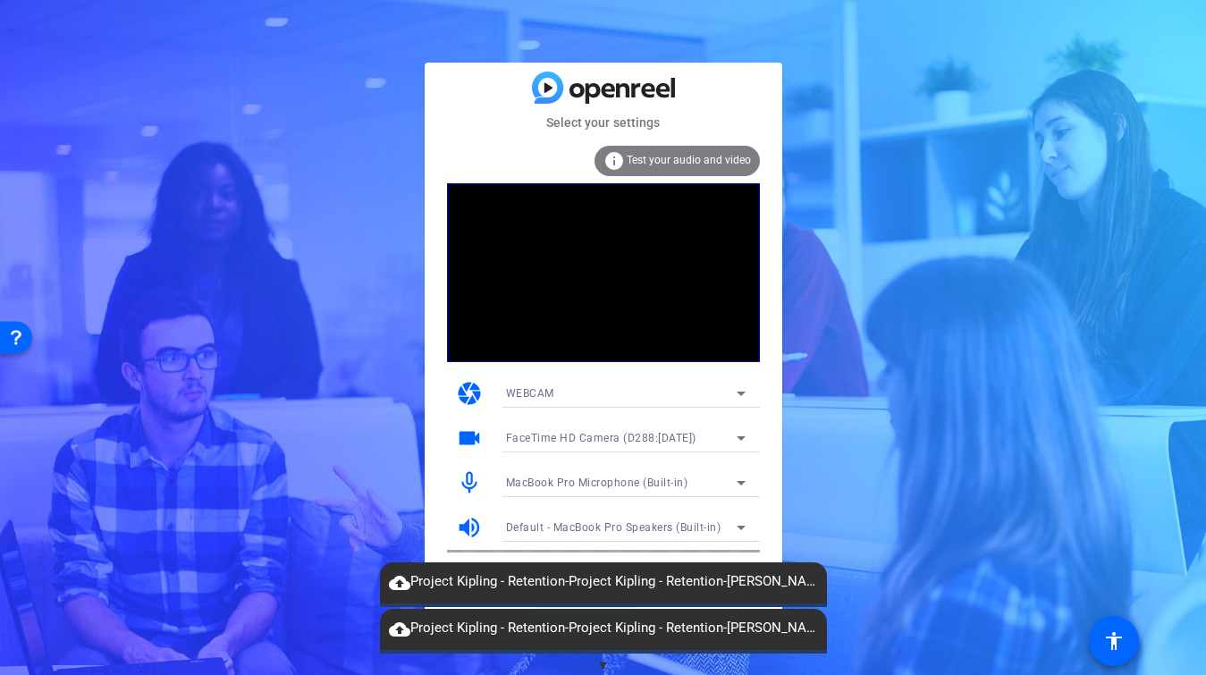
click at [573, 583] on span "cloud_upload Project Kipling - Retention-Project Kipling - Retention-Shira Stol…" at bounding box center [603, 581] width 447 height 21
click at [573, 565] on div "cloud_upload Project Kipling - Retention-Project Kipling - Retention-Shira Stol…" at bounding box center [603, 582] width 447 height 41
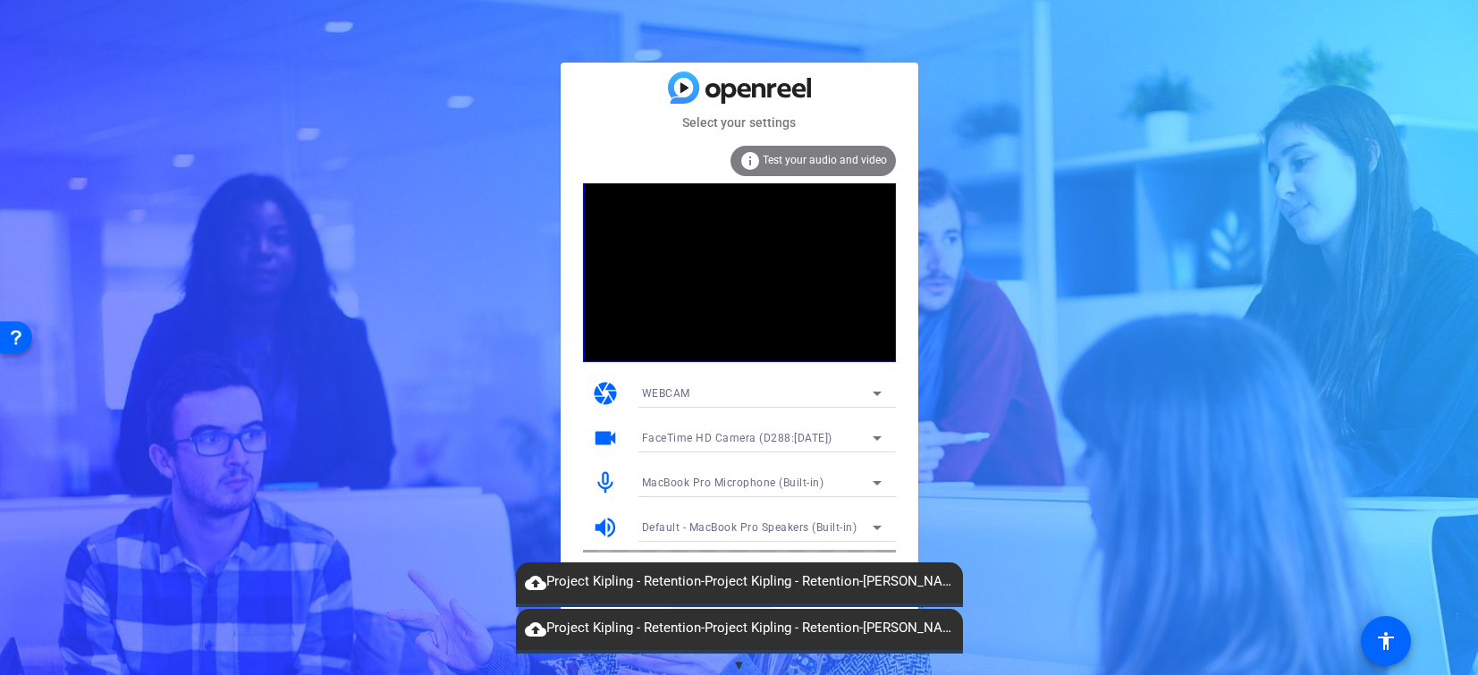
click at [953, 586] on span "cloud_upload Project Kipling - Retention-Project Kipling - Retention-Shira Stol…" at bounding box center [739, 581] width 447 height 21
click at [532, 578] on mat-icon "cloud_upload" at bounding box center [535, 582] width 21 height 21
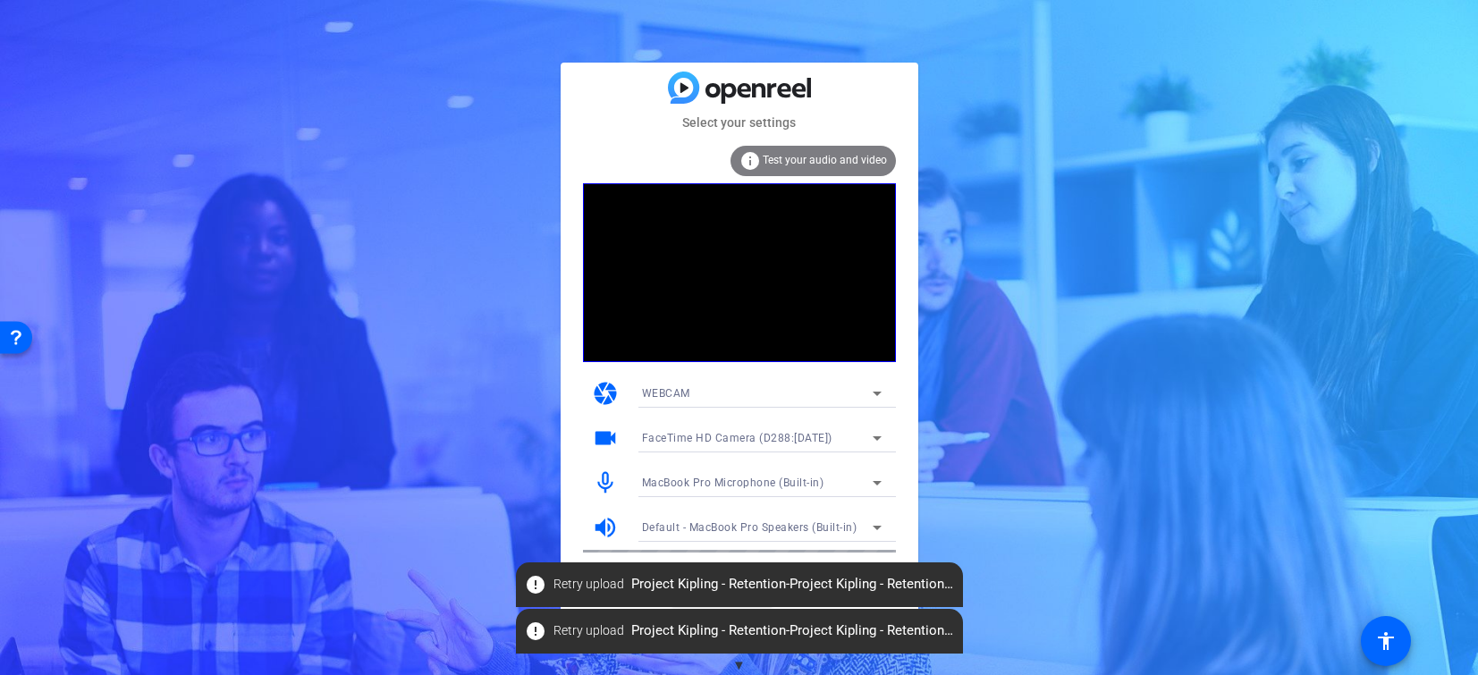
click at [535, 588] on mat-icon "error" at bounding box center [535, 584] width 21 height 21
click at [535, 586] on mat-icon "error" at bounding box center [535, 584] width 21 height 21
click at [721, 428] on div "FaceTime HD Camera (D288:CE50)" at bounding box center [757, 437] width 231 height 22
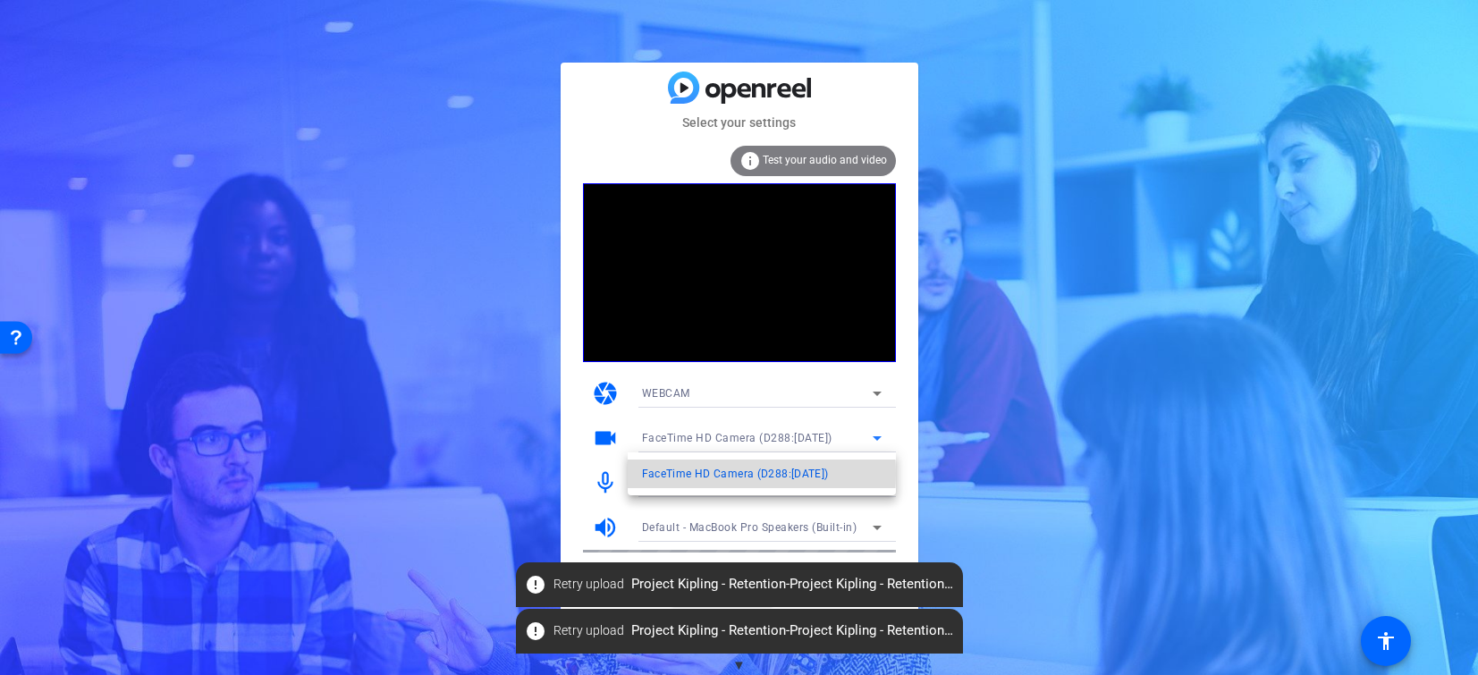
click at [691, 474] on span "FaceTime HD Camera (D288:CE50)" at bounding box center [735, 473] width 187 height 21
drag, startPoint x: 739, startPoint y: 508, endPoint x: 739, endPoint y: 496, distance: 11.6
click at [739, 497] on div at bounding box center [762, 507] width 268 height 20
click at [714, 595] on span "error Retry upload Project Kipling - Retention-Project Kipling - Retention-Shir…" at bounding box center [739, 585] width 447 height 32
click at [712, 620] on span "error Retry upload Project Kipling - Retention-Project Kipling - Retention-Shir…" at bounding box center [739, 631] width 447 height 32
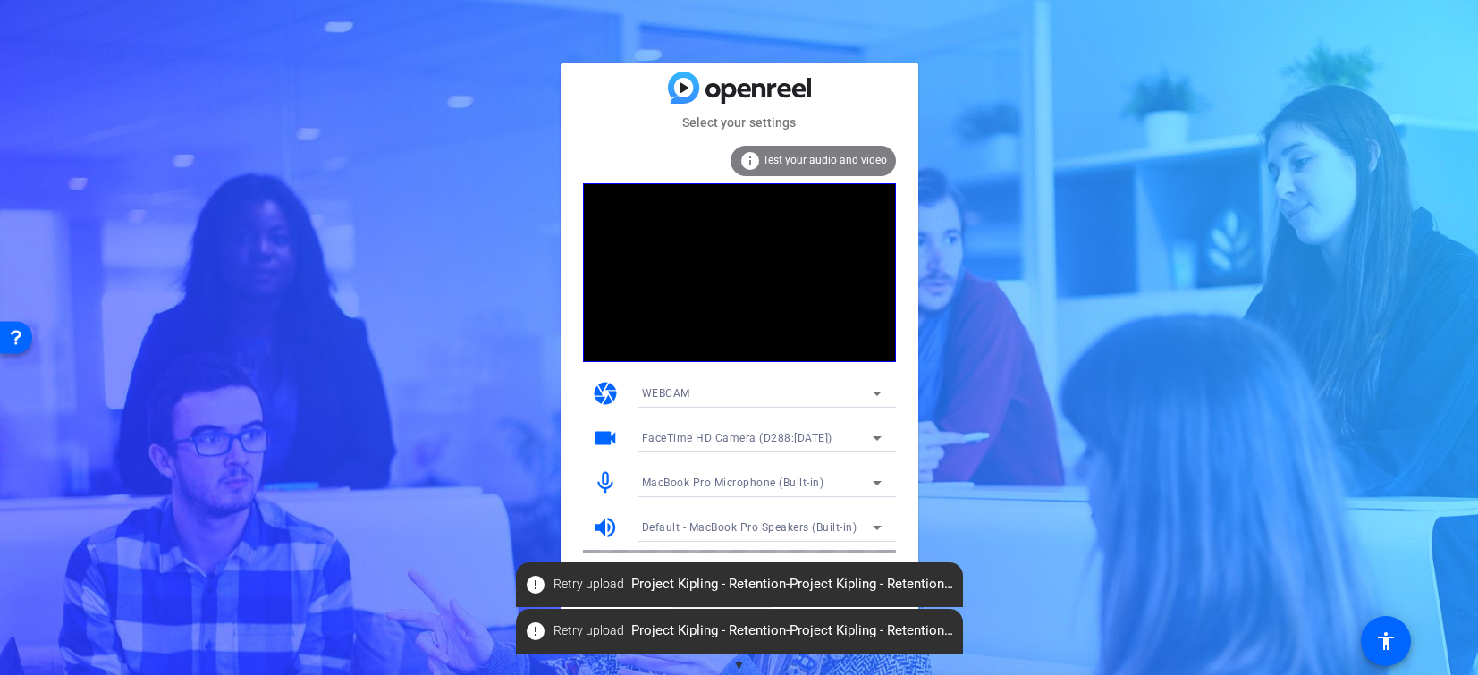
click at [720, 570] on span "error Retry upload Project Kipling - Retention-Project Kipling - Retention-Shir…" at bounding box center [739, 585] width 447 height 32
click at [672, 586] on span "error Retry upload Project Kipling - Retention-Project Kipling - Retention-Shir…" at bounding box center [739, 585] width 447 height 32
click at [535, 583] on mat-icon "error" at bounding box center [535, 584] width 21 height 21
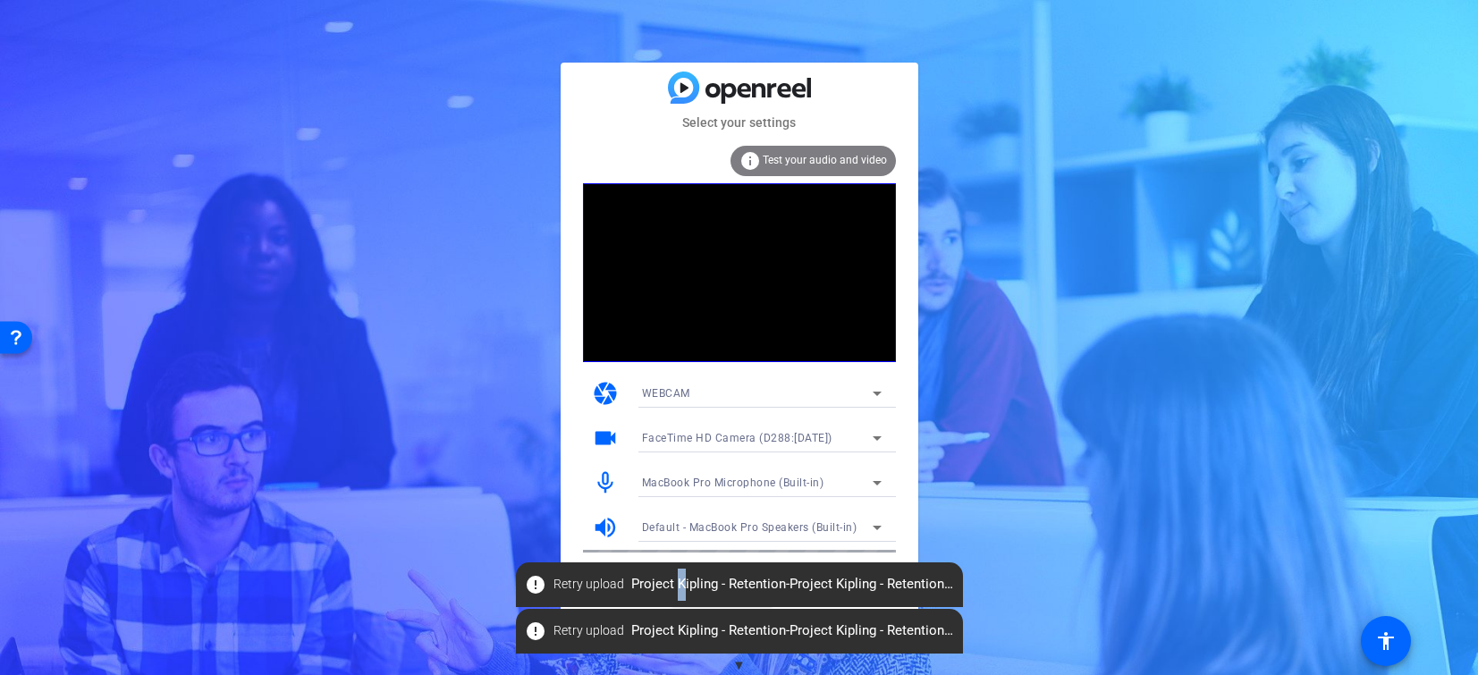
click at [535, 586] on mat-icon "error" at bounding box center [535, 584] width 21 height 21
click at [535, 589] on mat-icon "error" at bounding box center [535, 584] width 21 height 21
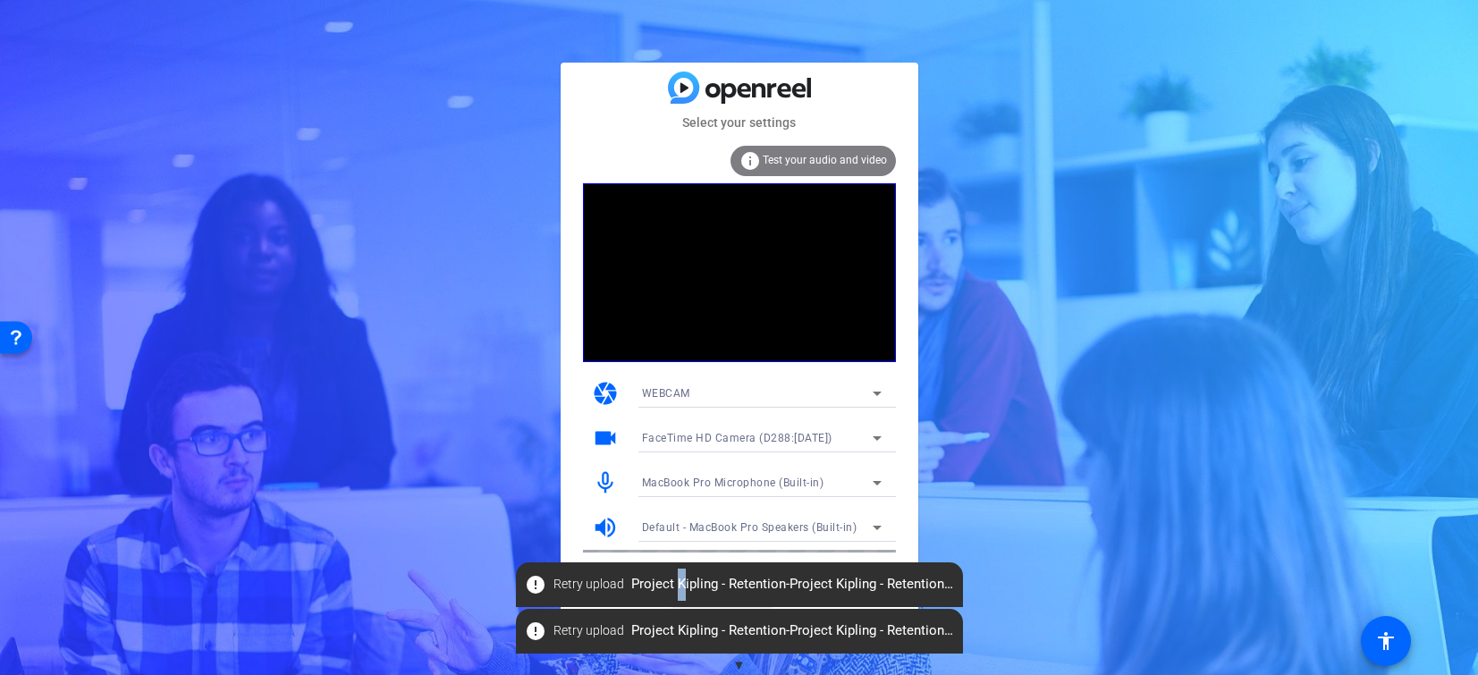
click at [535, 590] on mat-icon "error" at bounding box center [535, 584] width 21 height 21
drag, startPoint x: 535, startPoint y: 590, endPoint x: 611, endPoint y: 568, distance: 79.2
click at [546, 576] on span "error Retry upload Project Kipling - Retention-Project Kipling - Retention-Shir…" at bounding box center [739, 585] width 447 height 32
drag, startPoint x: 863, startPoint y: 582, endPoint x: 735, endPoint y: 586, distance: 127.9
click at [735, 586] on span "error Retry upload Project Kipling - Retention-Project Kipling - Retention-Shir…" at bounding box center [739, 585] width 447 height 32
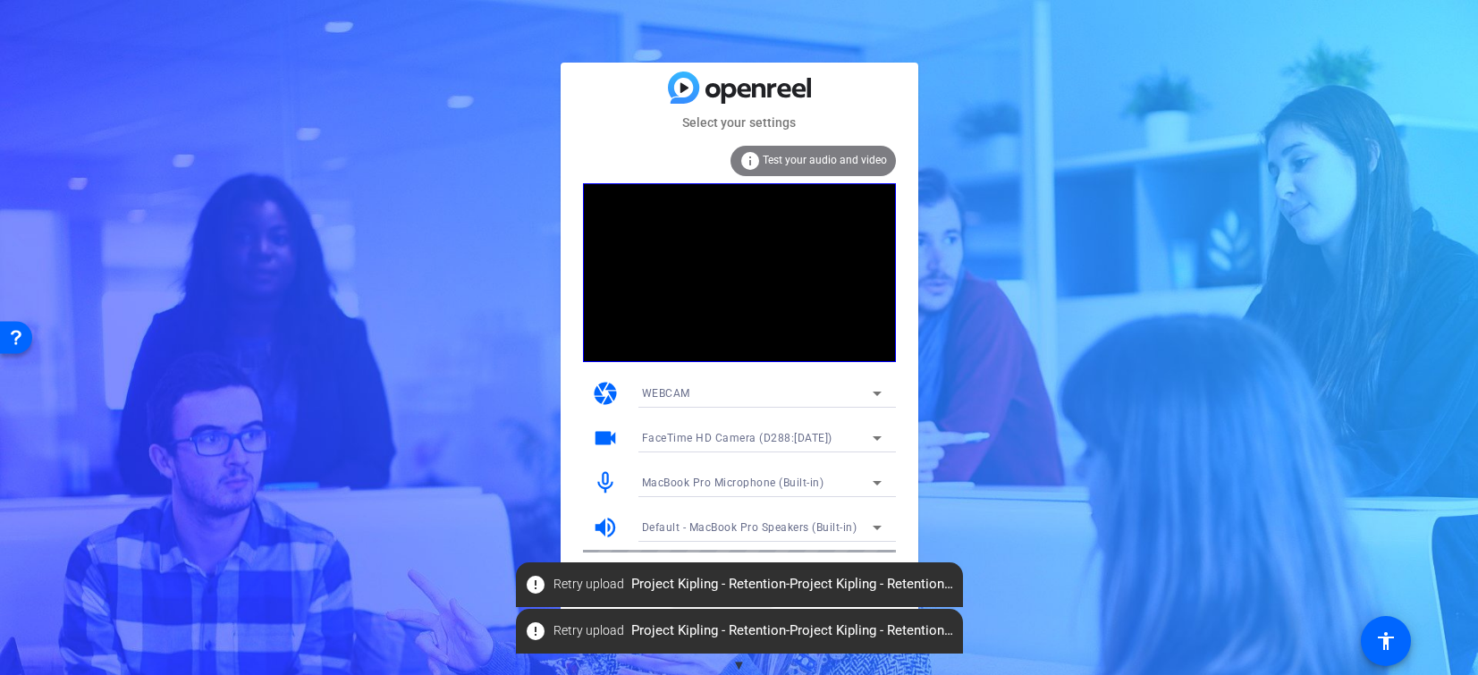
click at [920, 593] on span "error Retry upload Project Kipling - Retention-Project Kipling - Retention-Shir…" at bounding box center [739, 585] width 447 height 32
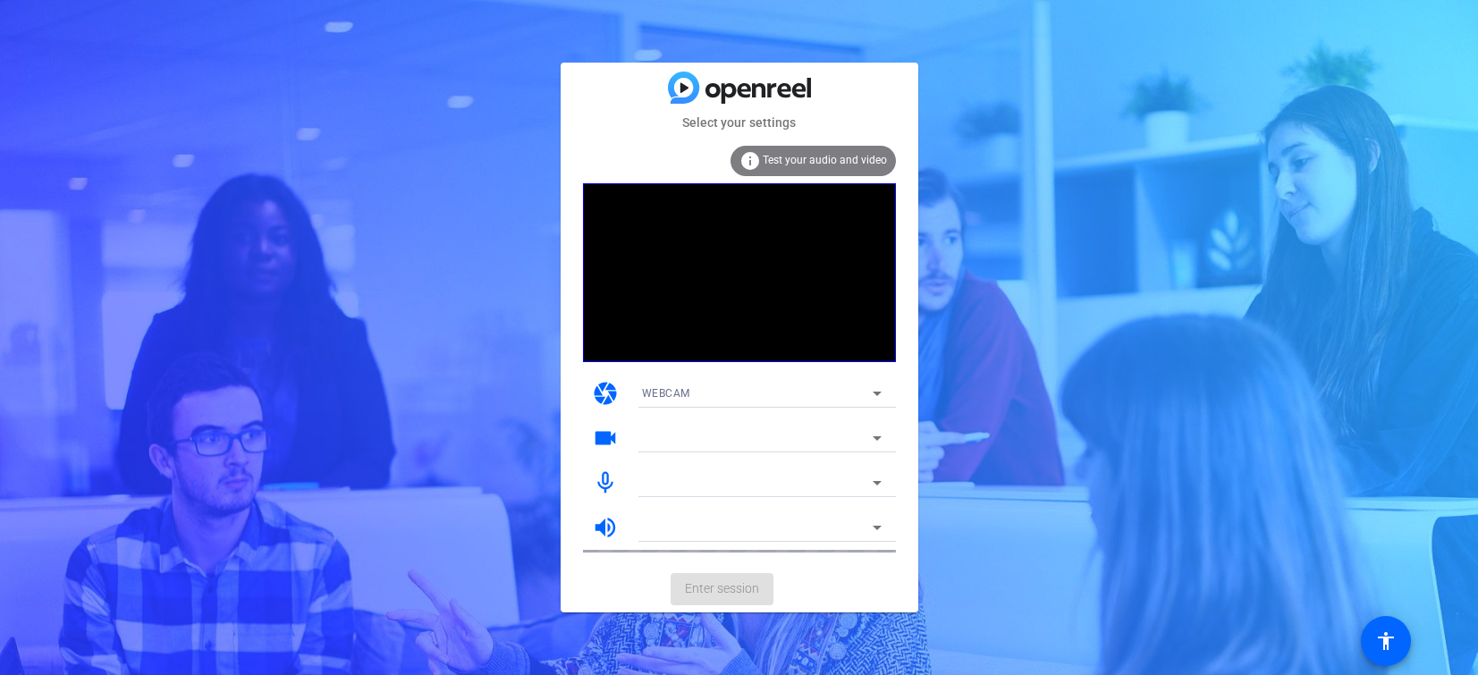
click at [724, 586] on mat-card-actions "Enter session" at bounding box center [740, 589] width 358 height 46
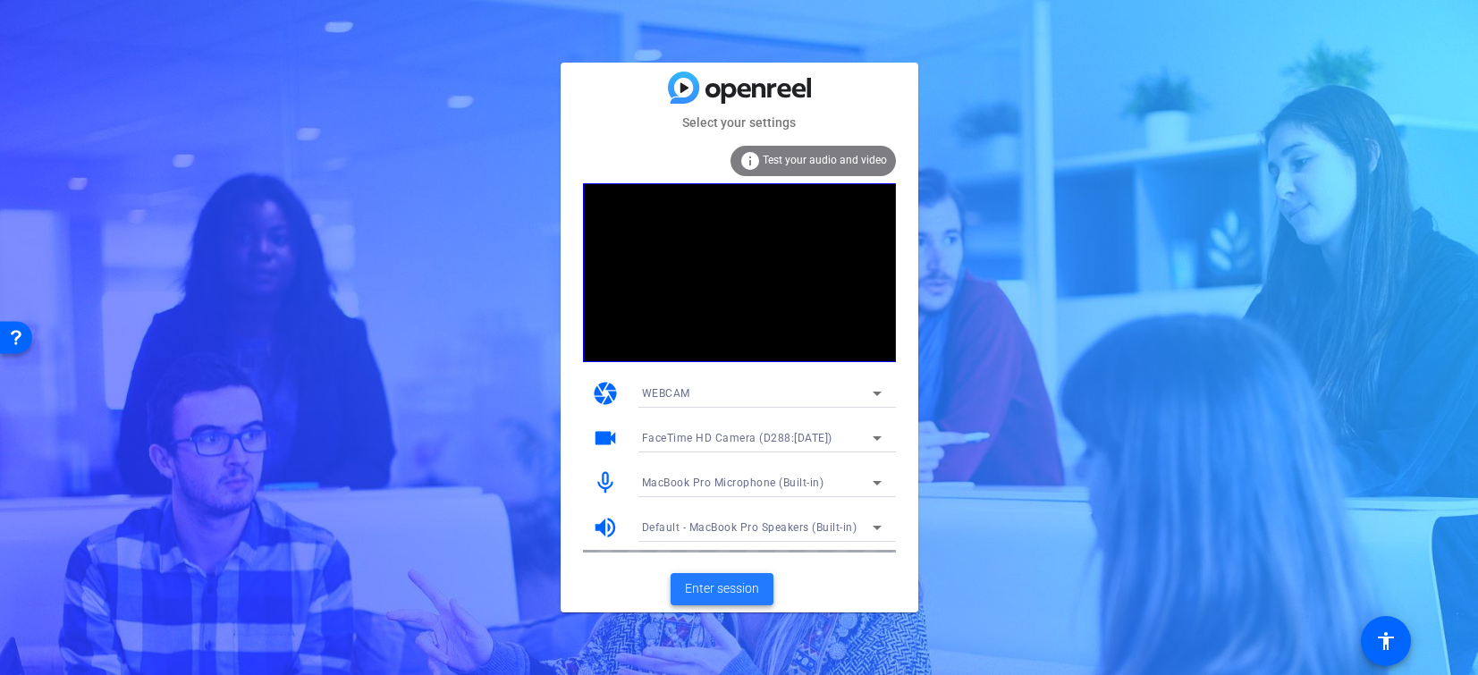
click at [719, 587] on span "Enter session" at bounding box center [722, 588] width 74 height 19
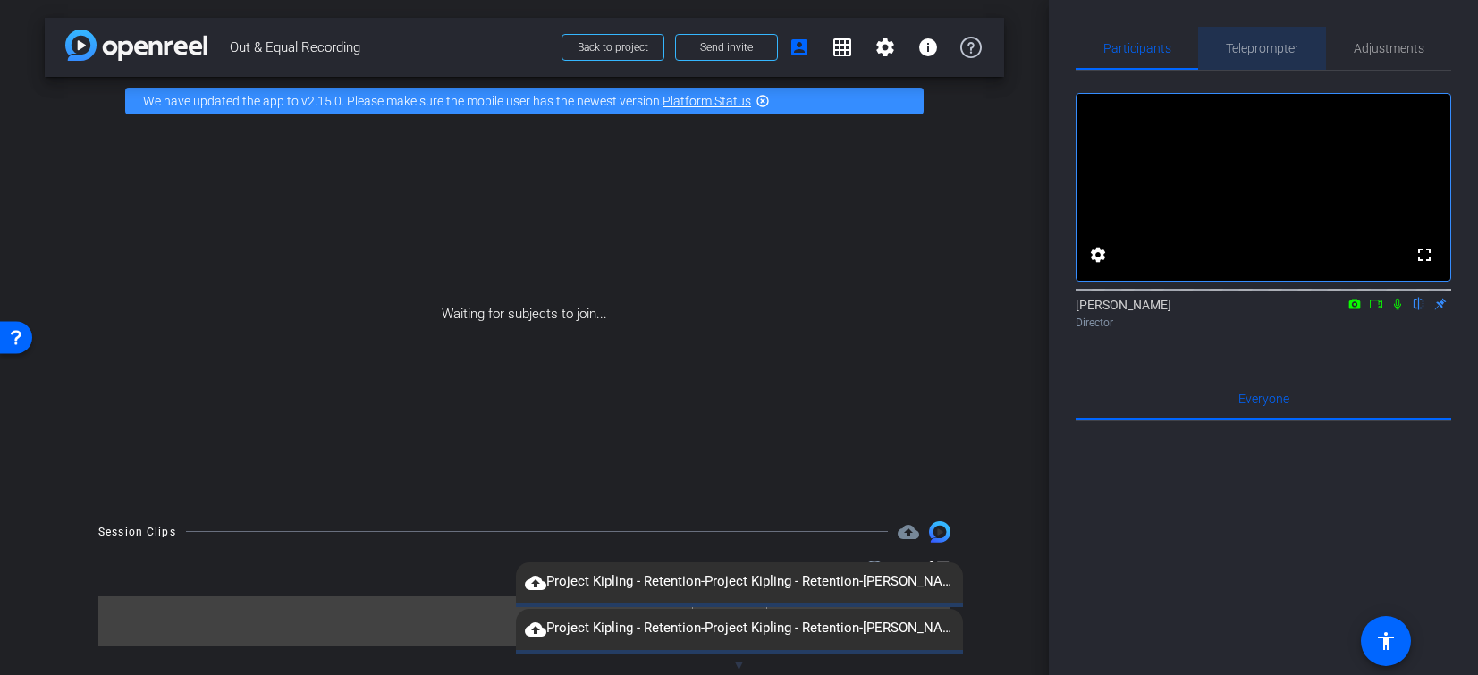
click at [1254, 39] on span "Teleprompter" at bounding box center [1262, 48] width 73 height 43
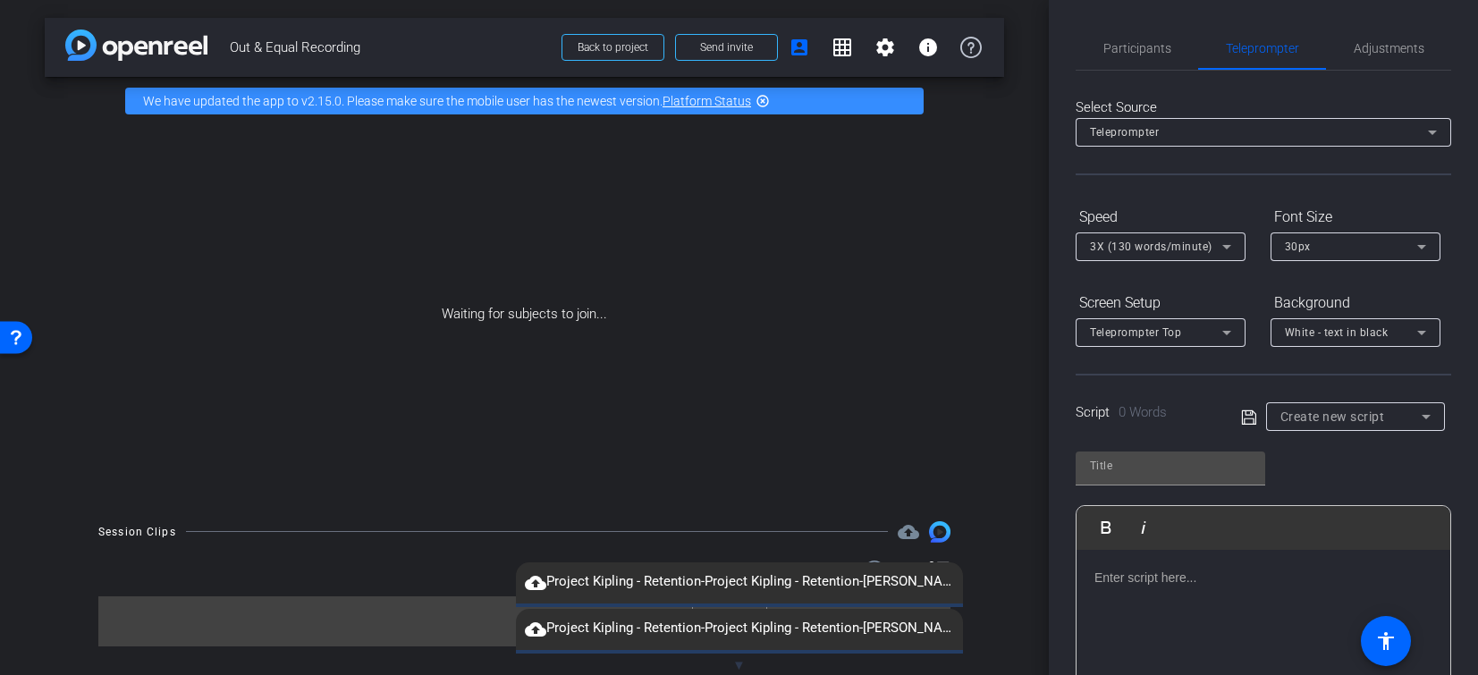
scroll to position [206, 0]
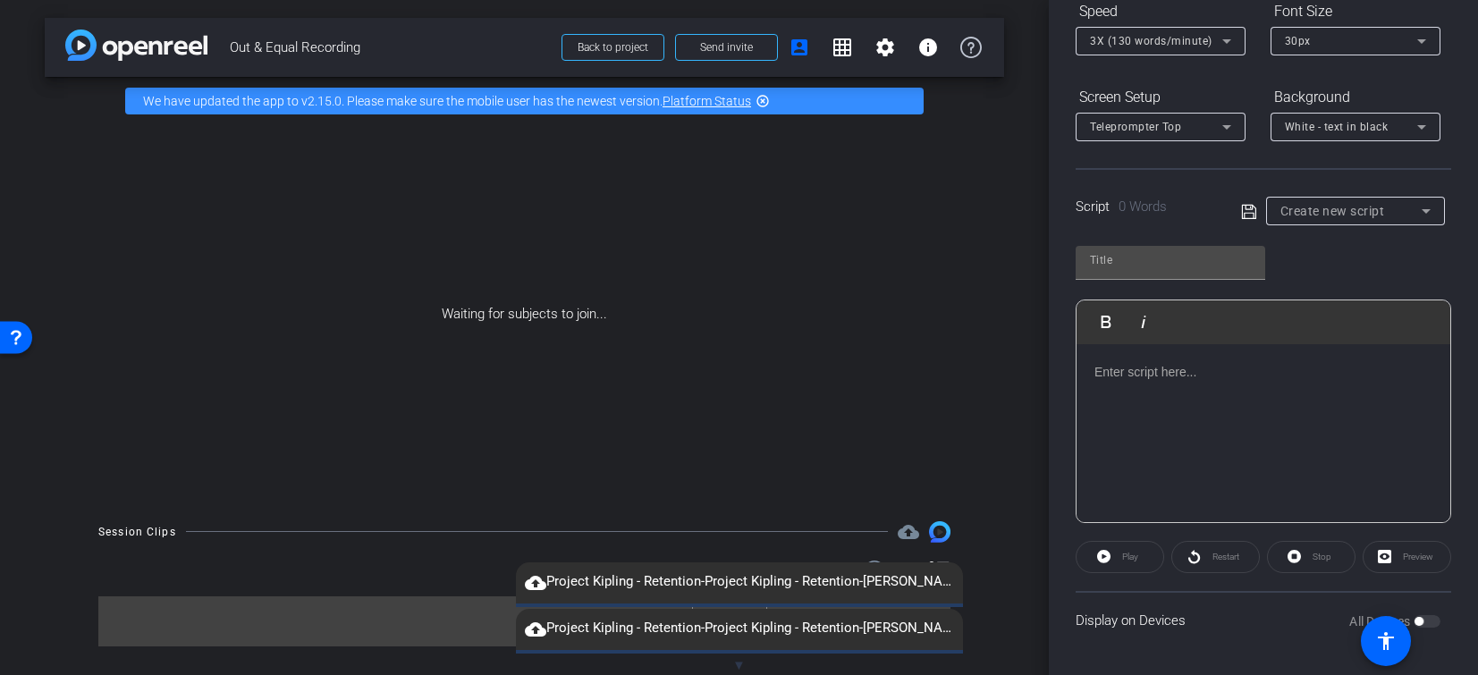
click at [1148, 379] on p at bounding box center [1263, 372] width 338 height 20
click at [1336, 214] on span "Create new script" at bounding box center [1332, 211] width 105 height 14
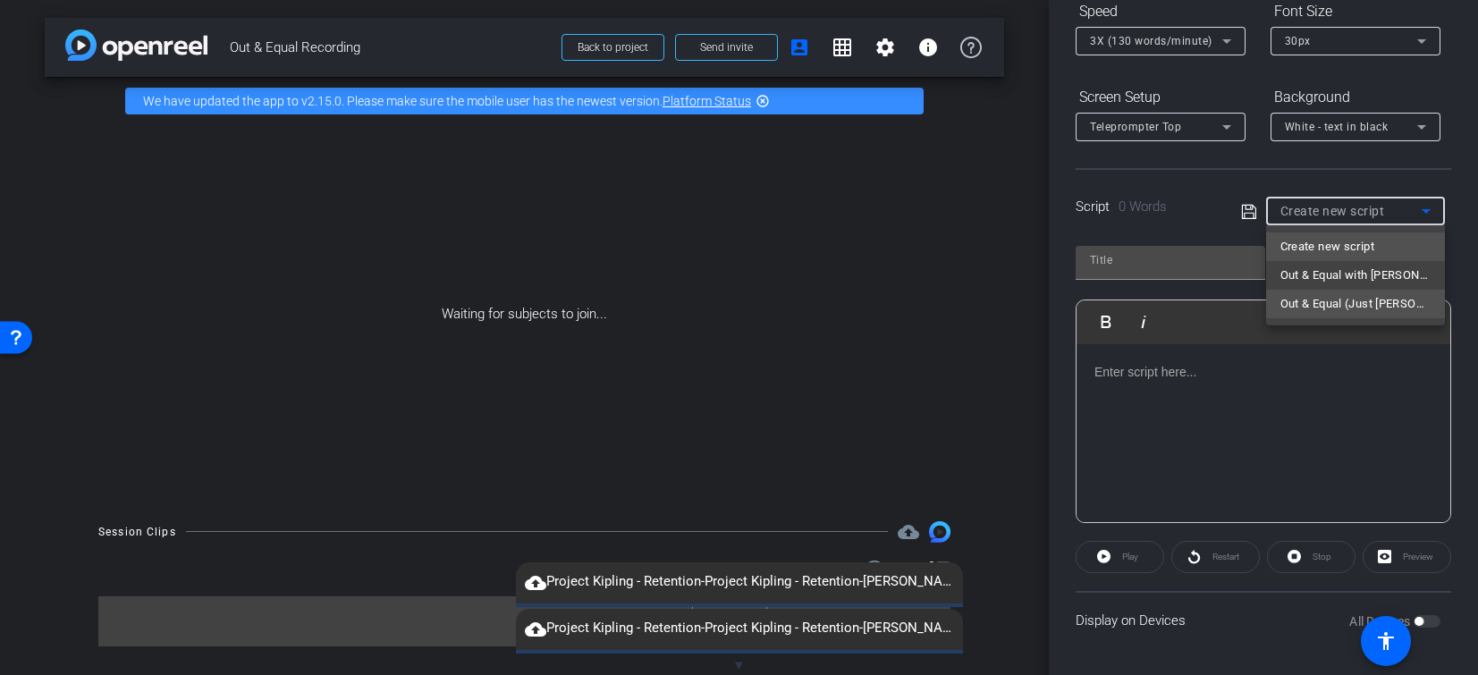
click at [1309, 294] on span "Out & Equal (Just Kirsten)" at bounding box center [1355, 303] width 150 height 21
type input "Out & Equal (Just Kirsten)"
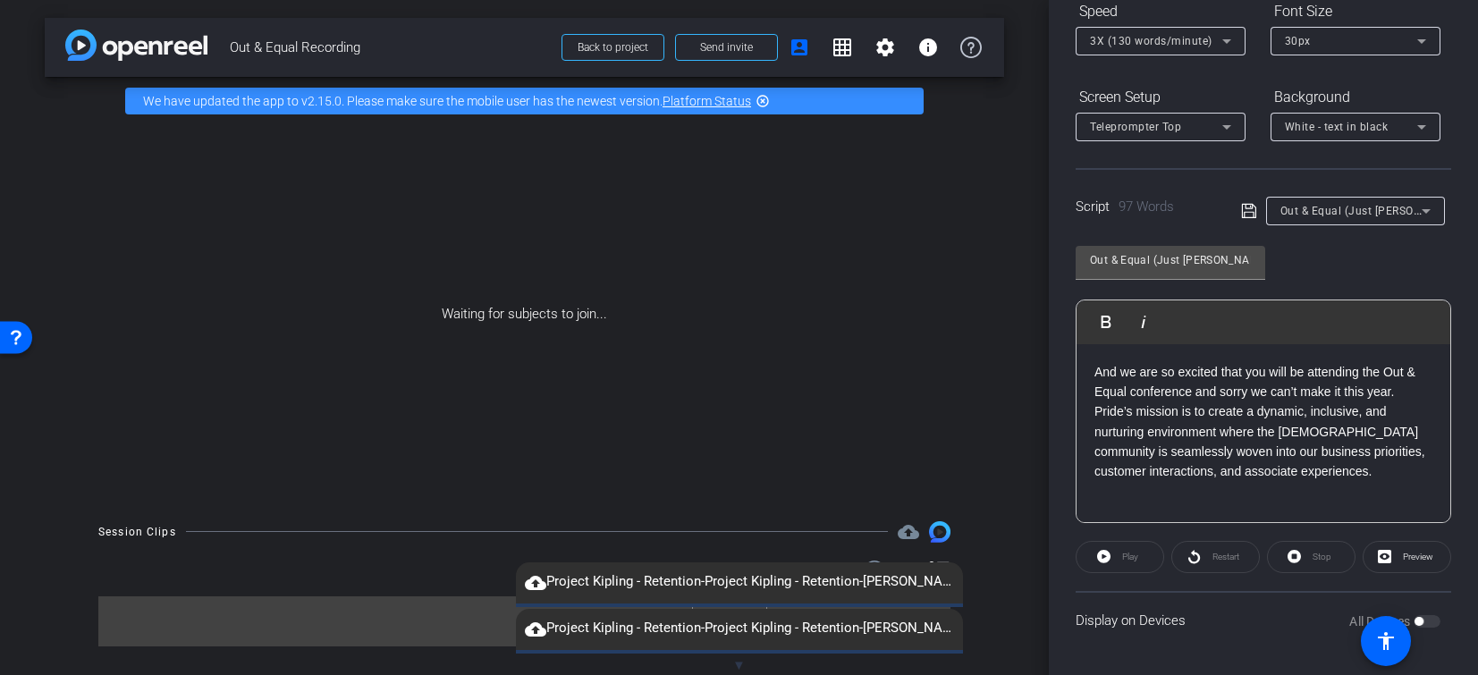
click at [1117, 560] on div "Play" at bounding box center [1119, 557] width 89 height 32
click at [1102, 556] on div "Play" at bounding box center [1119, 557] width 89 height 32
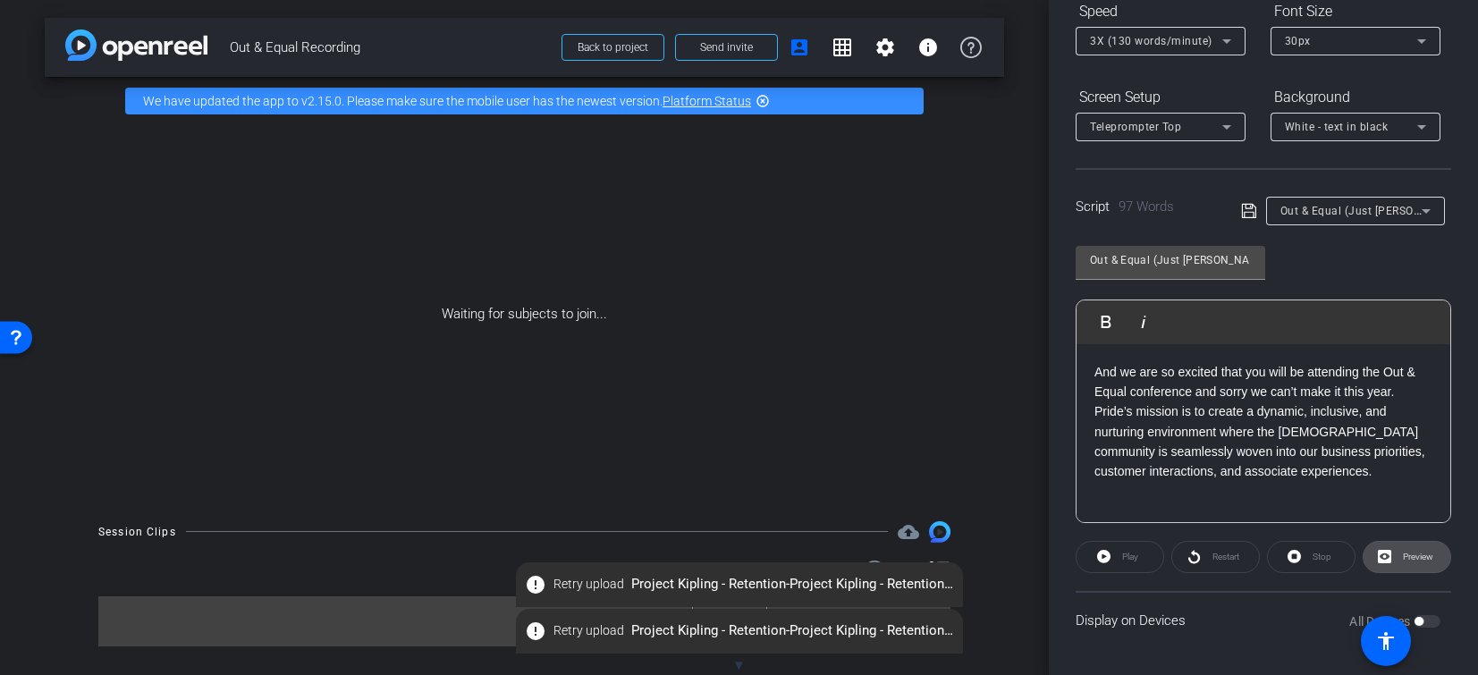
click at [1413, 556] on span "Preview" at bounding box center [1418, 557] width 30 height 10
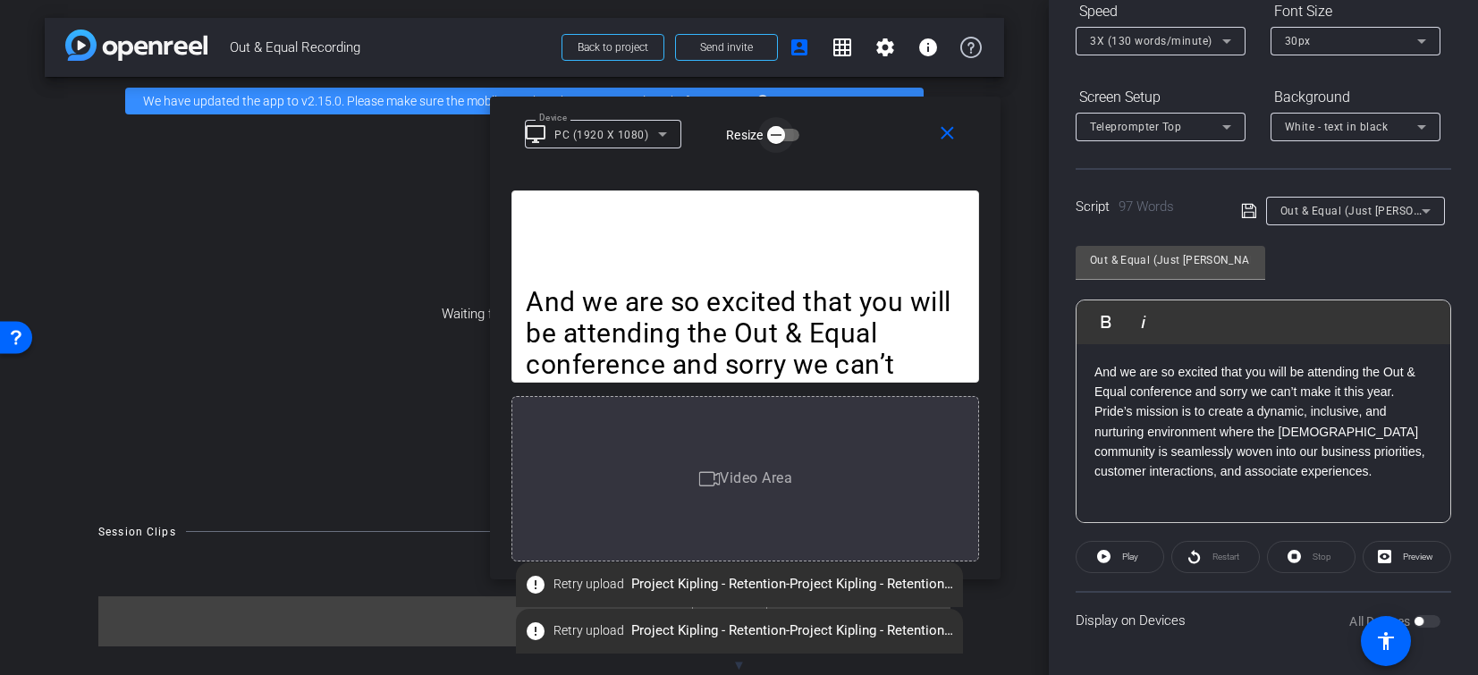
click at [768, 125] on span "button" at bounding box center [776, 135] width 36 height 36
click at [790, 132] on icon "button" at bounding box center [792, 135] width 16 height 16
click at [656, 134] on icon at bounding box center [663, 133] width 21 height 21
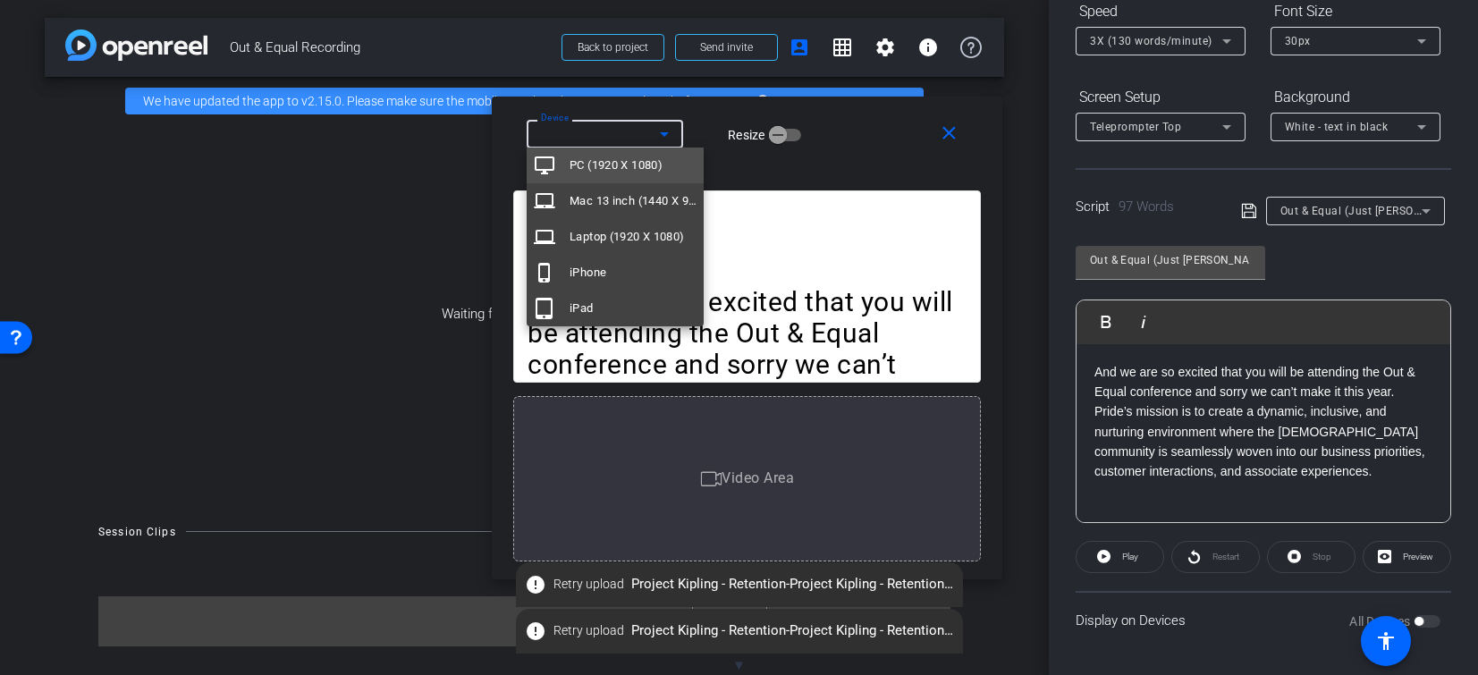
click at [822, 241] on div at bounding box center [739, 337] width 1478 height 675
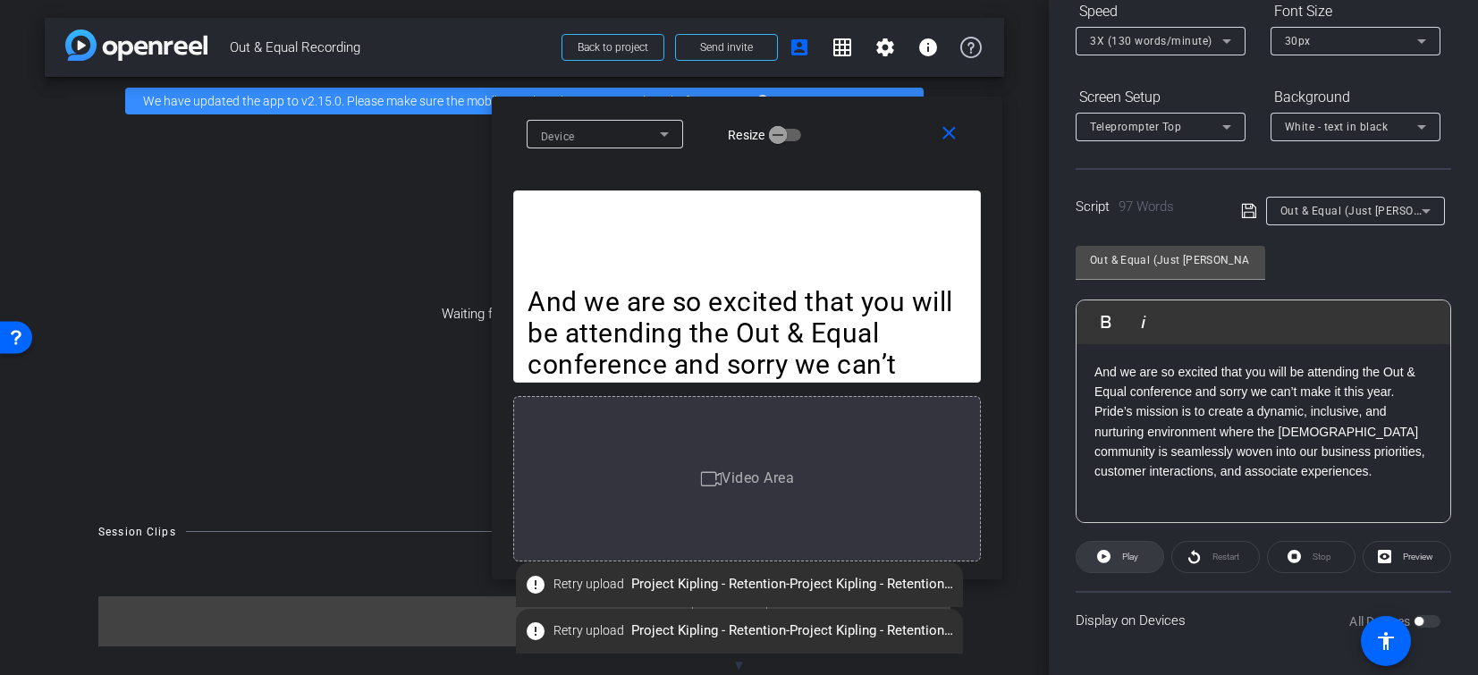
click at [1142, 555] on span at bounding box center [1119, 556] width 87 height 43
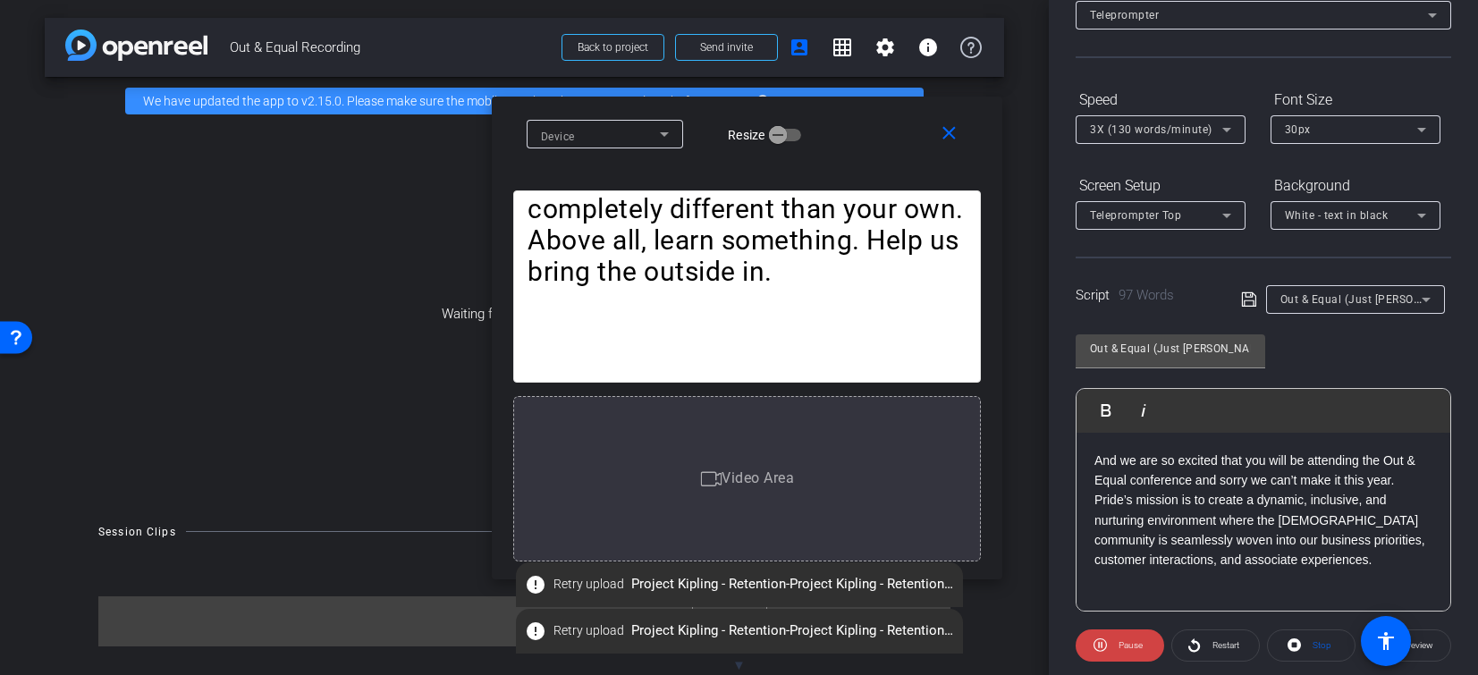
scroll to position [115, 0]
click at [1178, 131] on span "3X (130 words/minute)" at bounding box center [1151, 131] width 122 height 13
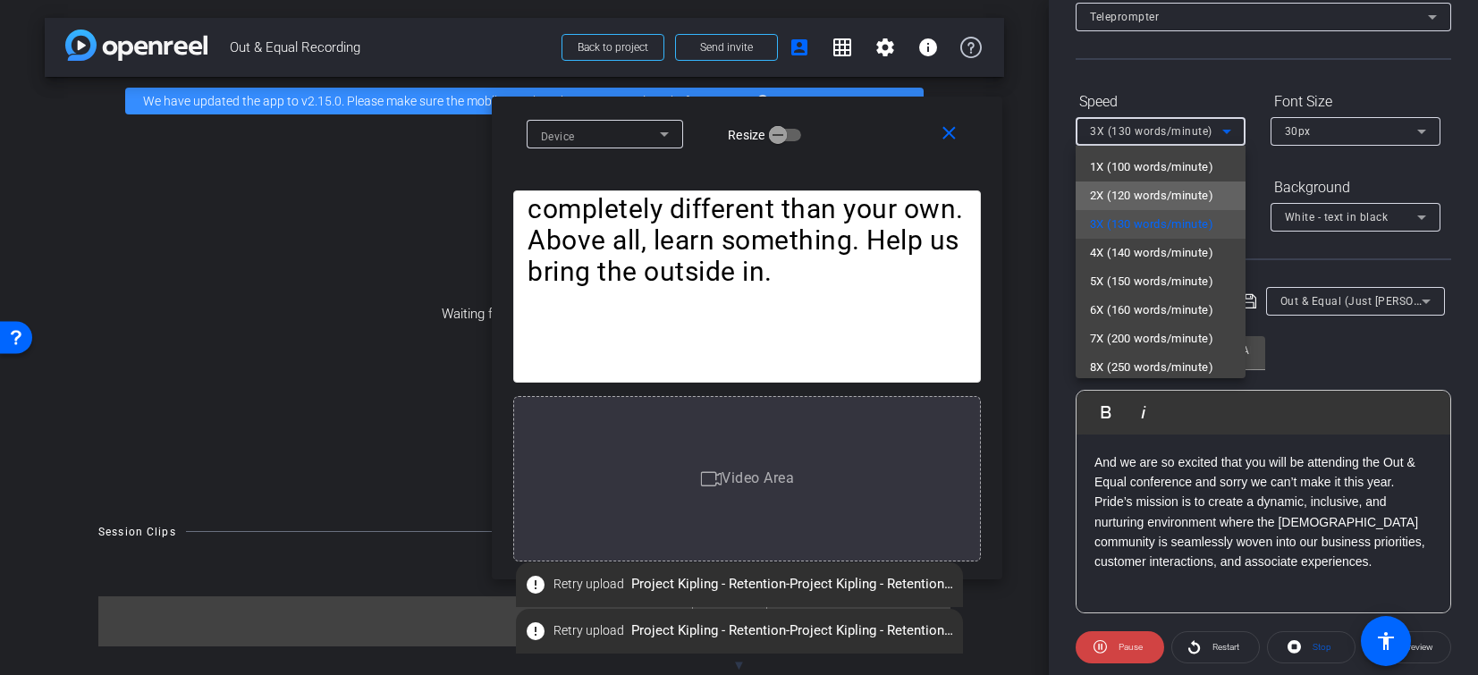
click at [1177, 183] on mat-option "2X (120 words/minute)" at bounding box center [1160, 195] width 170 height 29
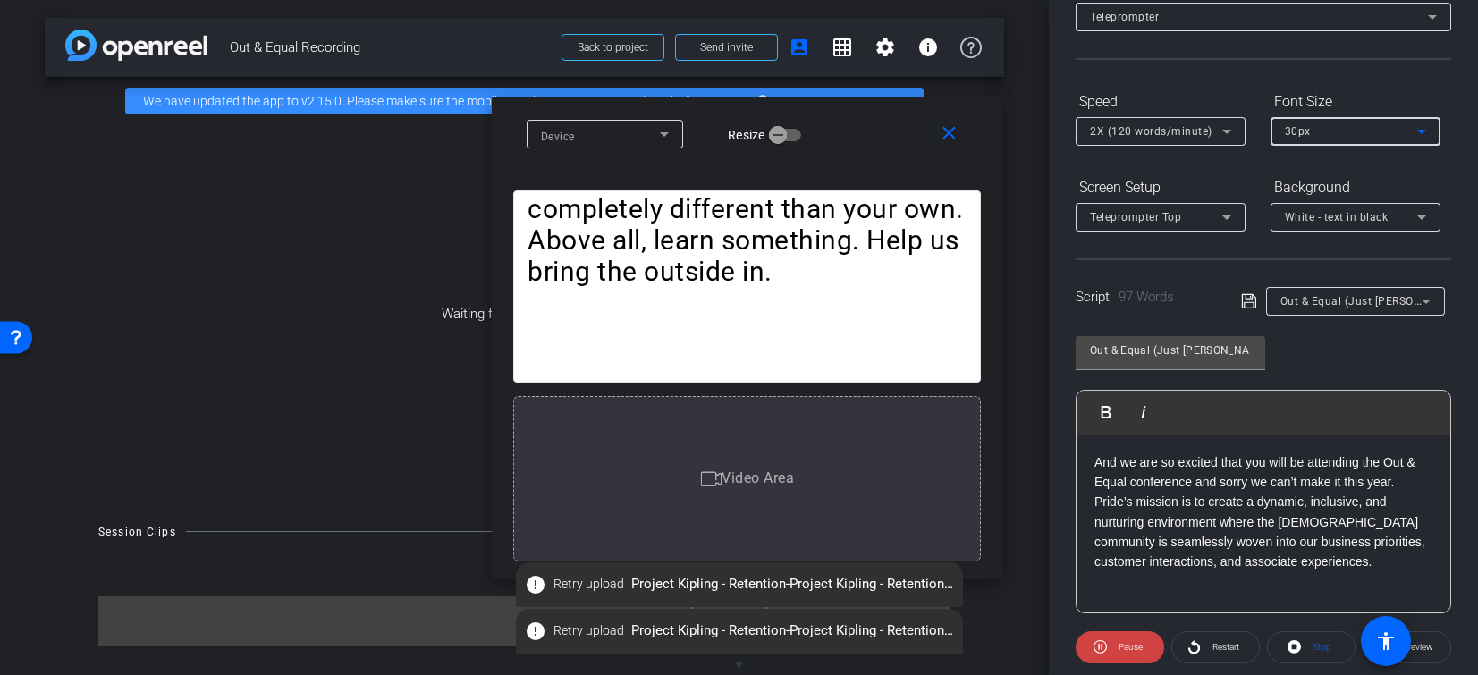
click at [1361, 132] on div "30px" at bounding box center [1351, 131] width 132 height 22
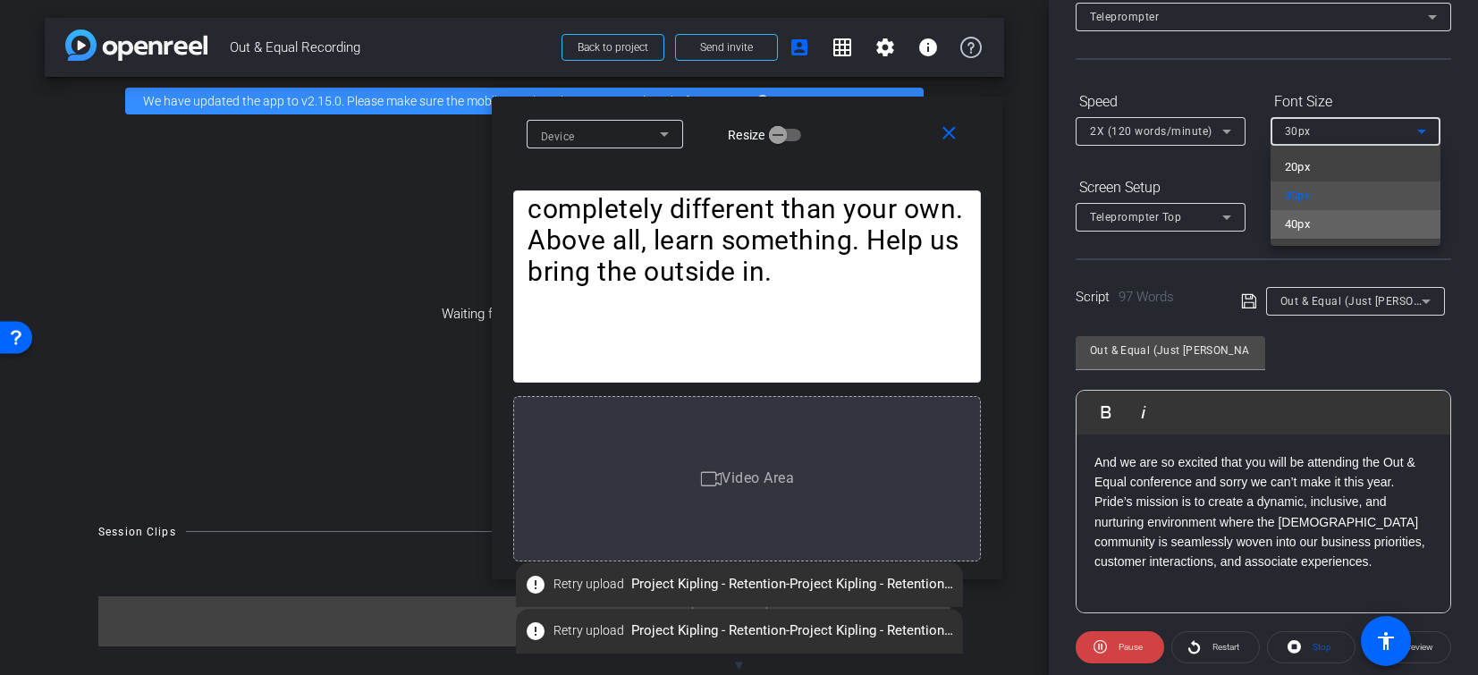
click at [1318, 220] on mat-option "40px" at bounding box center [1355, 224] width 170 height 29
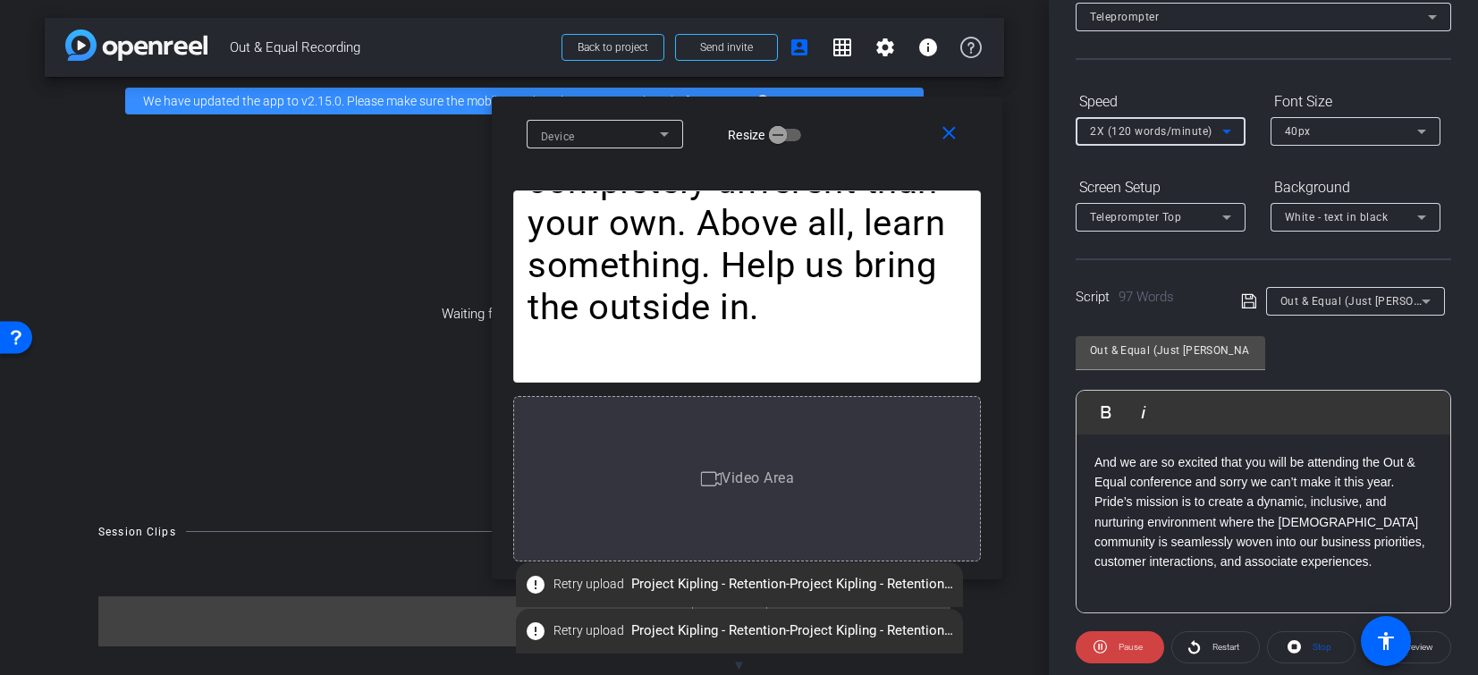
click at [1202, 134] on span "2X (120 words/minute)" at bounding box center [1151, 131] width 122 height 13
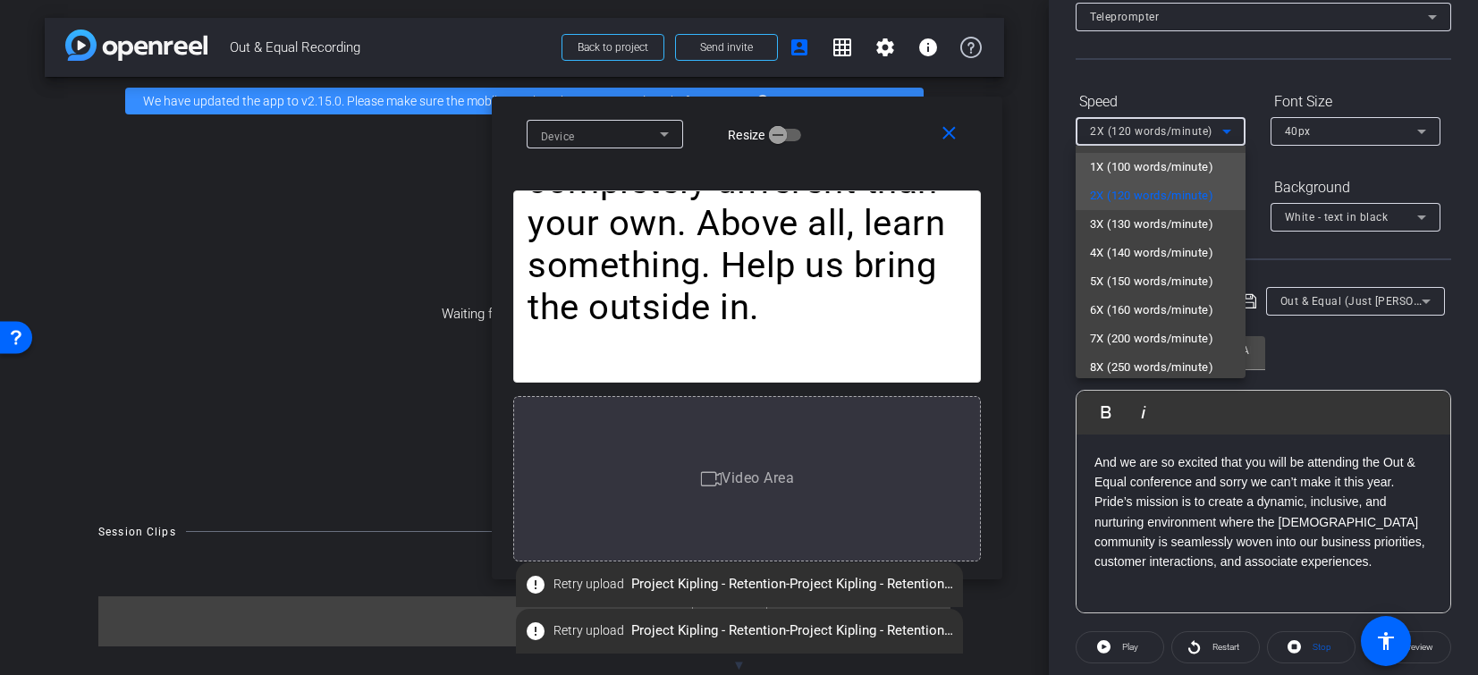
click at [1161, 168] on span "1X (100 words/minute)" at bounding box center [1151, 166] width 123 height 21
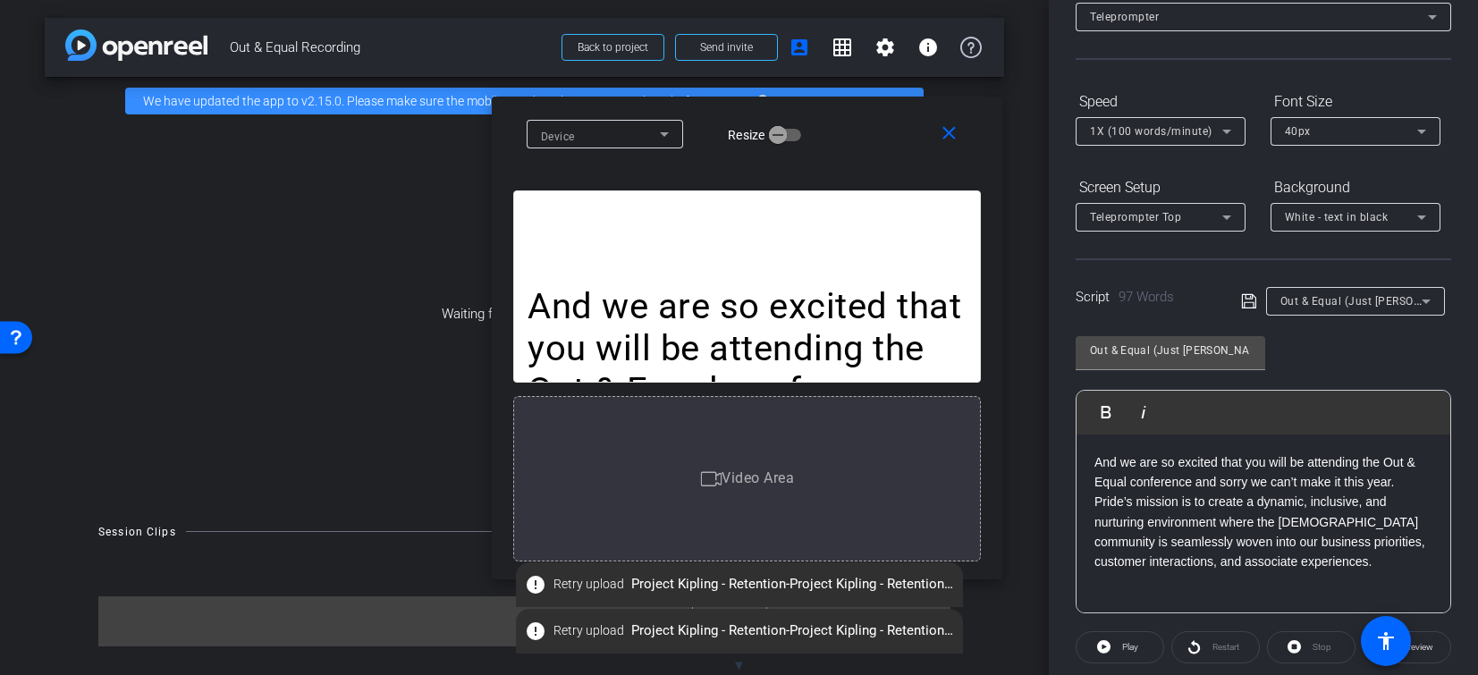
click at [1111, 666] on openreel-capture-teleprompter "Speed 1X (100 words/minute) Font Size 40px Screen Setup Teleprompter Top Backgr…" at bounding box center [1262, 413] width 375 height 653
click at [1113, 645] on span at bounding box center [1119, 647] width 87 height 43
click at [1166, 137] on span "1X (100 words/minute)" at bounding box center [1151, 131] width 122 height 13
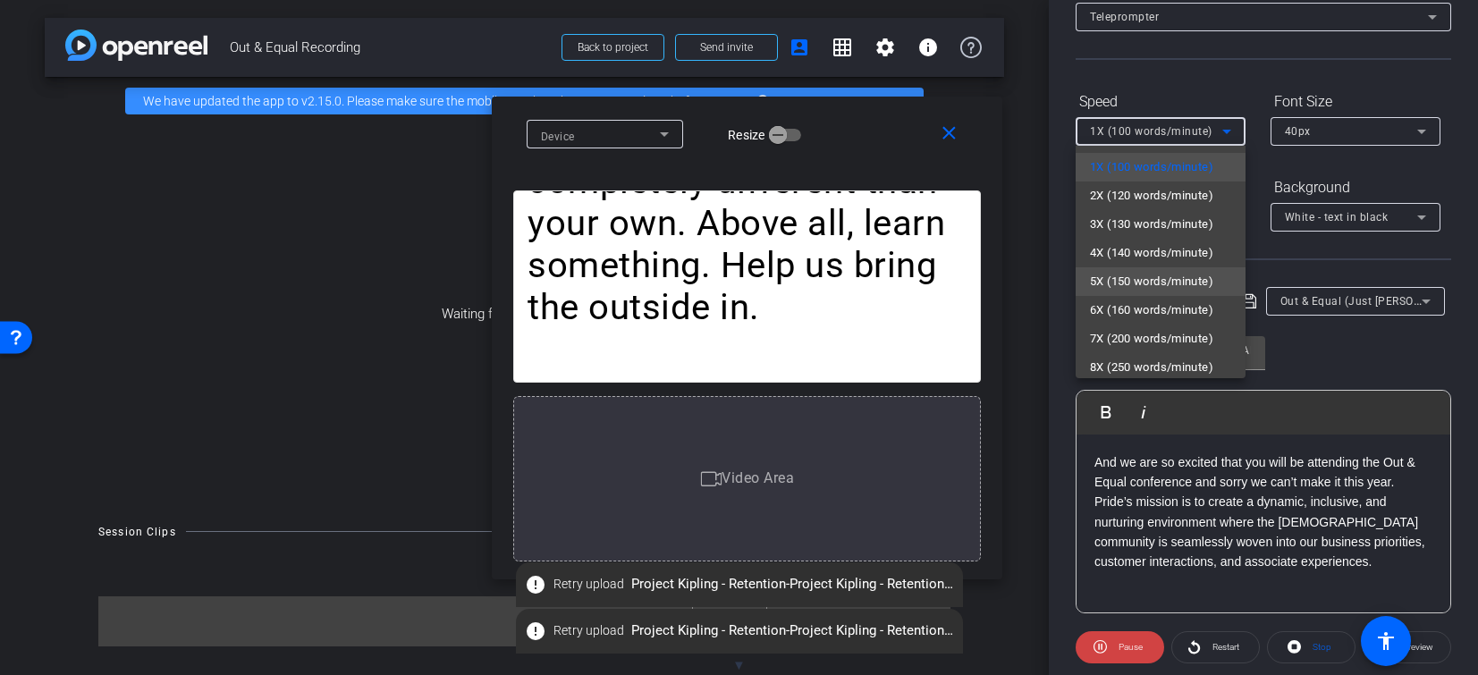
click at [1134, 285] on span "5X (150 words/minute)" at bounding box center [1151, 281] width 123 height 21
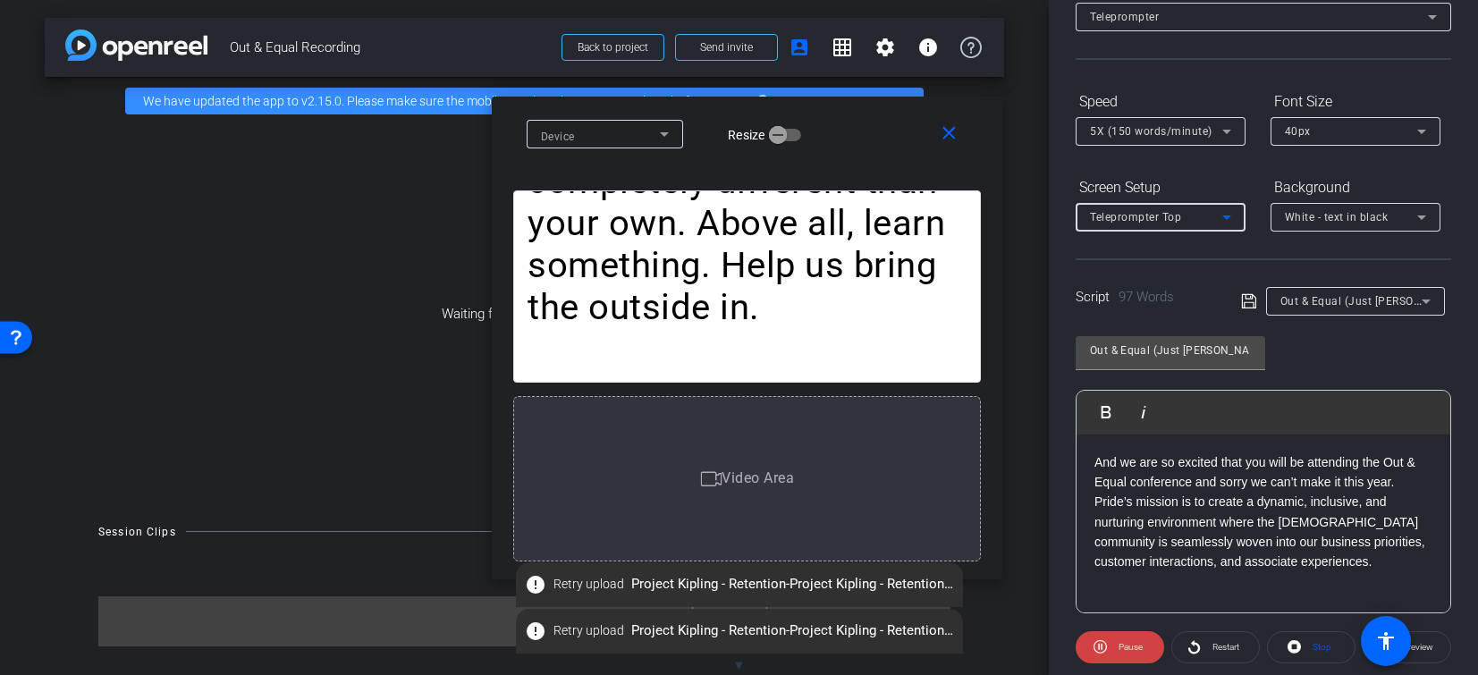
click at [1200, 227] on div "Teleprompter Top" at bounding box center [1156, 217] width 132 height 22
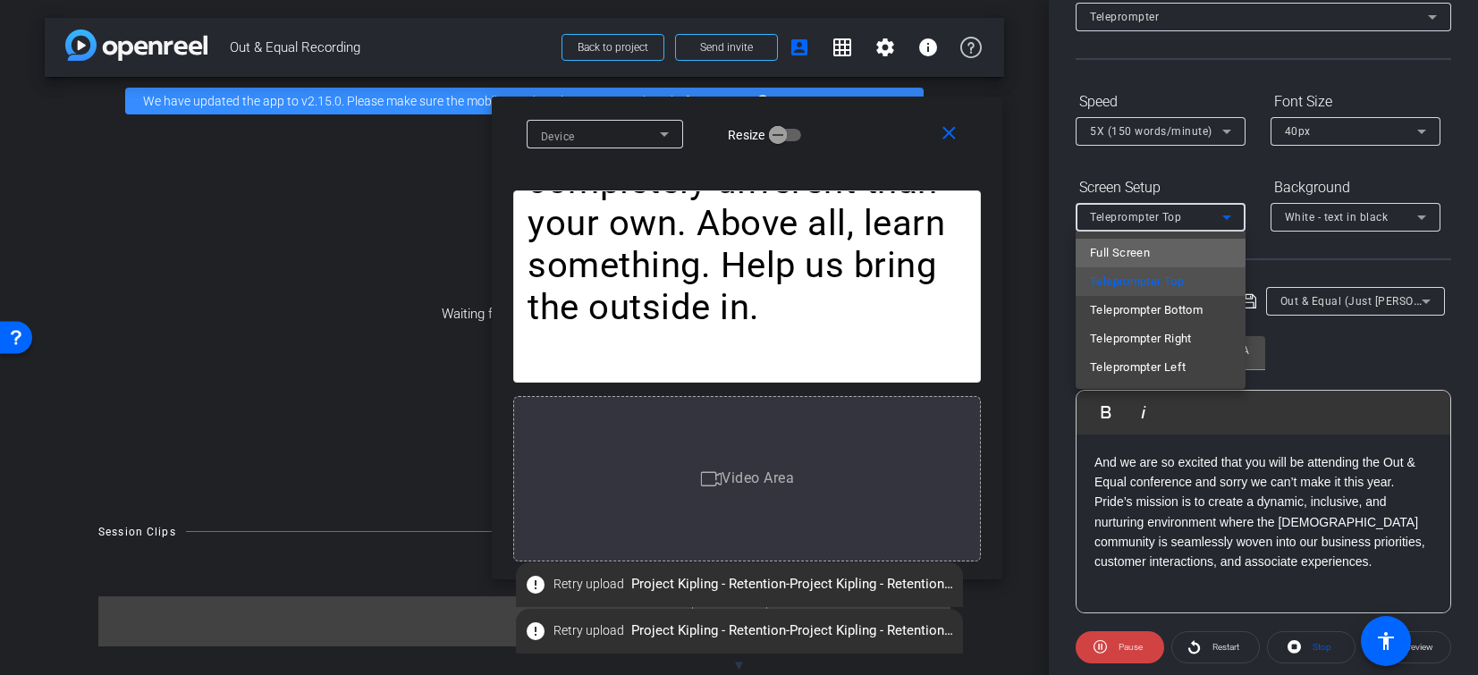
click at [1146, 251] on span "Full Screen" at bounding box center [1120, 252] width 60 height 21
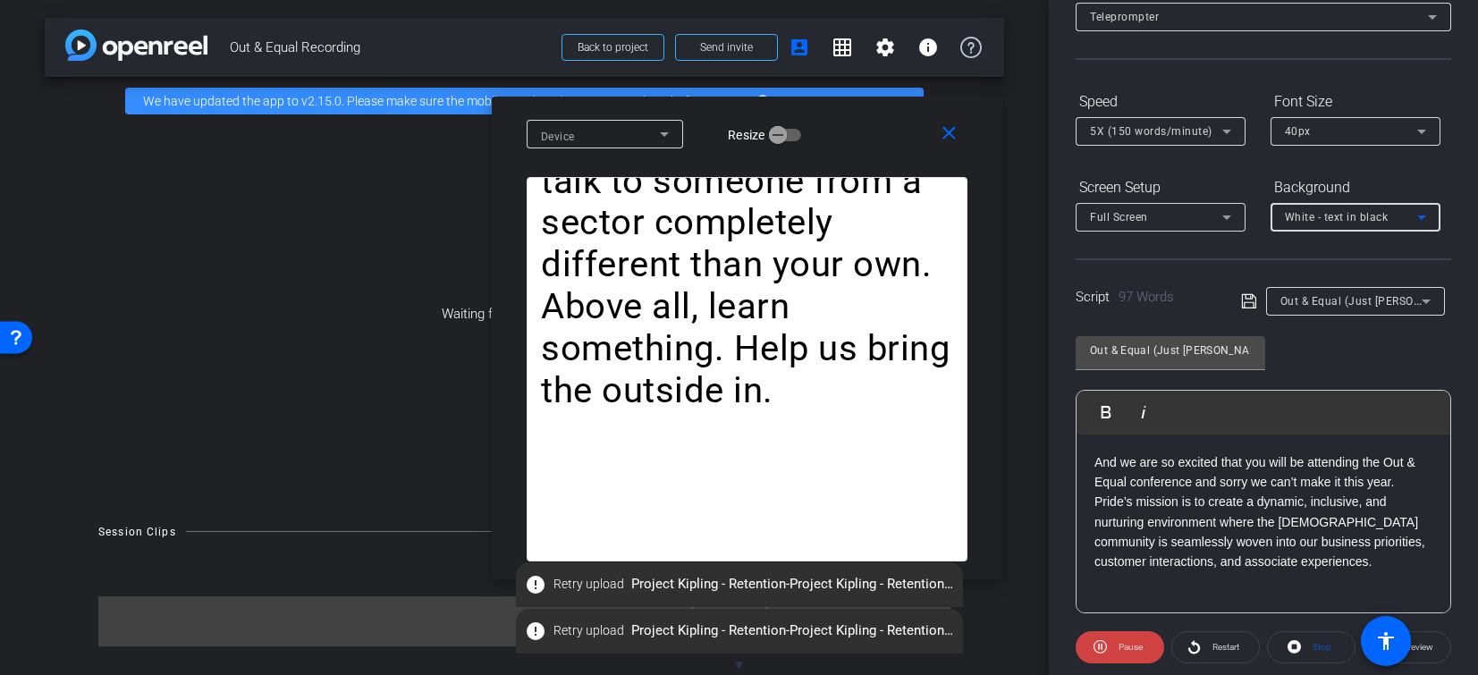
click at [1363, 215] on span "White - text in black" at bounding box center [1337, 217] width 104 height 13
click at [1233, 243] on div at bounding box center [739, 337] width 1478 height 675
click at [1431, 646] on span "Preview" at bounding box center [1418, 647] width 30 height 10
click at [1189, 220] on div "Full Screen" at bounding box center [1156, 217] width 132 height 22
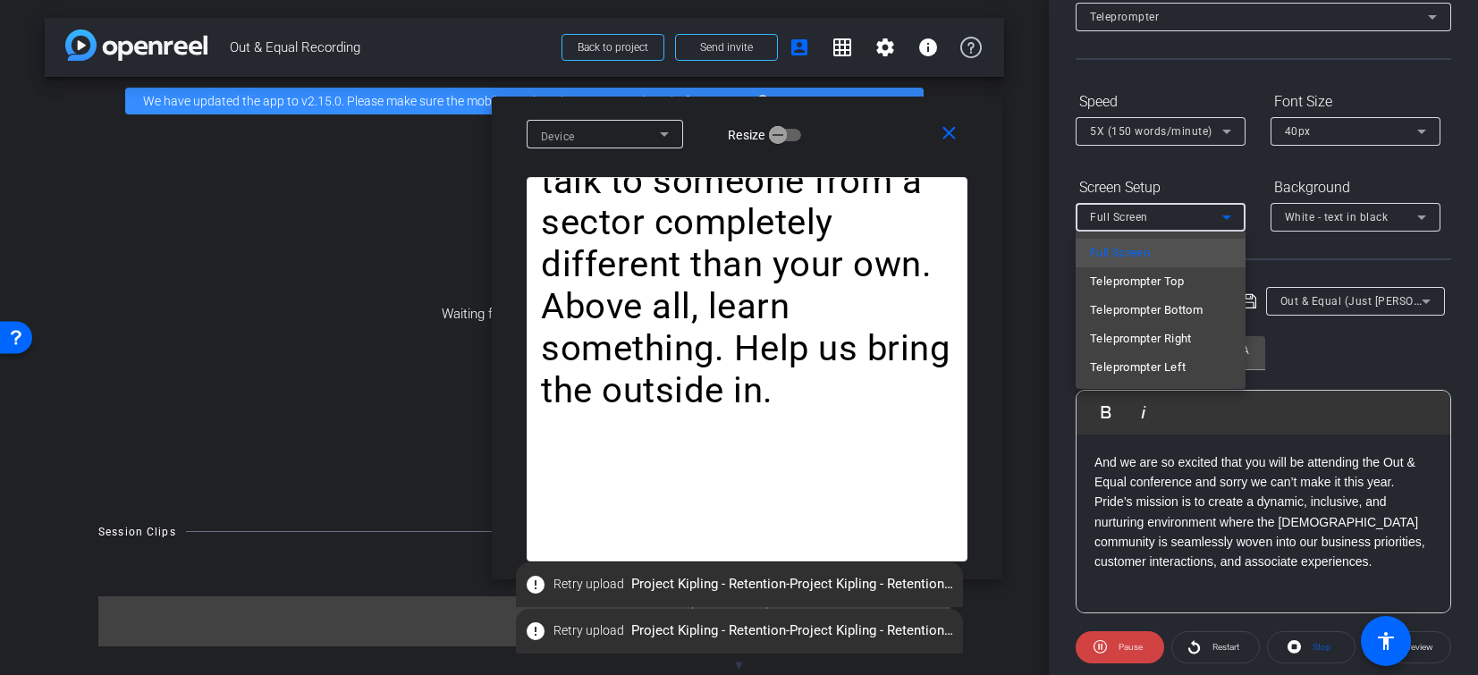
click at [1262, 194] on div at bounding box center [739, 337] width 1478 height 675
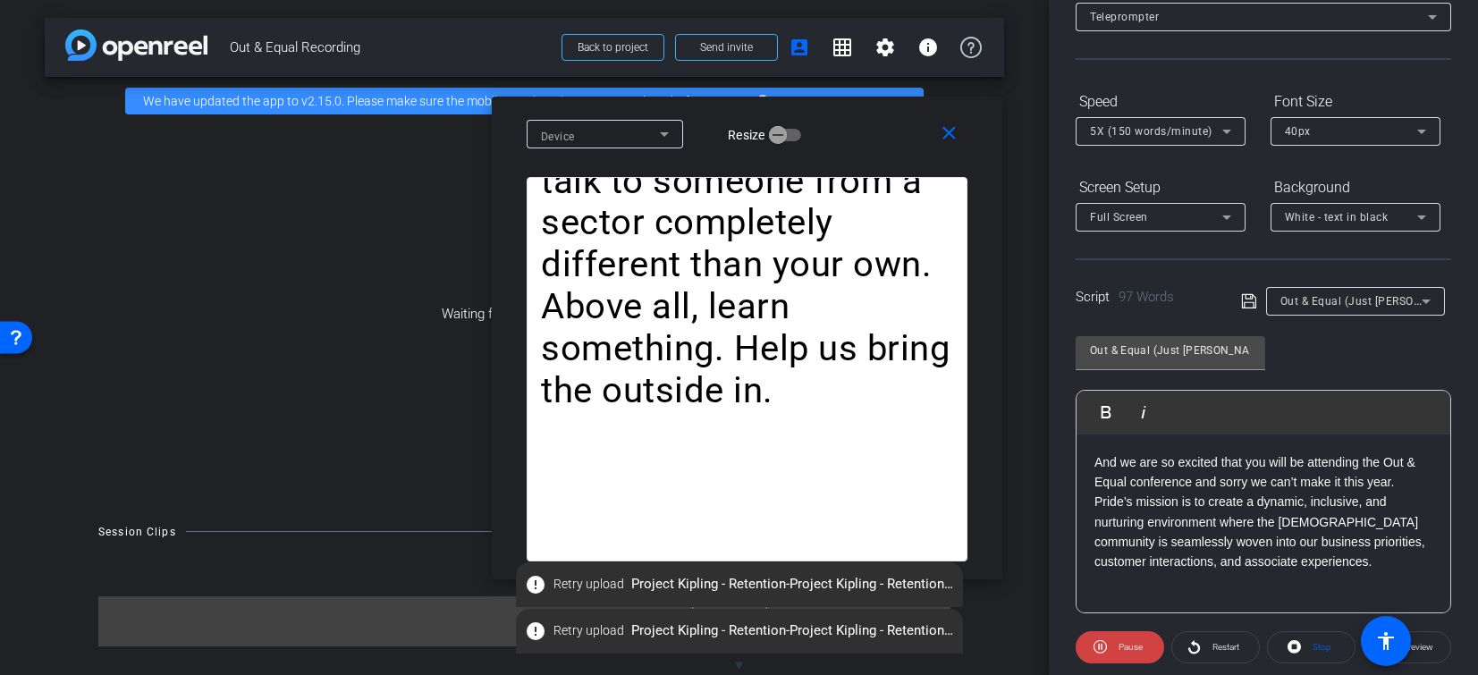
click at [1308, 138] on div "40px" at bounding box center [1351, 131] width 132 height 22
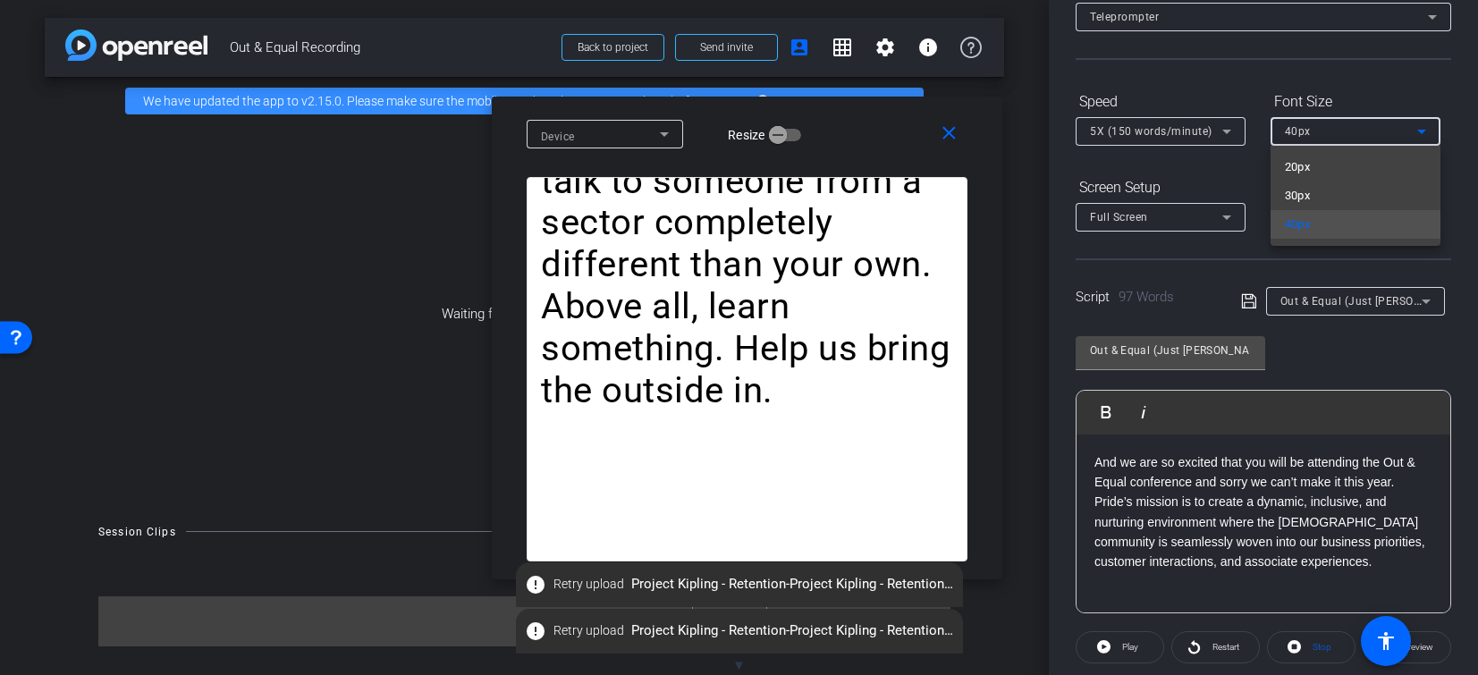
click at [1246, 187] on div at bounding box center [739, 337] width 1478 height 675
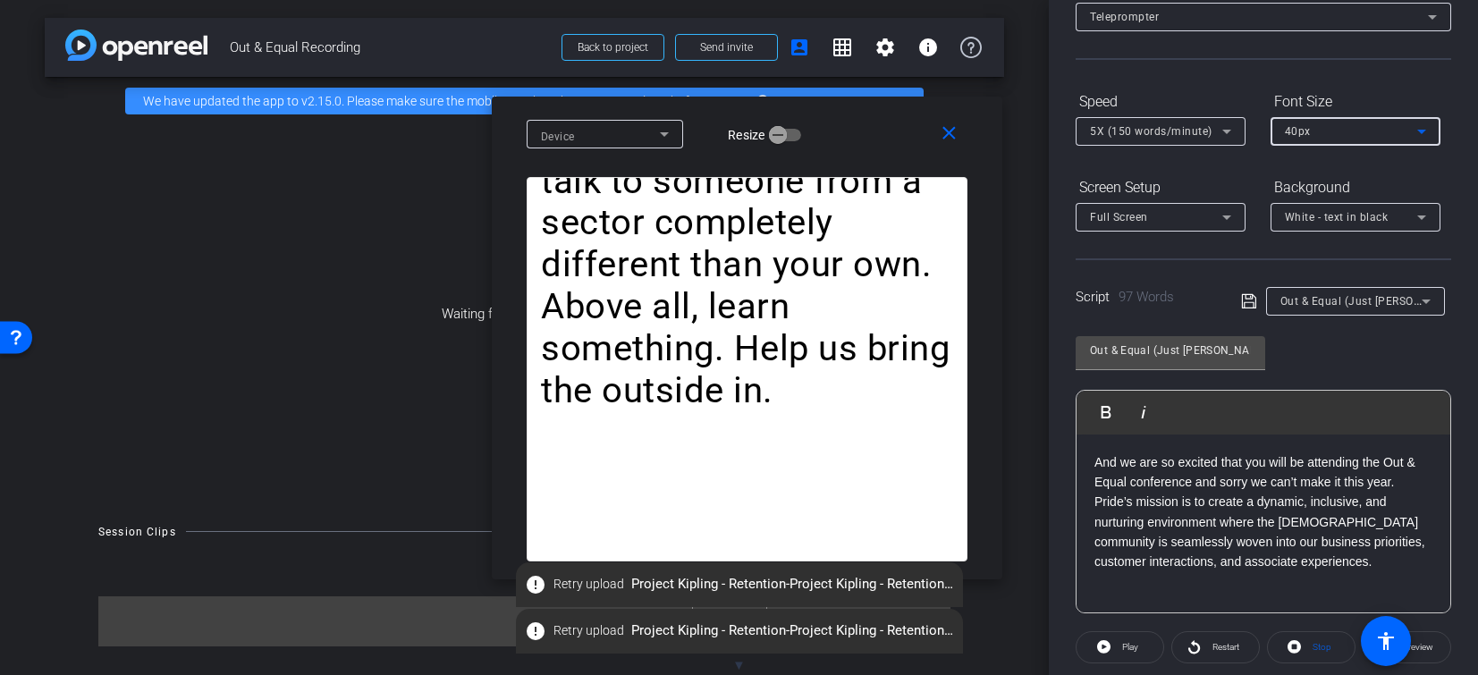
click at [1304, 125] on span "40px" at bounding box center [1298, 131] width 26 height 13
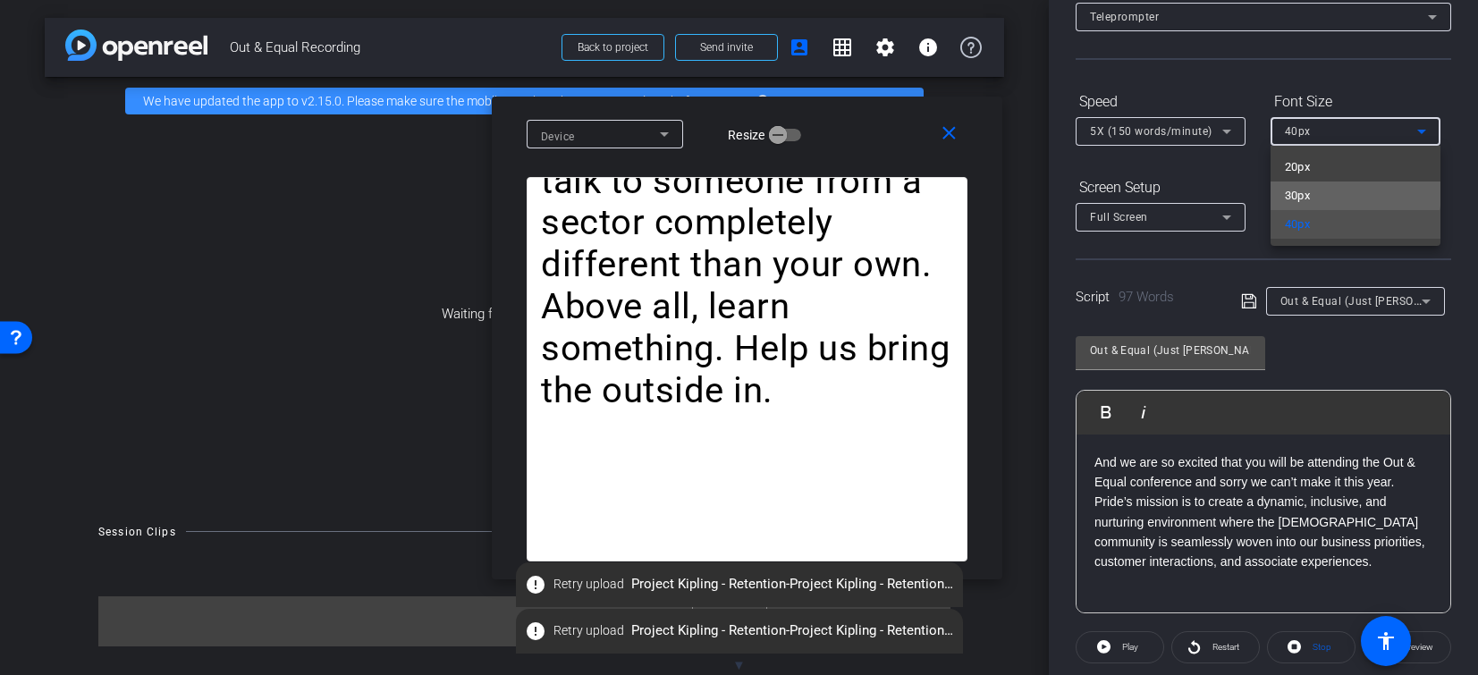
click at [1304, 190] on span "30px" at bounding box center [1298, 195] width 26 height 21
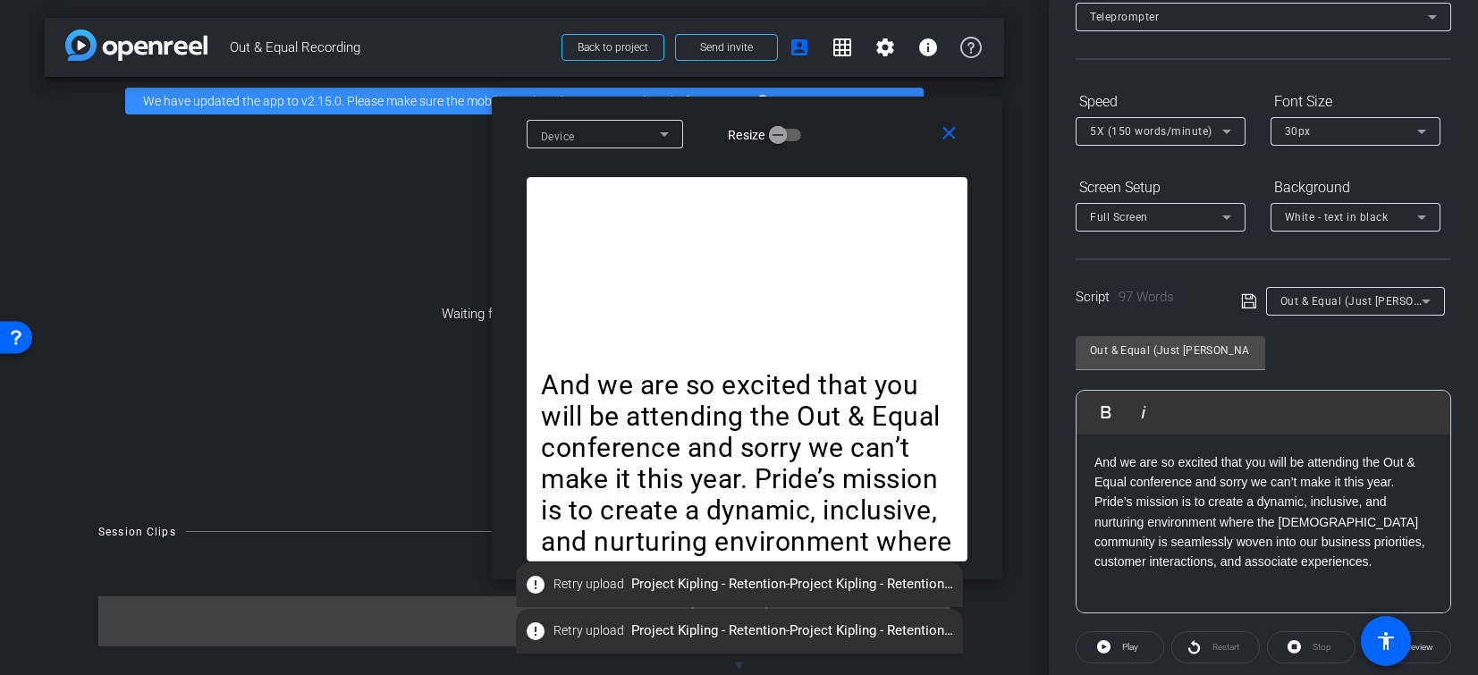
click at [1191, 466] on p "And we are so excited that you will be attending the Out & Equal conference and…" at bounding box center [1263, 512] width 338 height 120
click at [1194, 479] on p "And we are so excited that you will be attending the Out & Equal conference and…" at bounding box center [1263, 512] width 338 height 120
click at [1396, 482] on p "And we are so excited that you will be attending the Out & Equal conference and…" at bounding box center [1263, 512] width 338 height 120
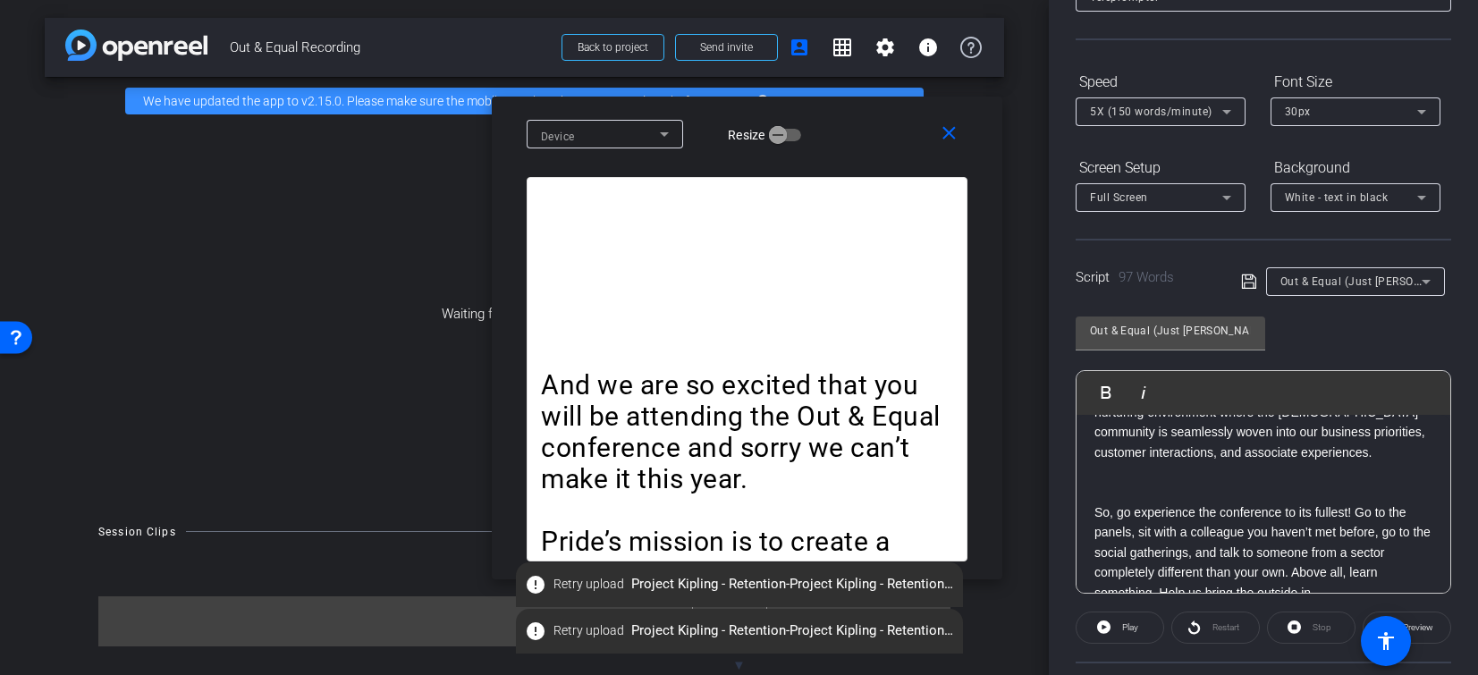
scroll to position [137, 0]
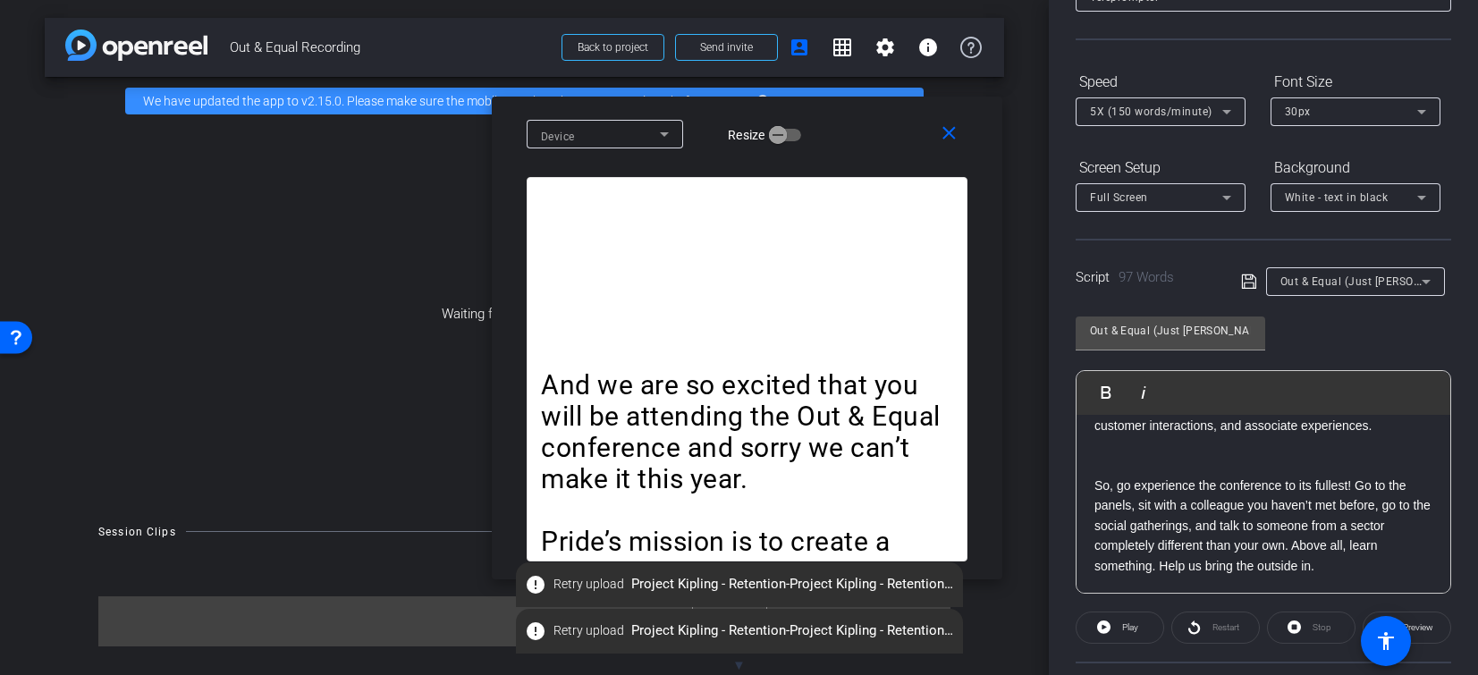
click at [1294, 546] on p "So, go experience the conference to its fullest! Go to the panels, sit with a c…" at bounding box center [1263, 526] width 338 height 100
click at [1123, 624] on span "Play" at bounding box center [1130, 627] width 16 height 10
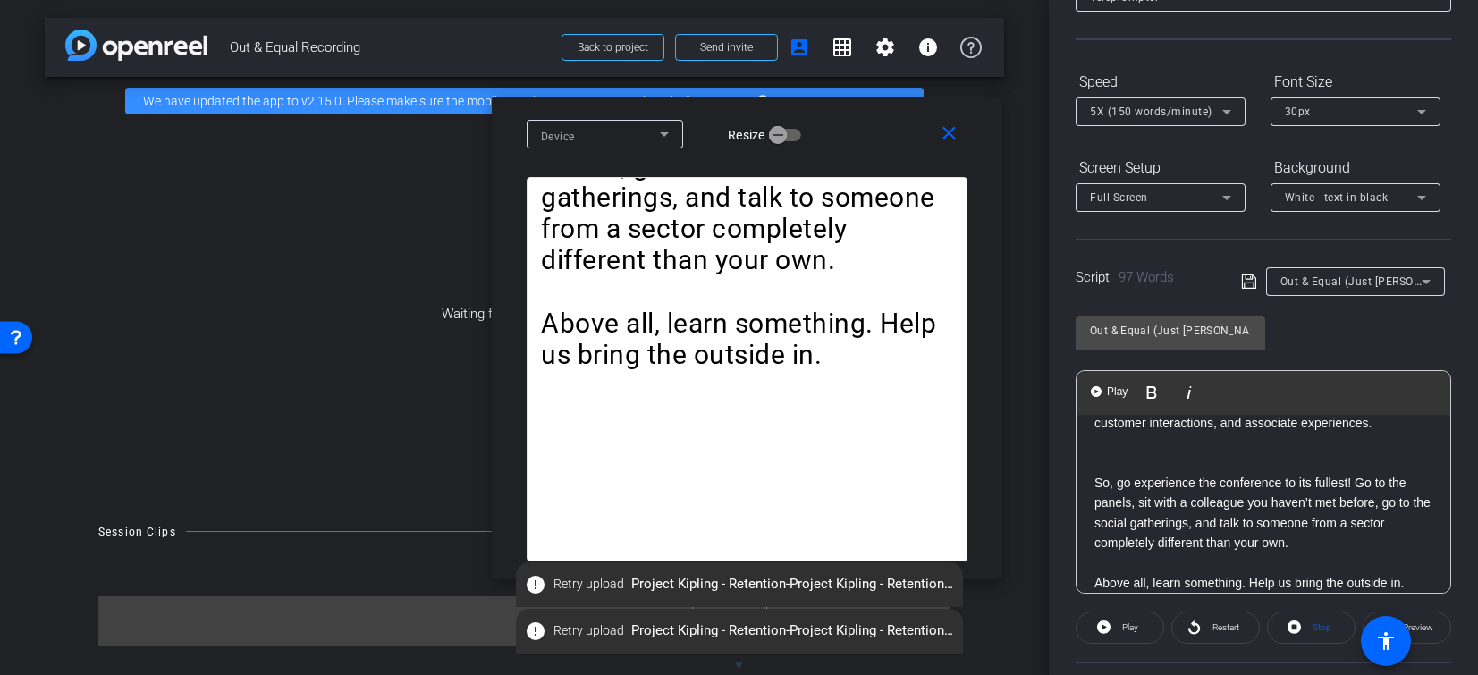
click at [1197, 450] on p at bounding box center [1263, 443] width 338 height 20
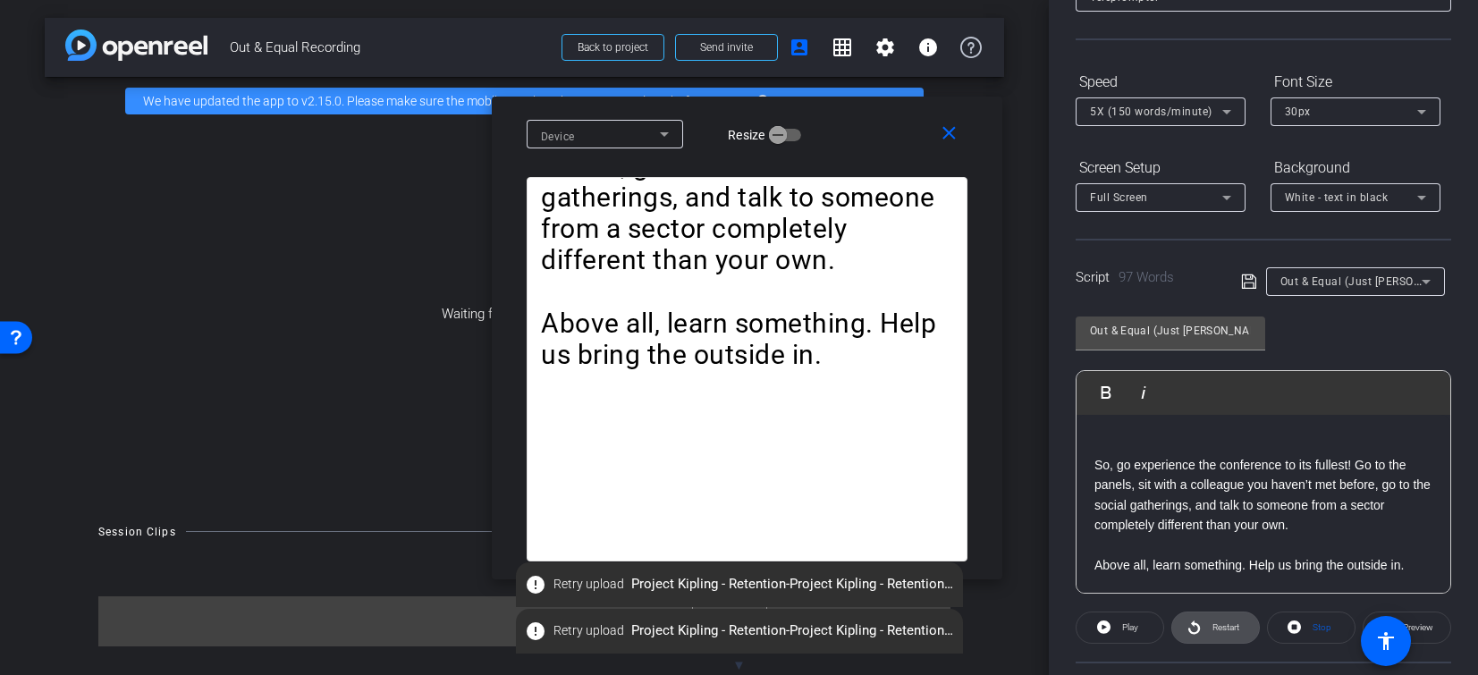
click at [1229, 626] on span "Restart" at bounding box center [1225, 627] width 27 height 10
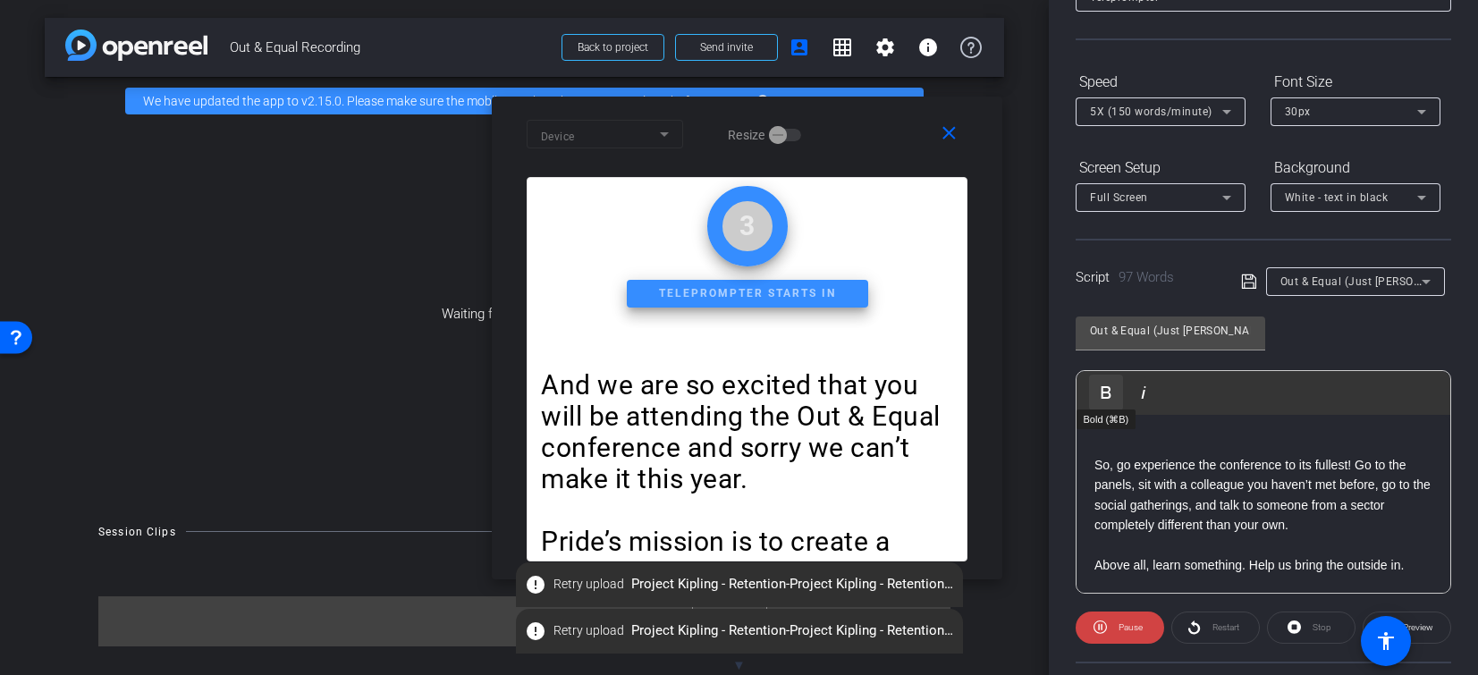
click at [1104, 388] on icon "button" at bounding box center [1105, 392] width 21 height 21
click at [1160, 476] on p "So, go experience the conference to its fullest! Go to the panels, sit with a c…" at bounding box center [1263, 495] width 338 height 80
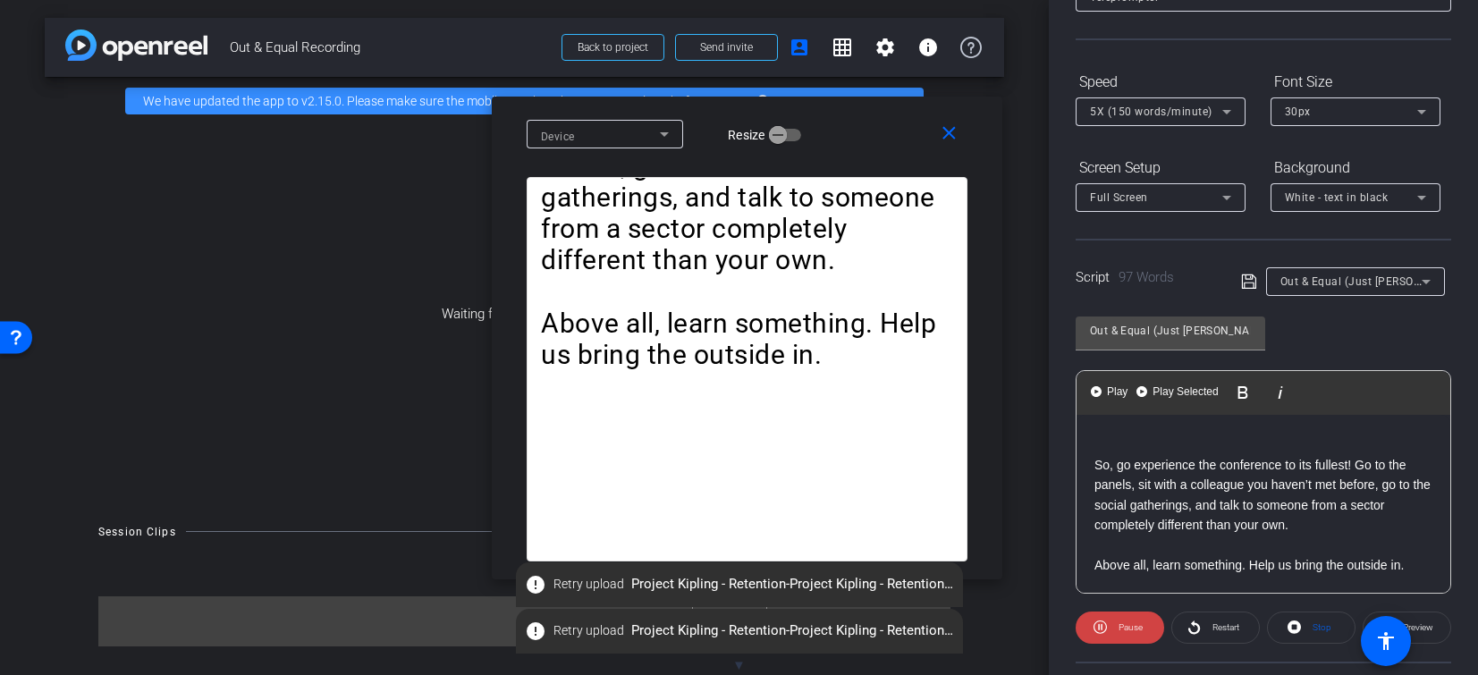
click at [1220, 456] on p "So, go experience the conference to its fullest! Go to the panels, sit with a c…" at bounding box center [1263, 495] width 338 height 80
click at [1294, 629] on icon at bounding box center [1293, 626] width 13 height 13
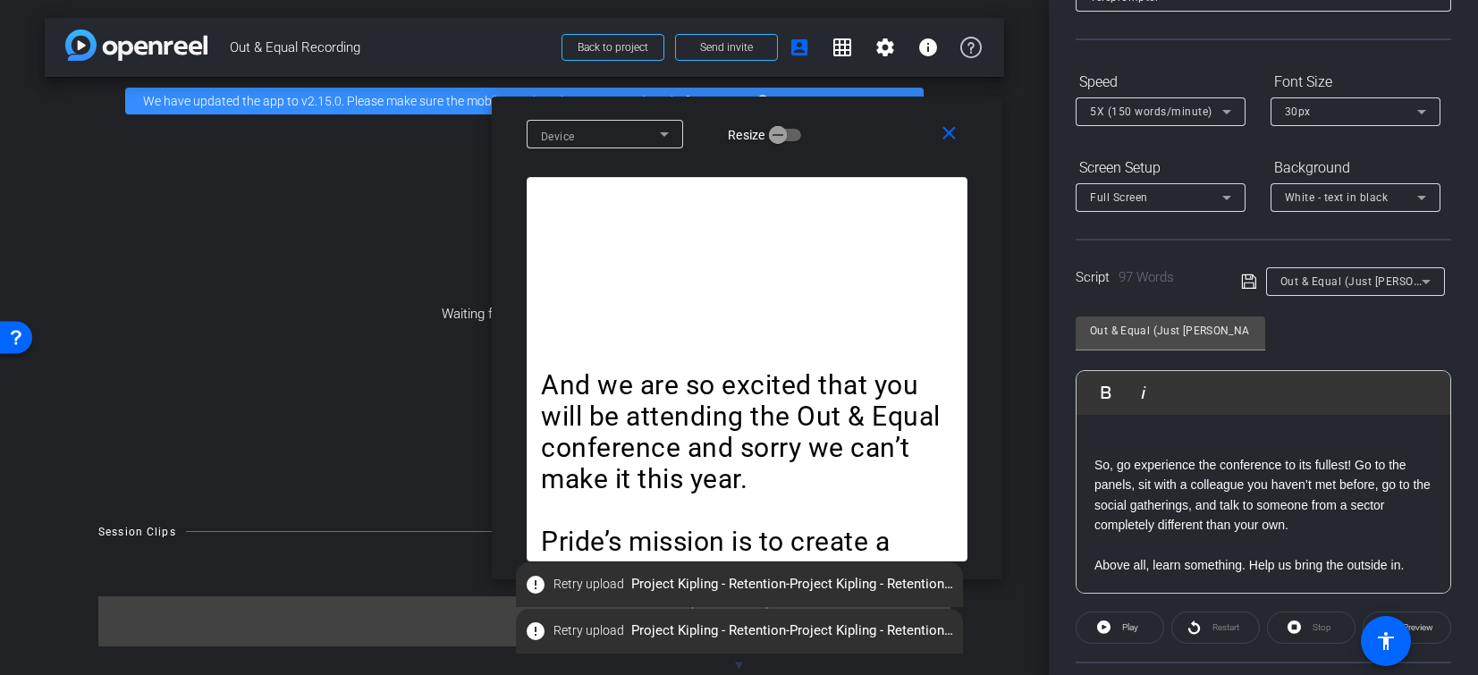
click at [1304, 619] on div "Stop" at bounding box center [1311, 627] width 89 height 32
click at [1218, 636] on div "Restart" at bounding box center [1215, 627] width 89 height 32
click at [1204, 622] on div "Restart" at bounding box center [1215, 627] width 89 height 32
click at [1199, 105] on span "5X (150 words/minute)" at bounding box center [1151, 111] width 122 height 13
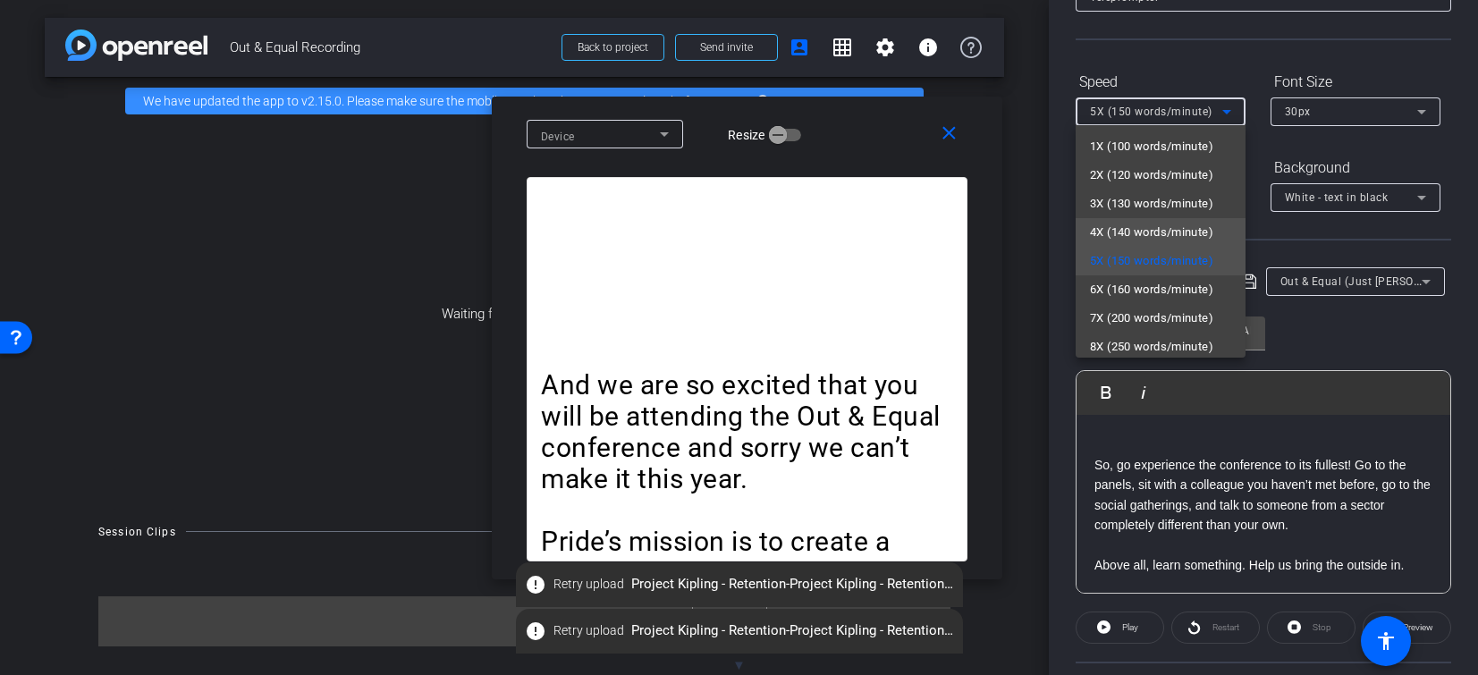
click at [1139, 223] on span "4X (140 words/minute)" at bounding box center [1151, 232] width 123 height 21
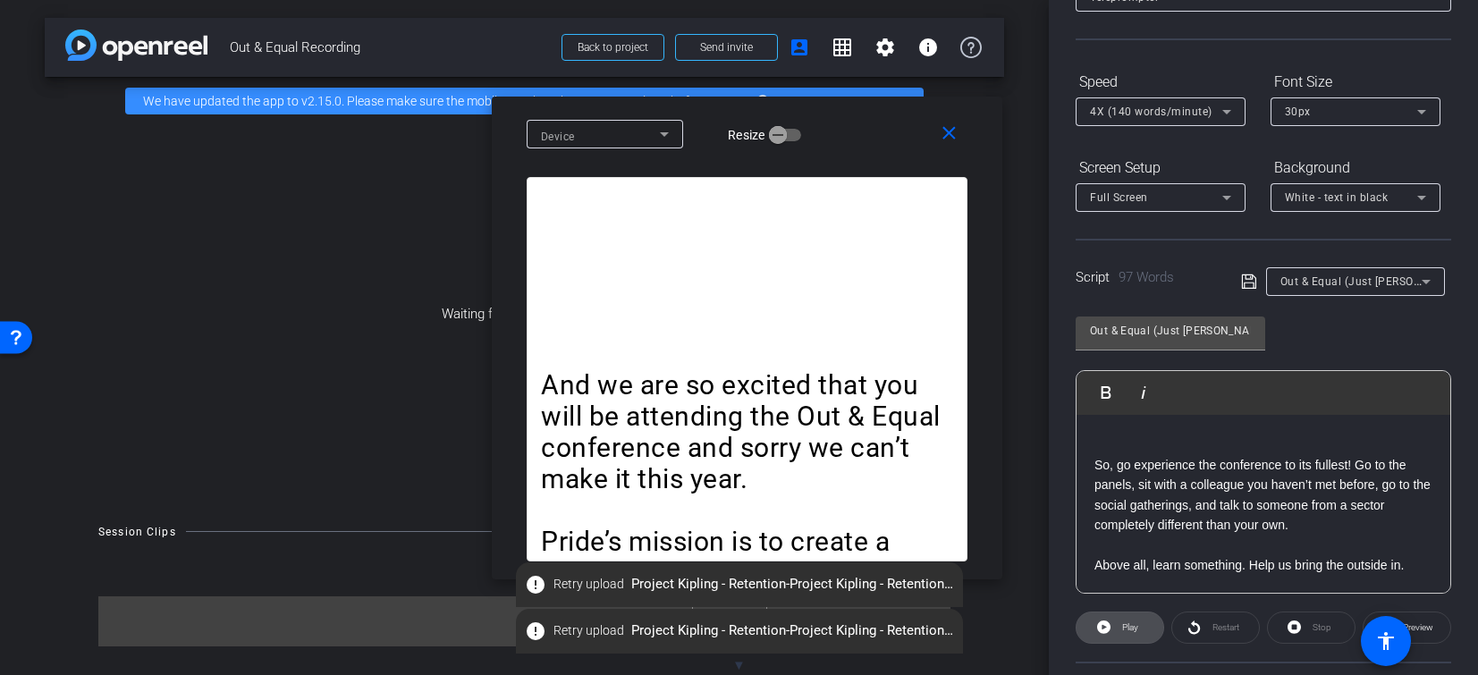
click at [1128, 627] on span "Play" at bounding box center [1130, 627] width 16 height 10
click at [1190, 510] on p "So, go experience the conference to its fullest! Go to the panels, sit with a c…" at bounding box center [1263, 495] width 338 height 80
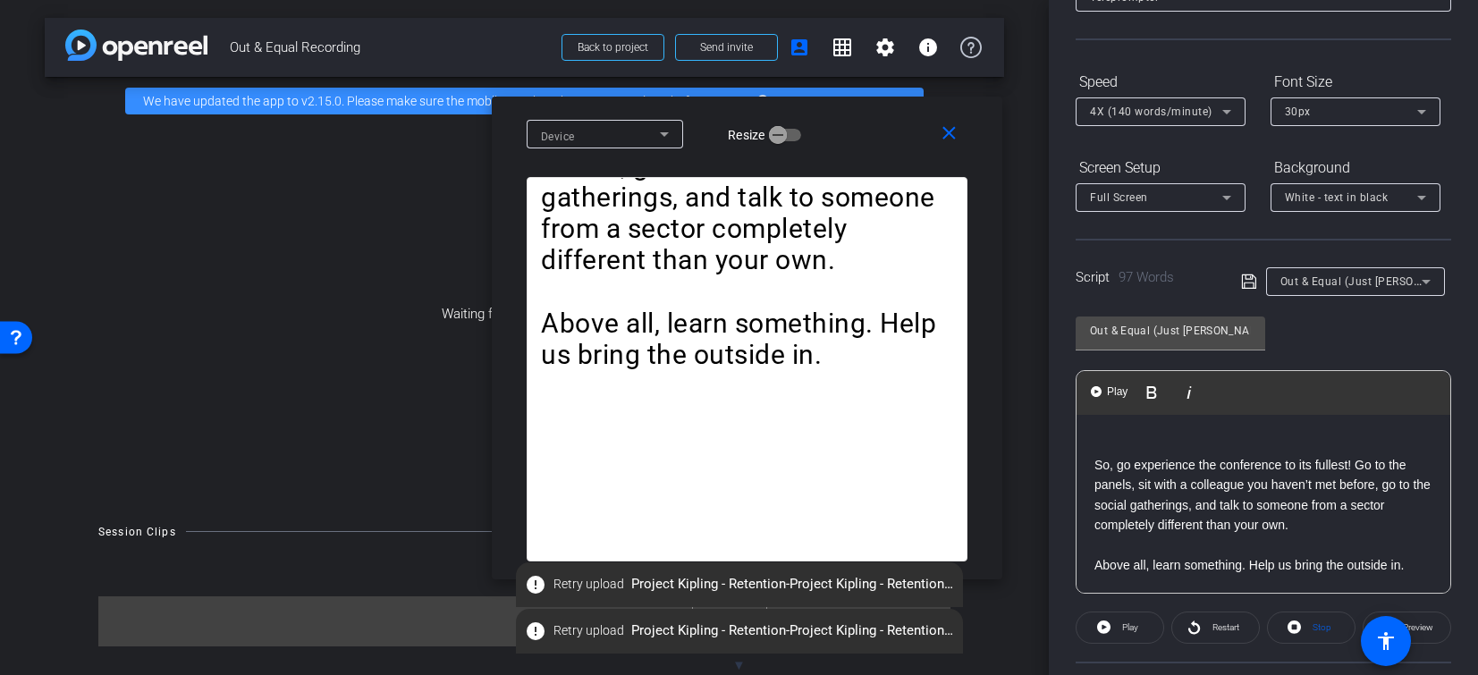
click at [1144, 440] on p at bounding box center [1263, 445] width 338 height 20
click at [1086, 468] on div "And we are so excited that you will be attending the Out & Equal conference and…" at bounding box center [1263, 425] width 374 height 336
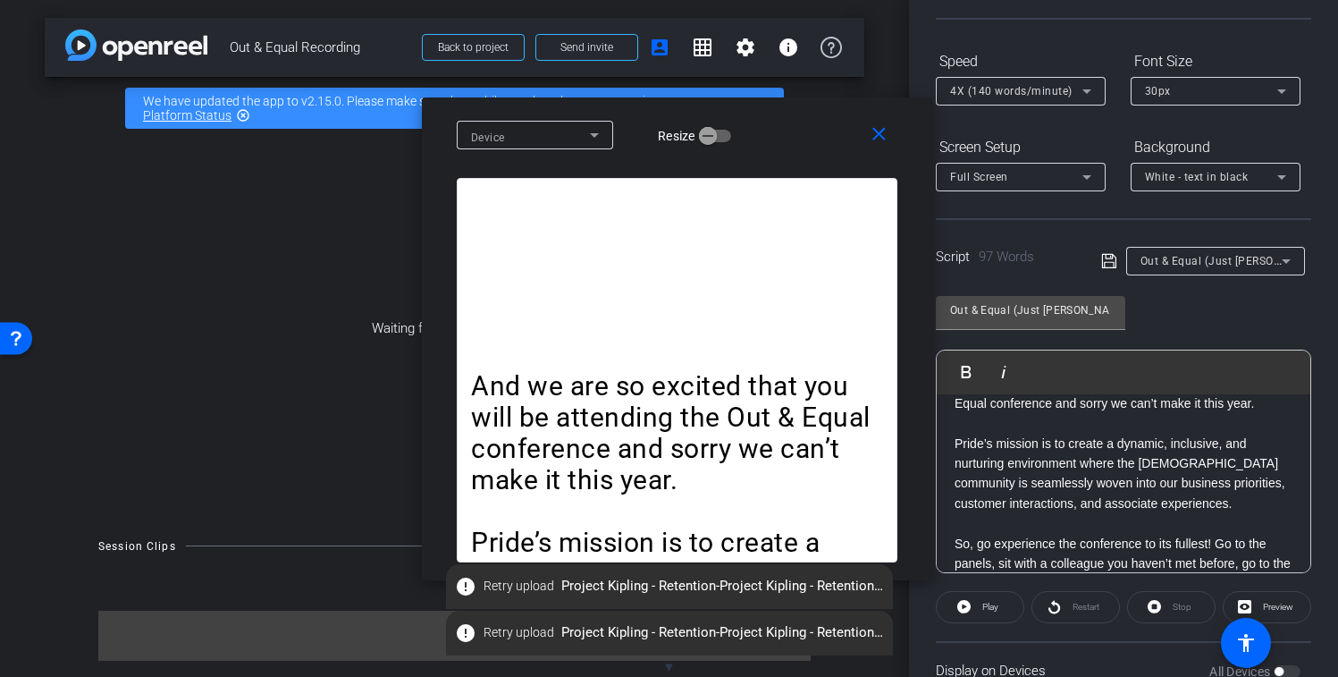
scroll to position [0, 0]
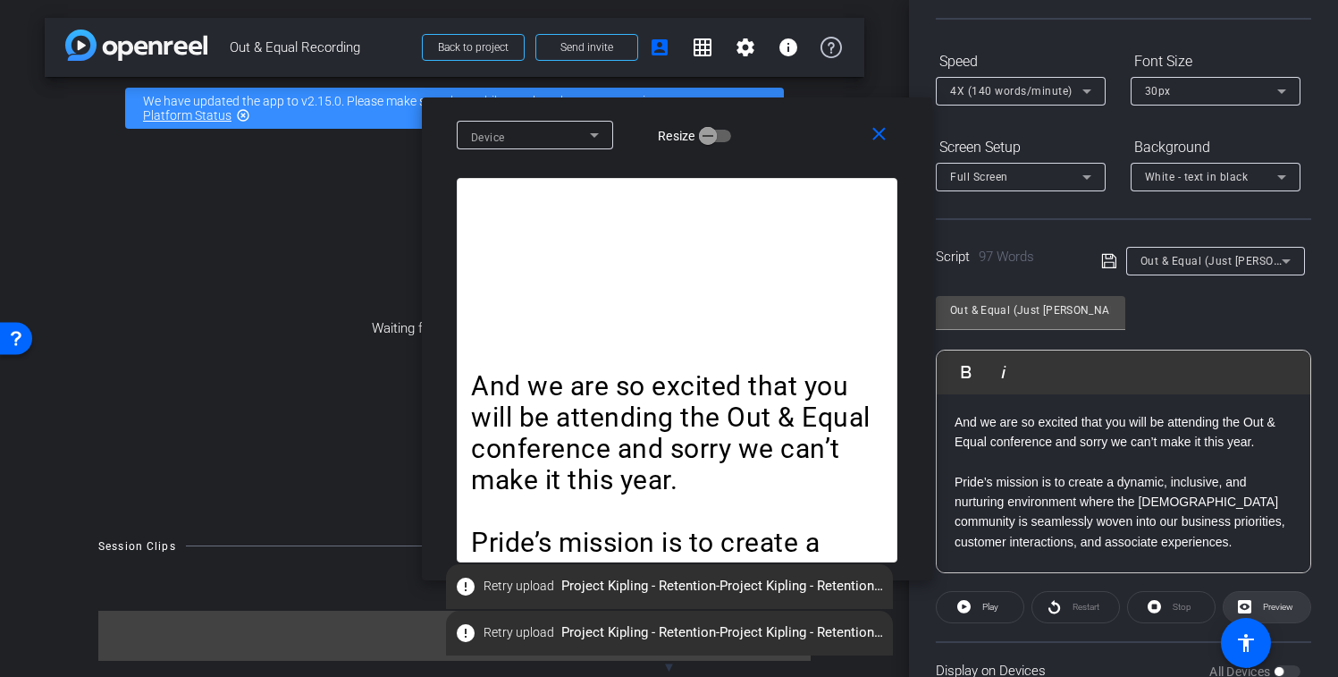
click at [1275, 604] on span "Preview" at bounding box center [1278, 607] width 30 height 10
click at [879, 131] on mat-icon "close" at bounding box center [879, 134] width 22 height 22
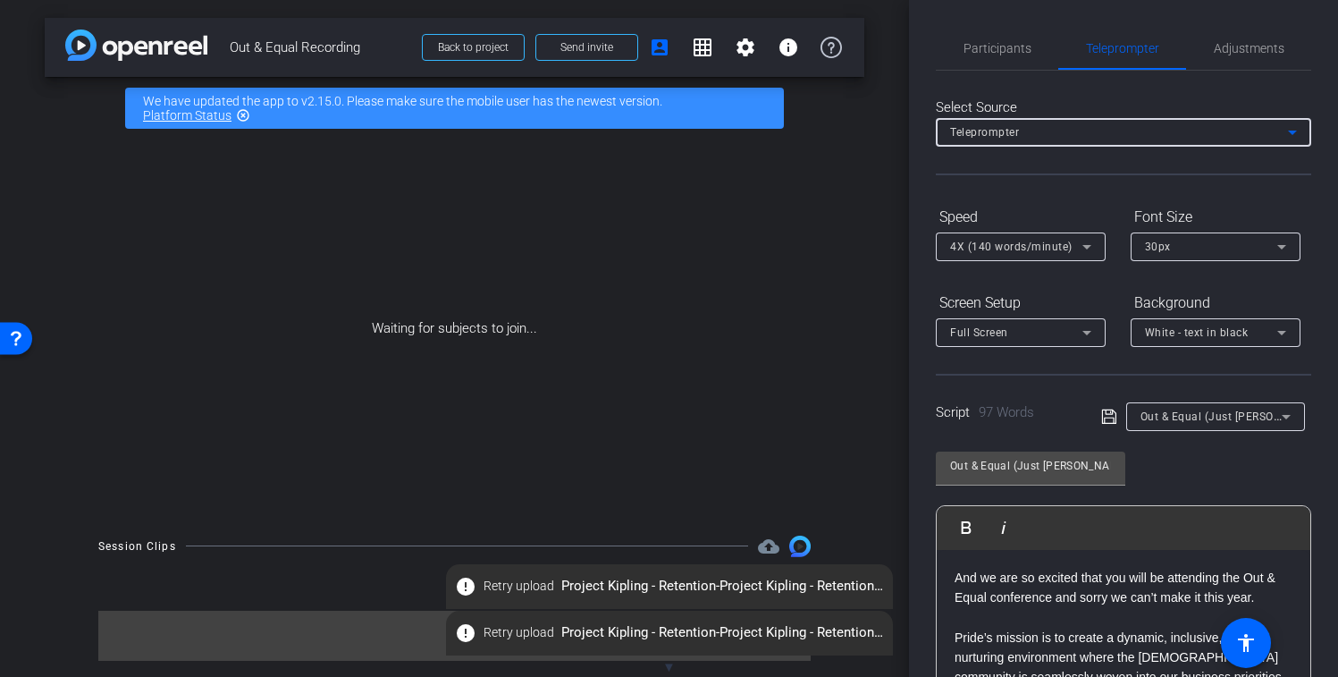
click at [1034, 129] on div "Teleprompter" at bounding box center [1119, 132] width 338 height 22
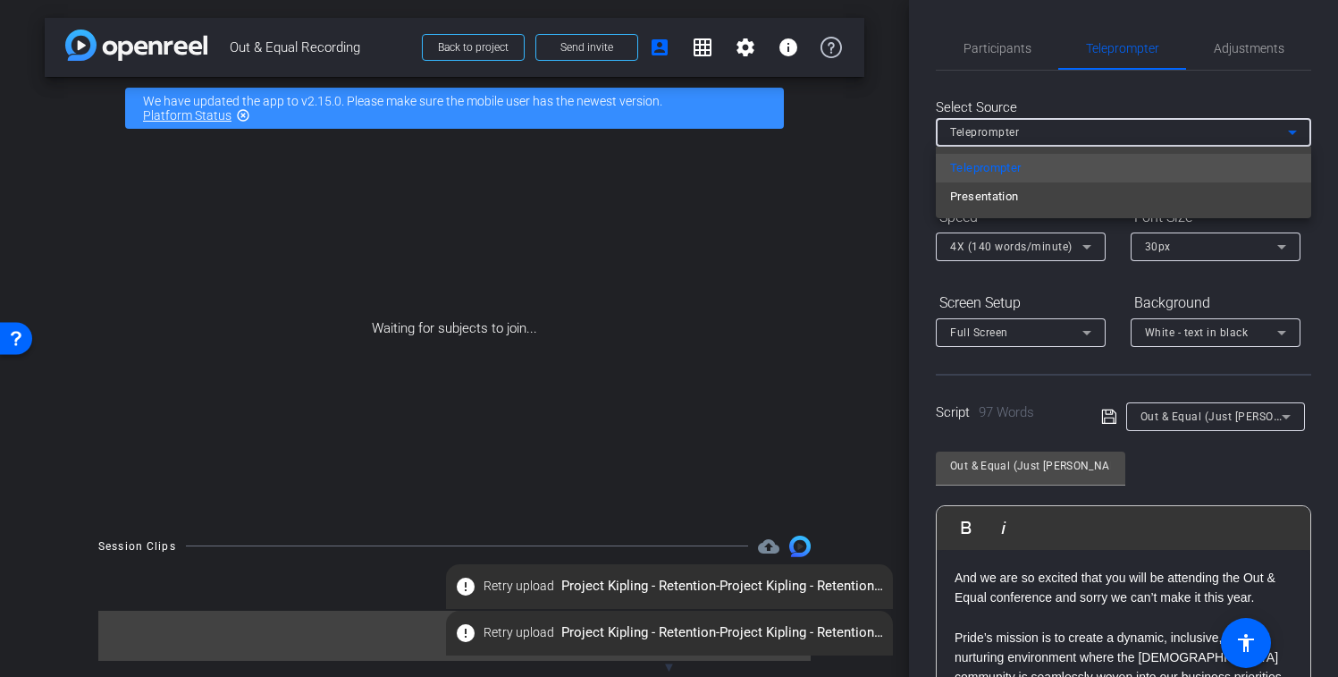
click at [1034, 129] on div at bounding box center [669, 338] width 1338 height 677
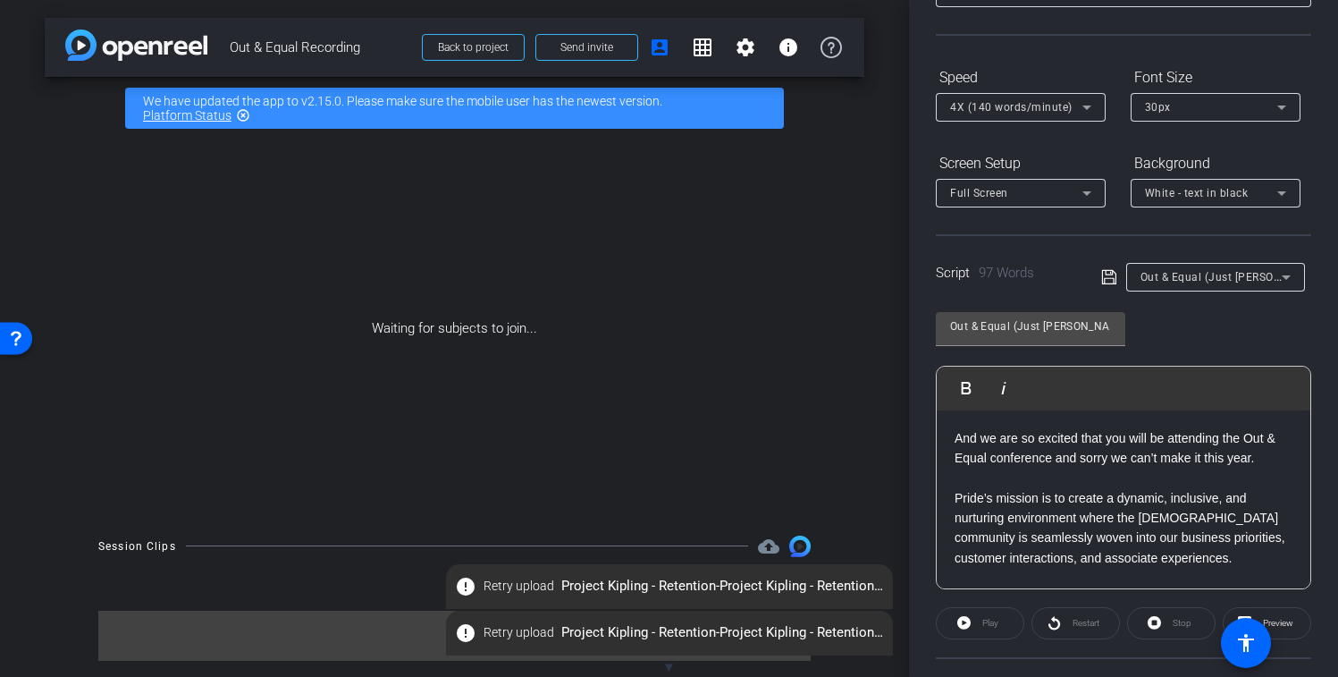
scroll to position [204, 0]
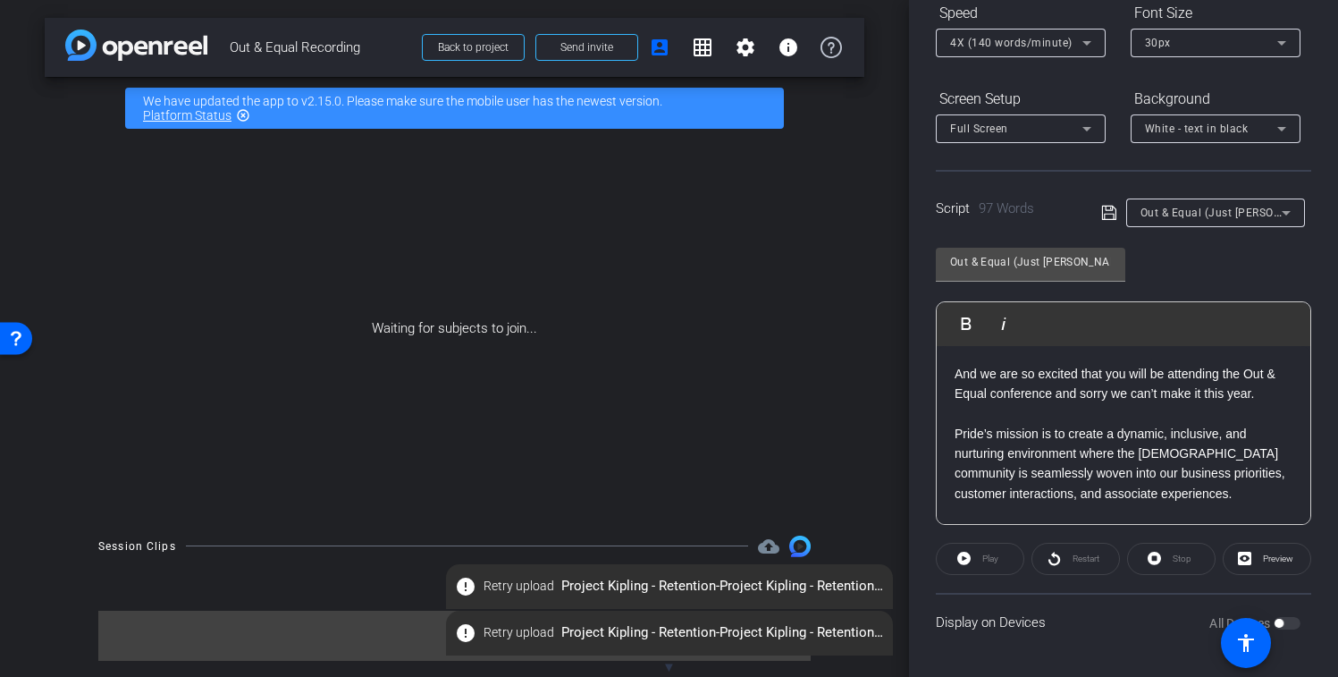
click at [1285, 623] on div "All Devices" at bounding box center [1255, 623] width 91 height 18
click at [1279, 617] on div "All Devices" at bounding box center [1255, 623] width 91 height 18
click at [1240, 644] on mat-icon "accessibility" at bounding box center [1245, 642] width 21 height 21
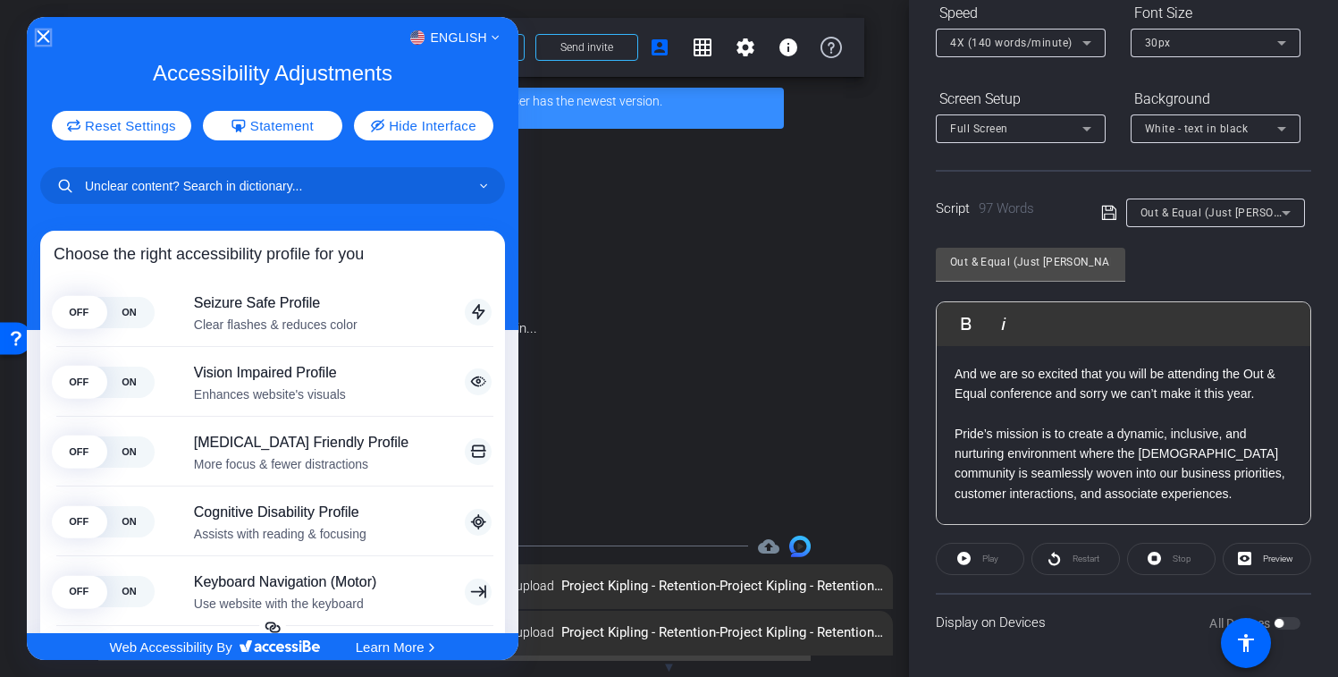
click at [39, 32] on icon "Close Accessibility Interface" at bounding box center [44, 36] width 13 height 13
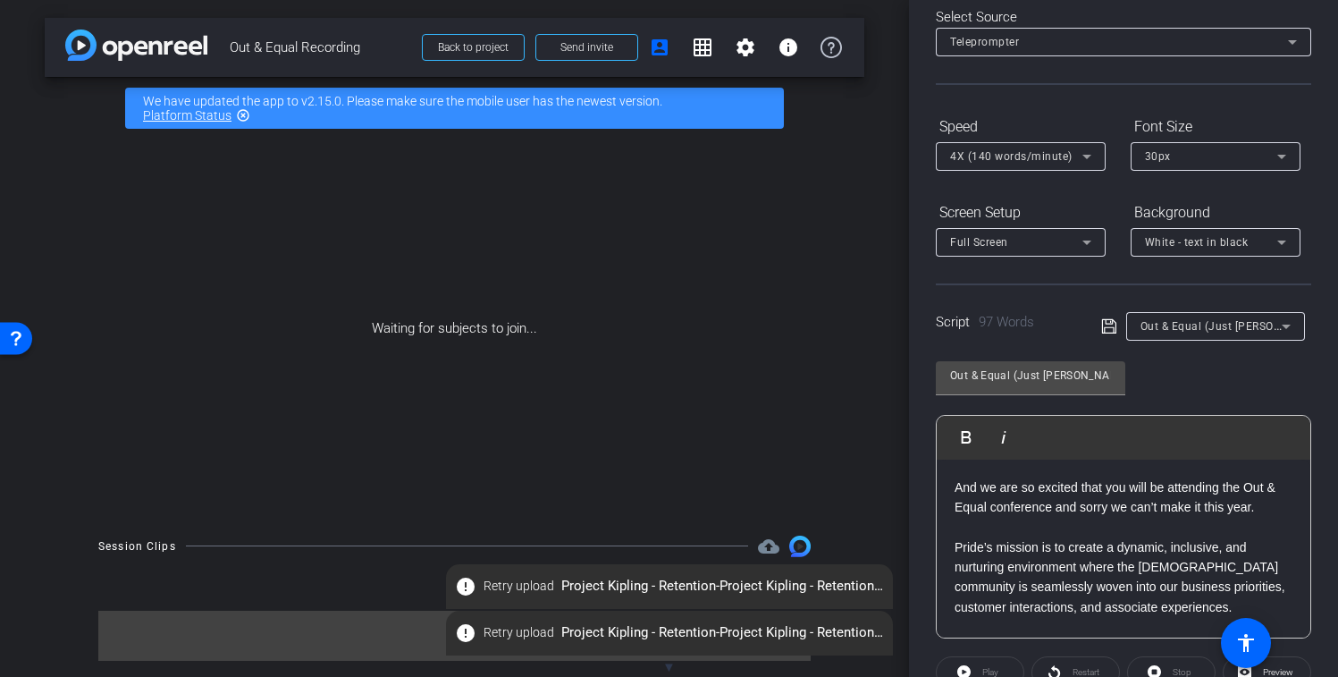
scroll to position [0, 0]
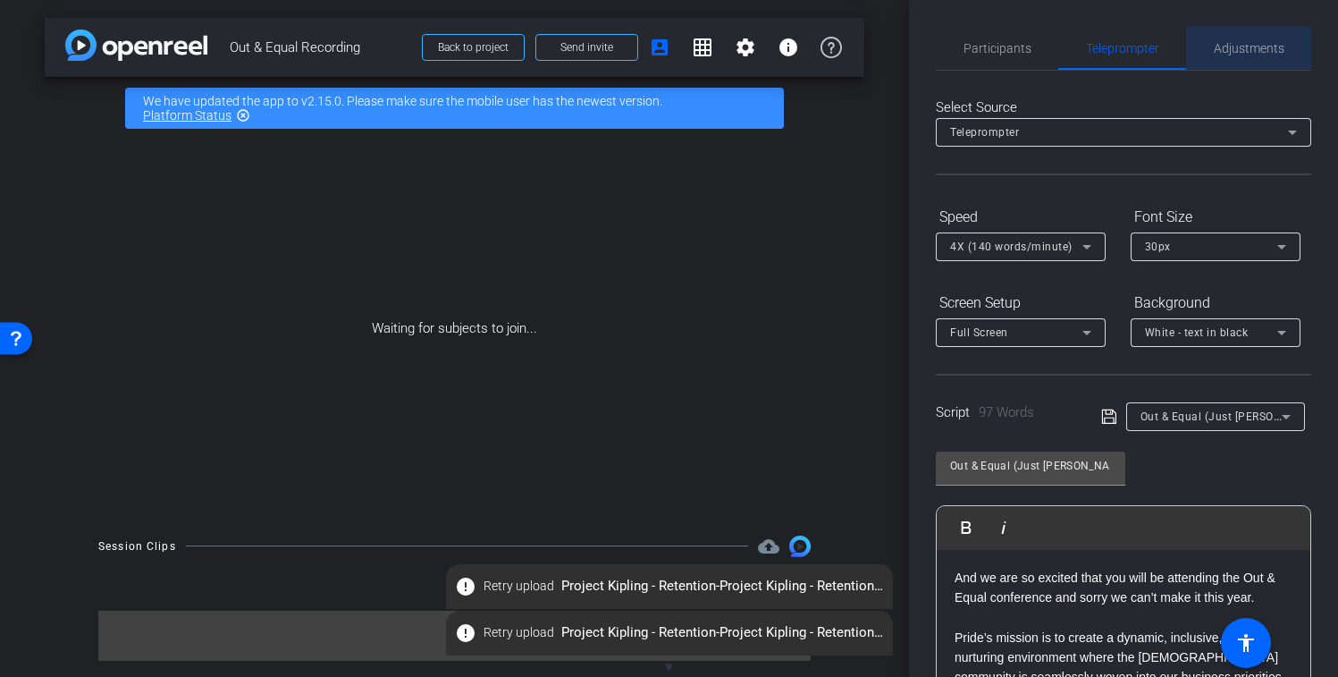
click at [1236, 52] on span "Adjustments" at bounding box center [1249, 48] width 71 height 13
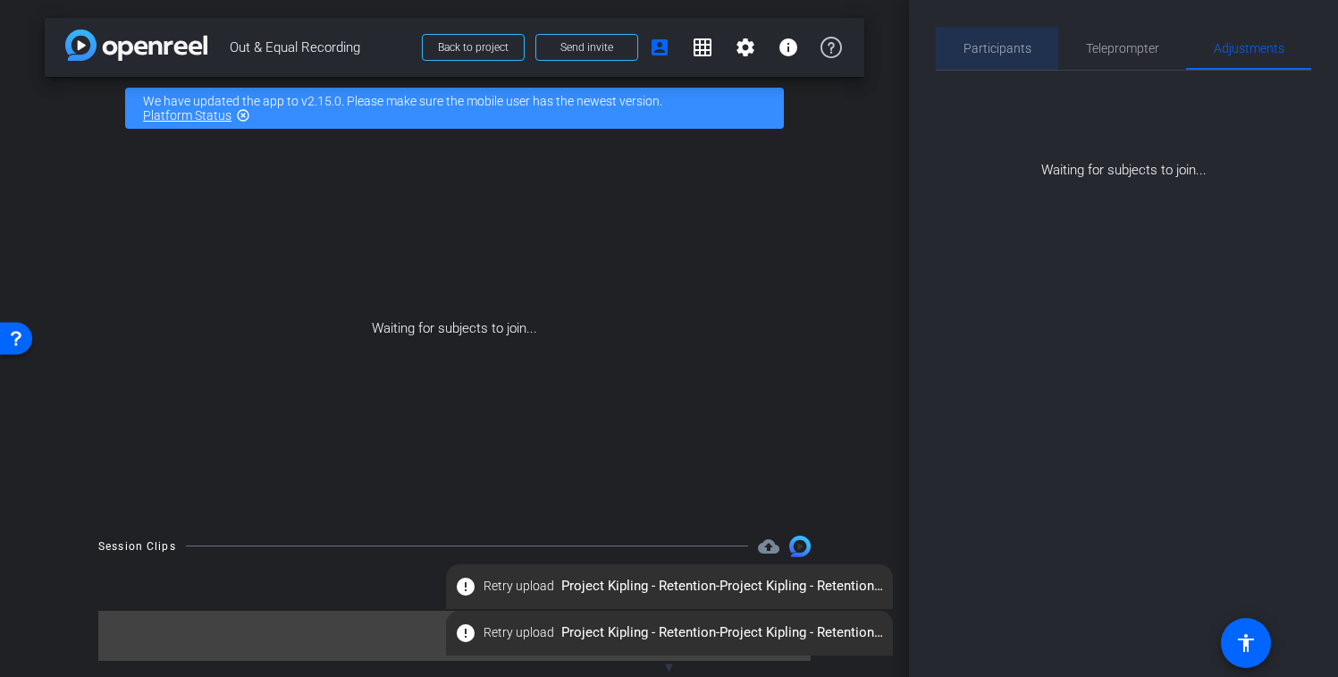
click at [1016, 46] on span "Participants" at bounding box center [998, 48] width 68 height 13
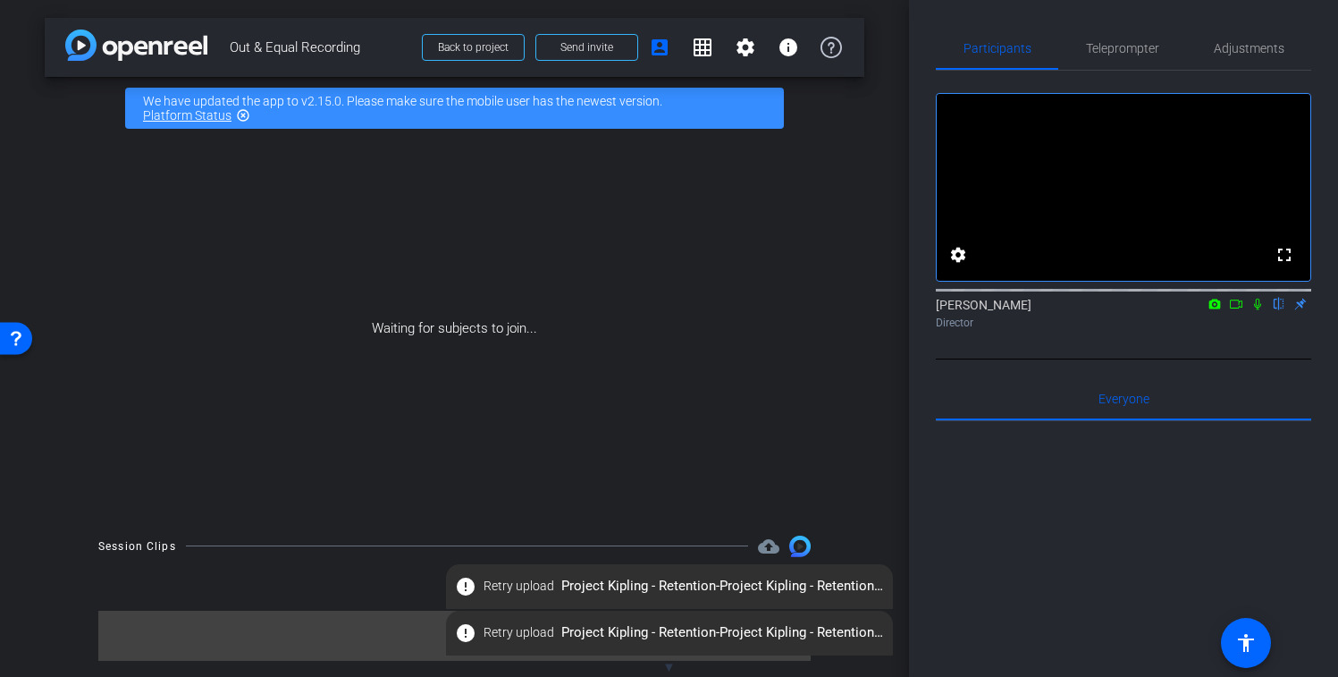
click at [468, 581] on mat-icon "error" at bounding box center [465, 586] width 21 height 21
click at [499, 586] on span "Retry upload" at bounding box center [519, 586] width 71 height 19
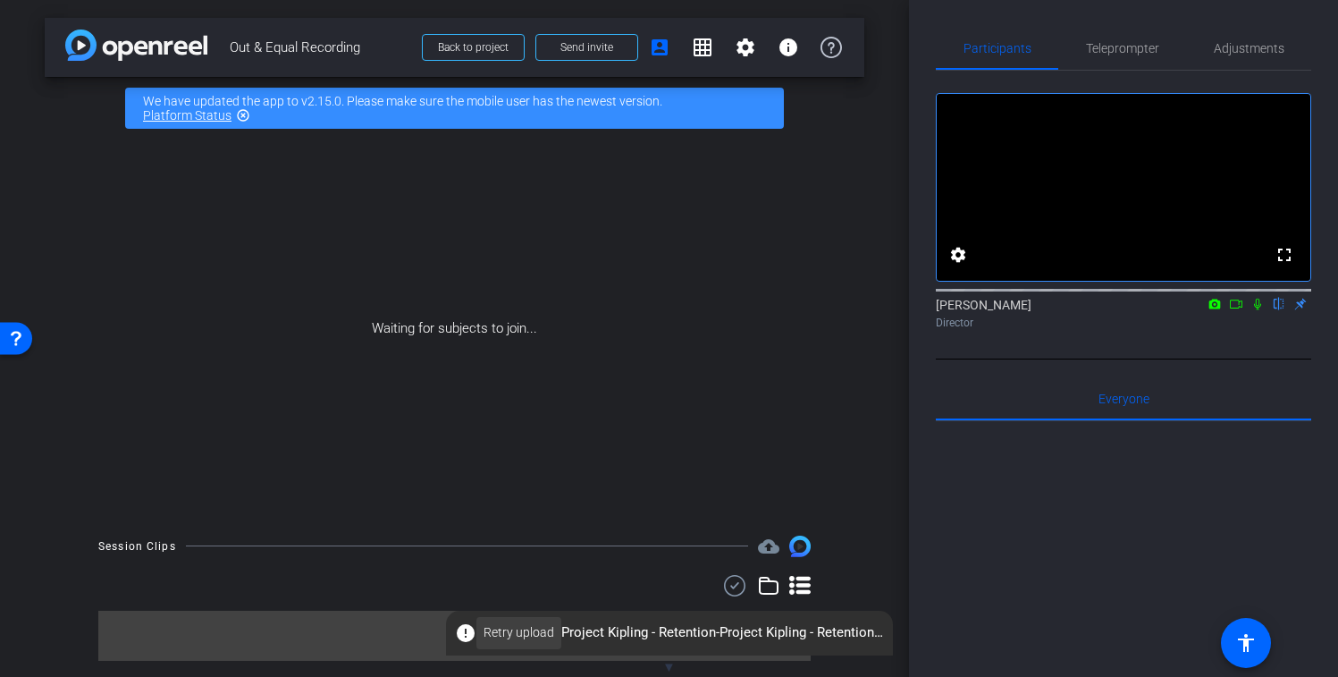
click at [493, 628] on span "Retry upload" at bounding box center [519, 632] width 71 height 19
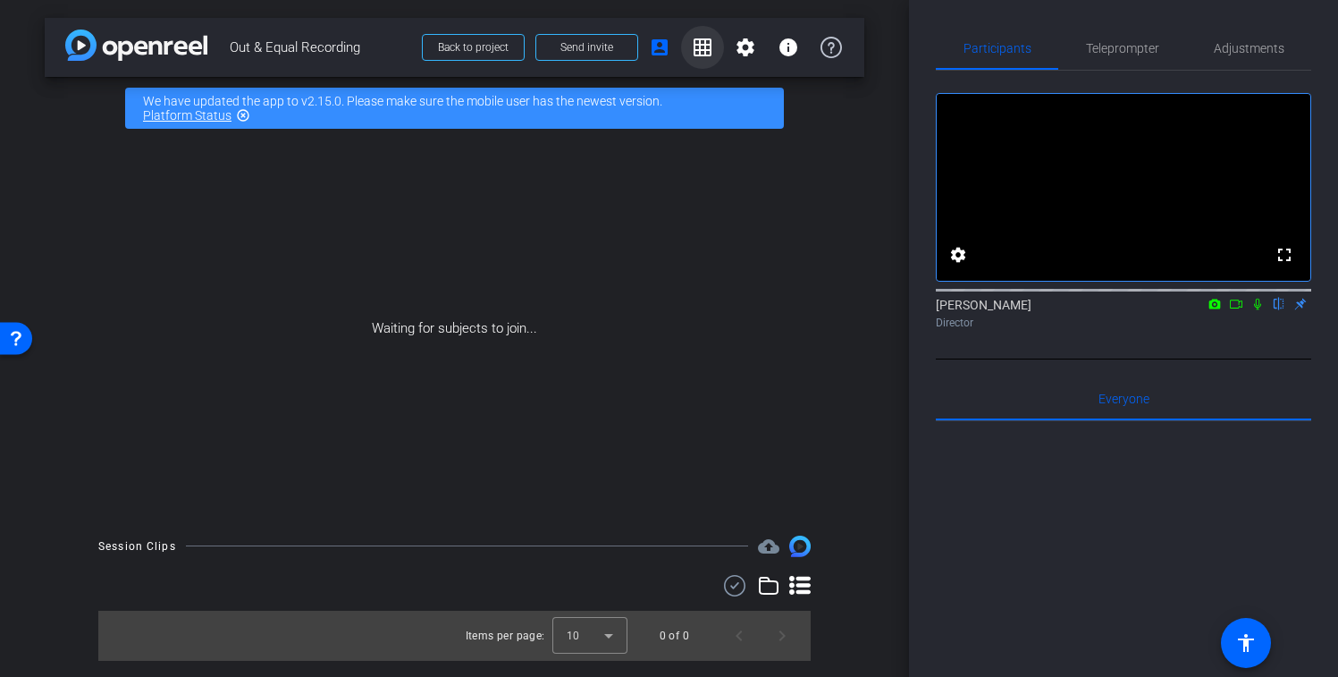
click at [706, 48] on mat-icon "grid_on" at bounding box center [702, 47] width 21 height 21
